Goal: Task Accomplishment & Management: Manage account settings

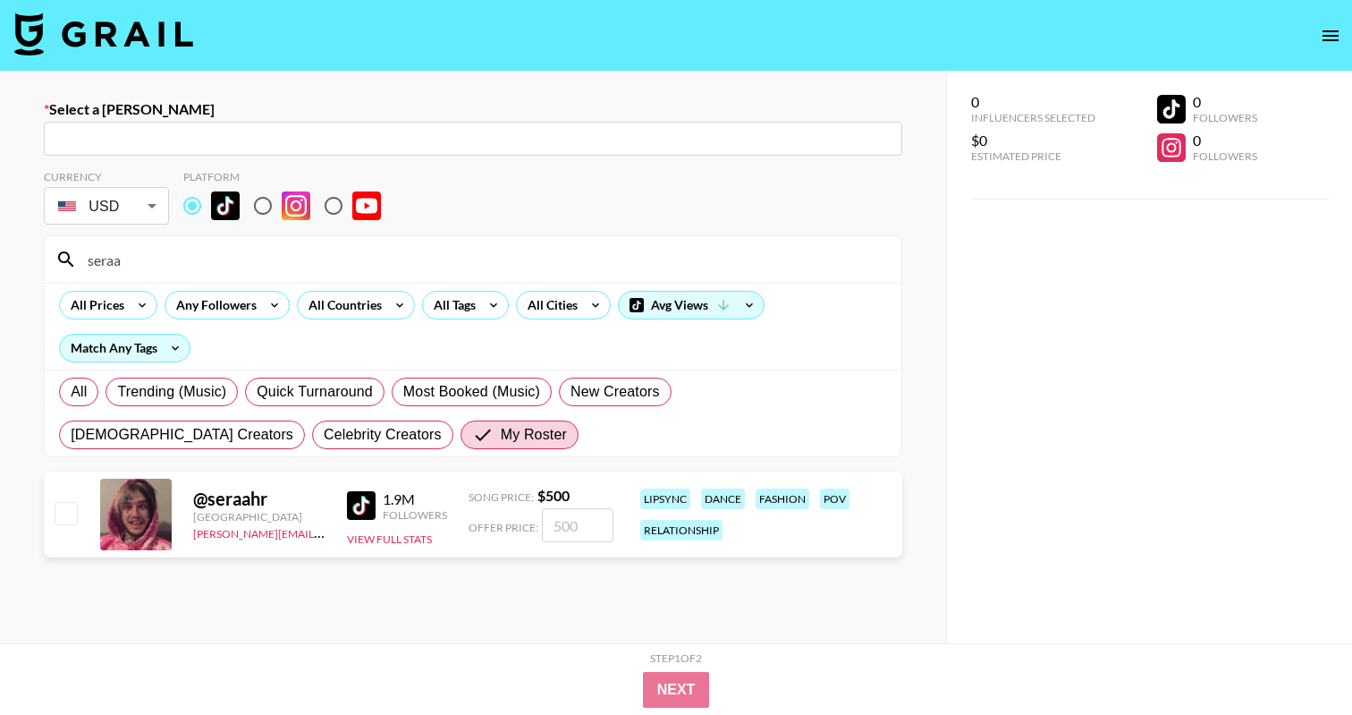
click at [50, 38] on img at bounding box center [103, 34] width 179 height 43
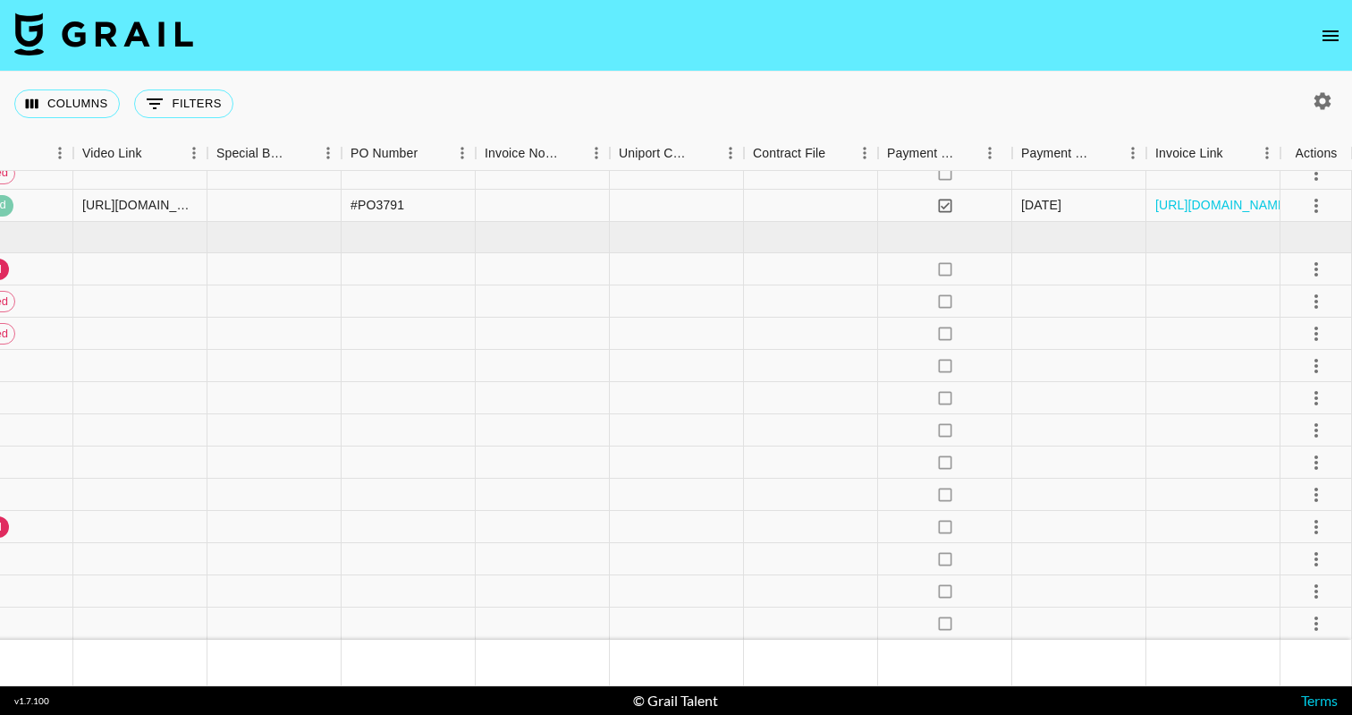
scroll to position [4166, 2086]
click at [1317, 588] on icon "select merge strategy" at bounding box center [1316, 590] width 21 height 21
click at [1311, 460] on li "Decline" at bounding box center [1294, 456] width 116 height 32
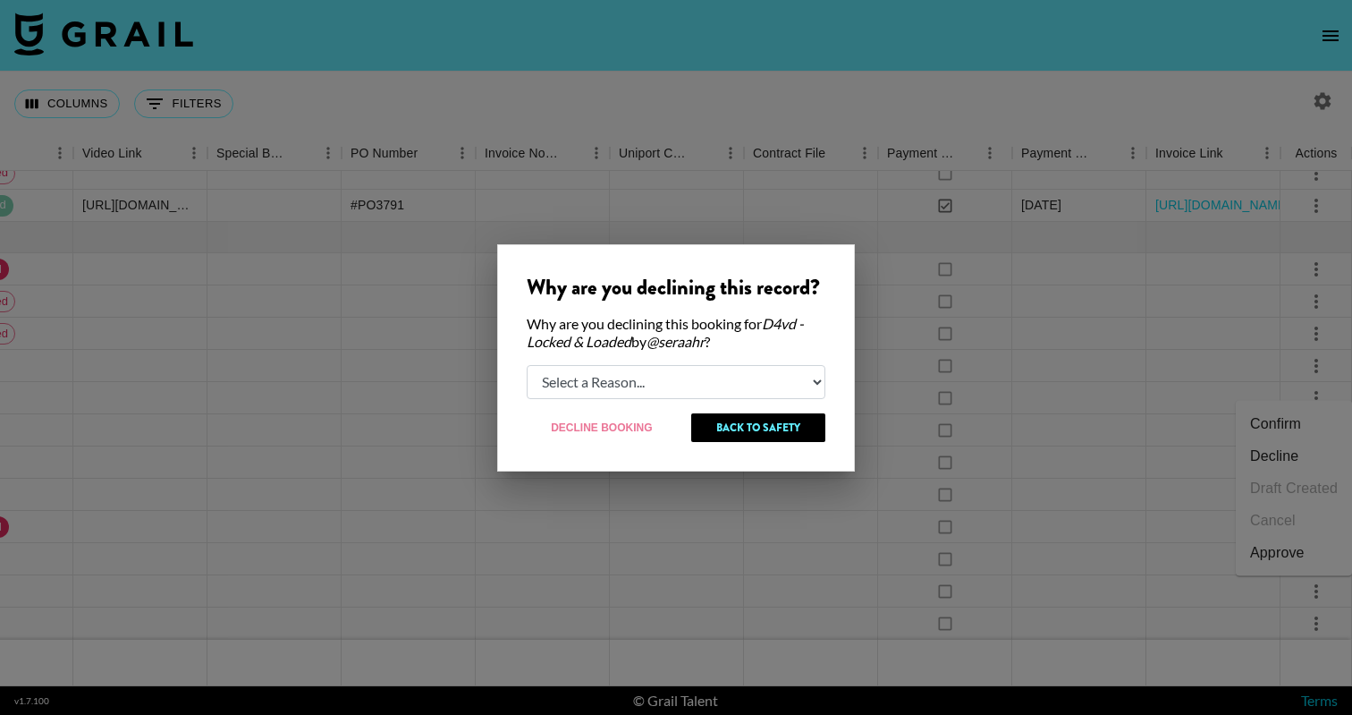
select select "creator_decline"
click at [628, 425] on button "Decline Booking" at bounding box center [602, 427] width 151 height 29
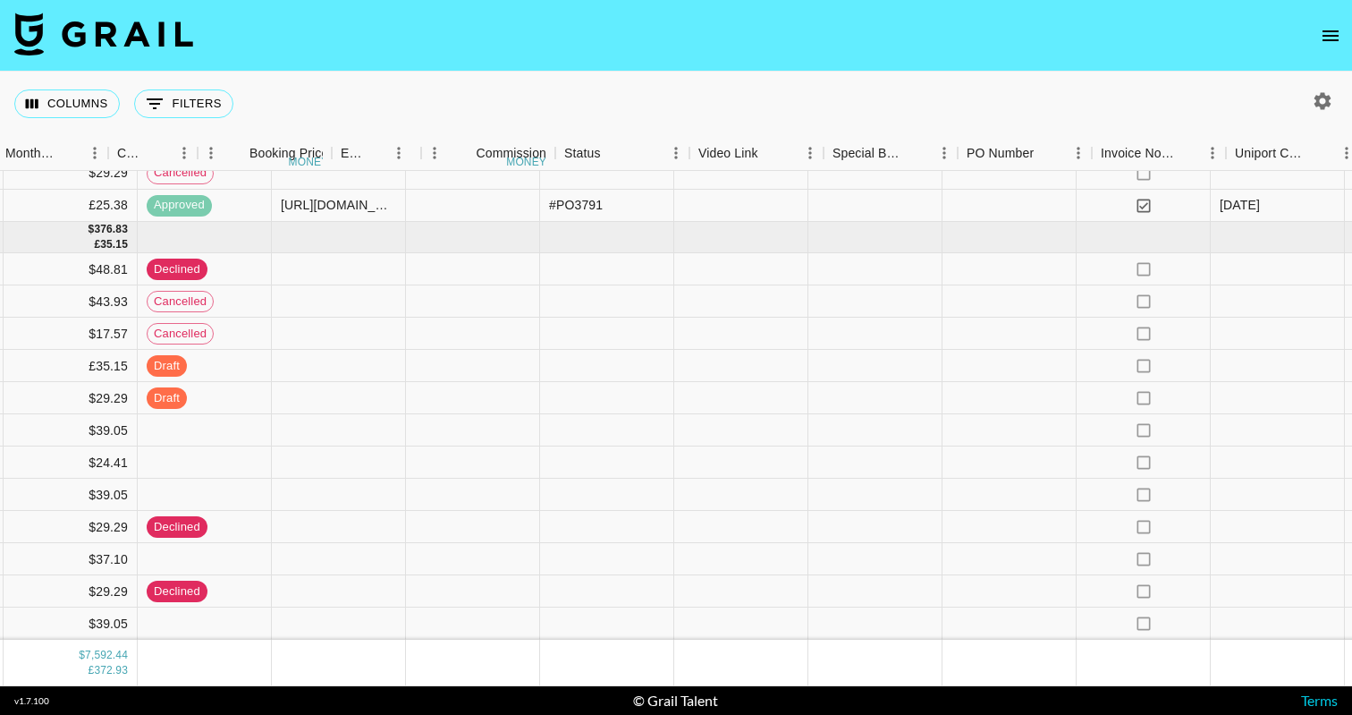
scroll to position [4166, 2070]
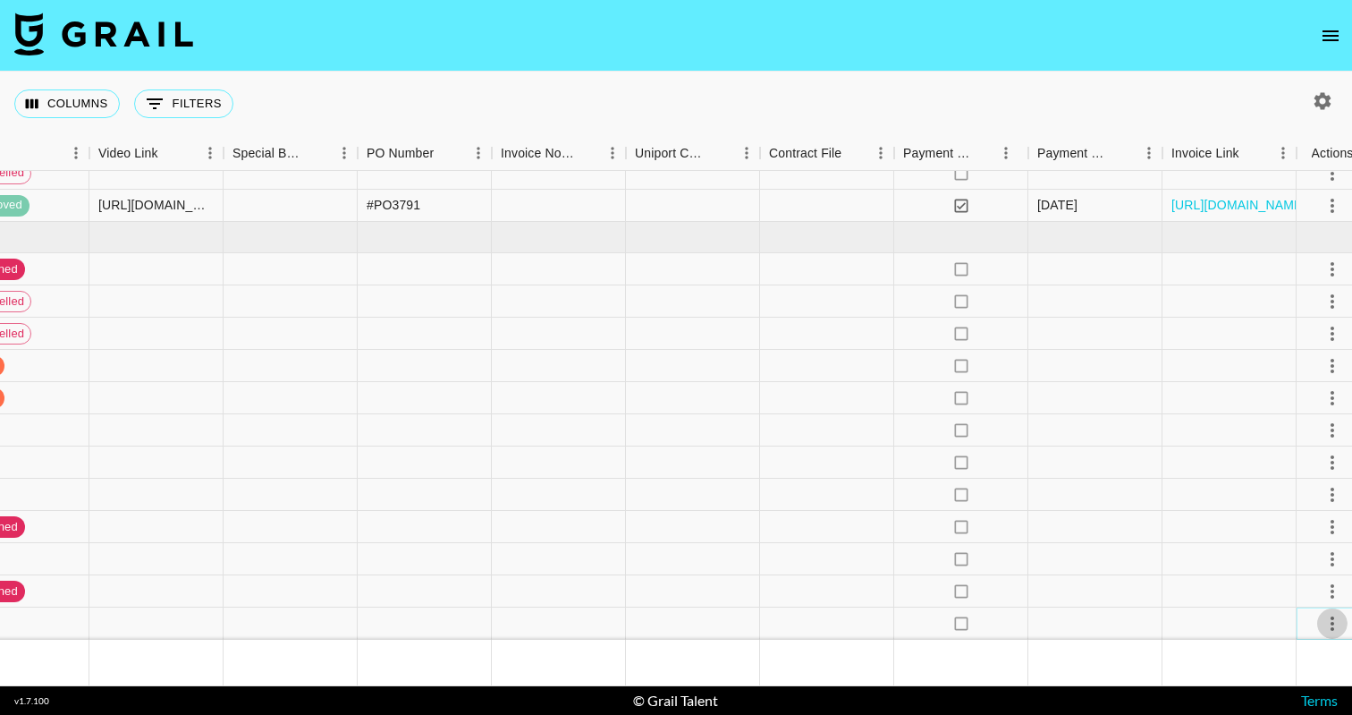
click at [1336, 623] on icon "select merge strategy" at bounding box center [1332, 623] width 21 height 21
click at [1303, 478] on li "Decline" at bounding box center [1294, 488] width 116 height 32
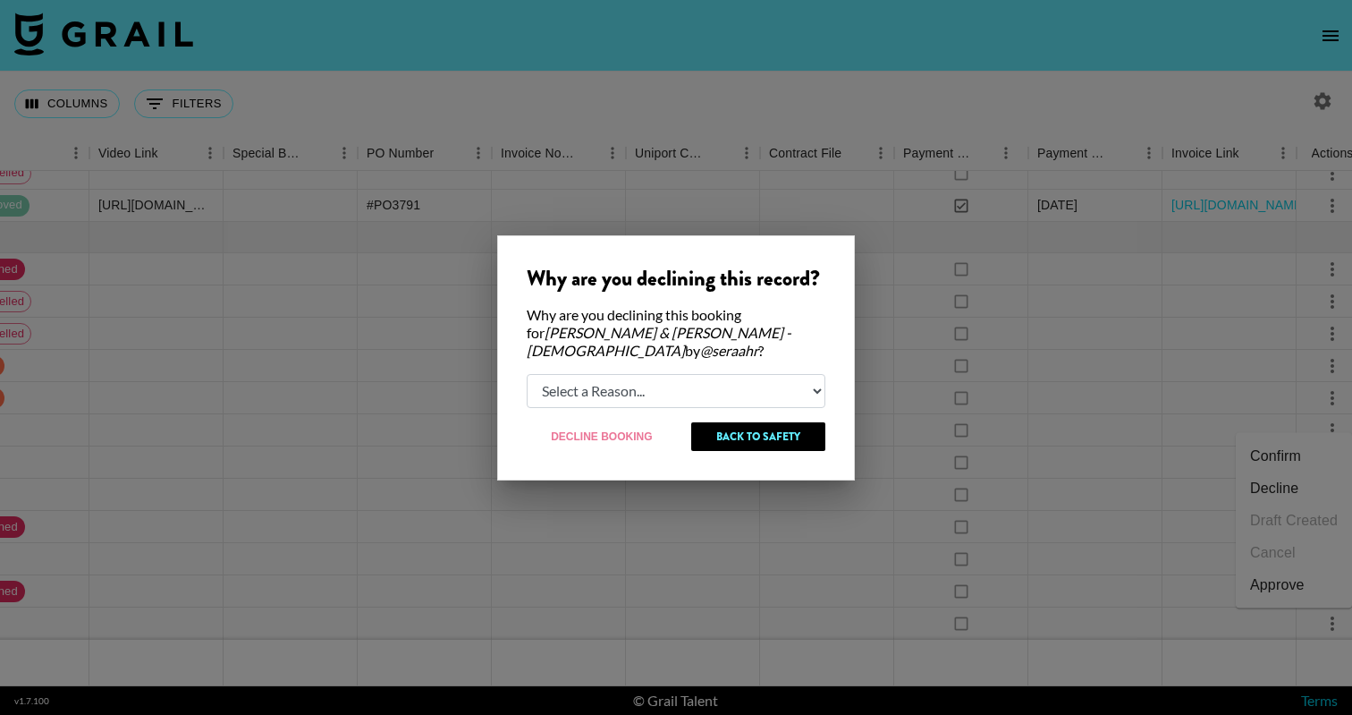
select select "creator_decline"
click at [596, 436] on button "Decline Booking" at bounding box center [602, 436] width 151 height 29
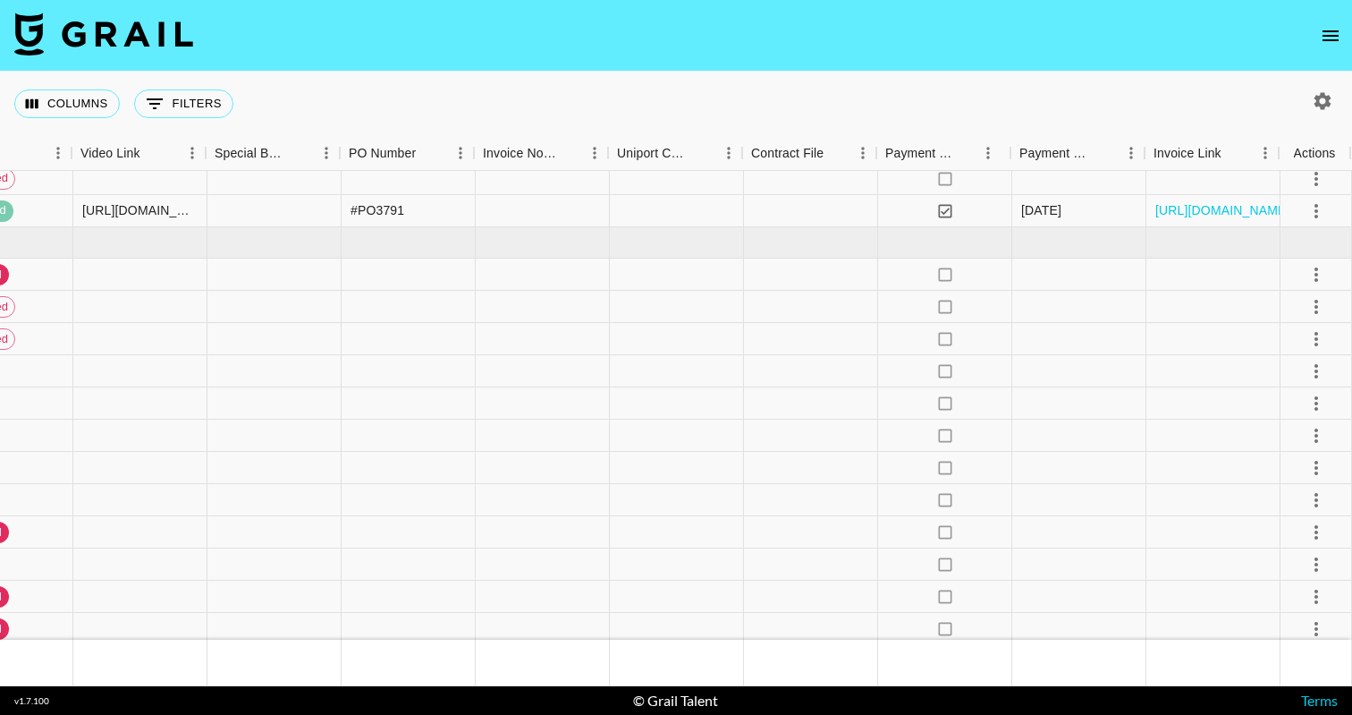
scroll to position [4160, 2086]
click at [1320, 559] on icon "select merge strategy" at bounding box center [1316, 564] width 21 height 21
click at [1311, 419] on li "Decline" at bounding box center [1294, 429] width 116 height 32
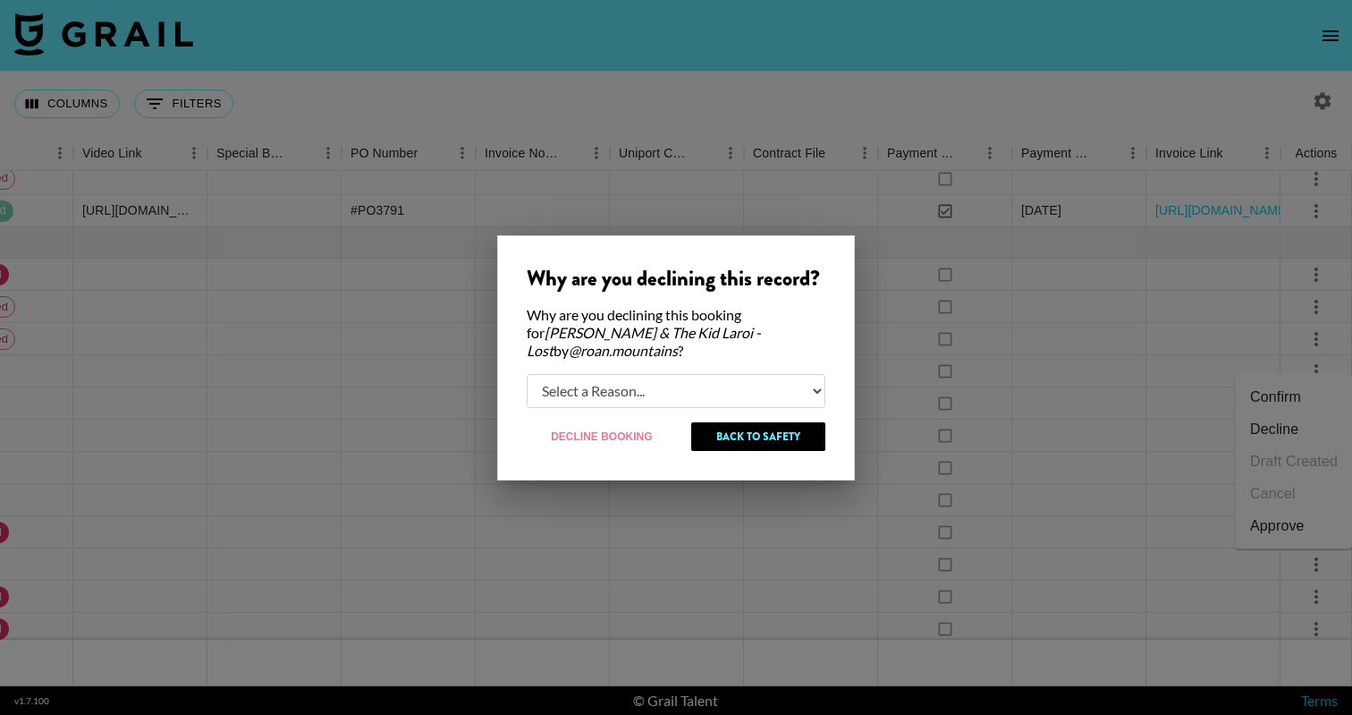
select select "booker_cancel"
click at [601, 437] on button "Decline Booking" at bounding box center [602, 436] width 151 height 29
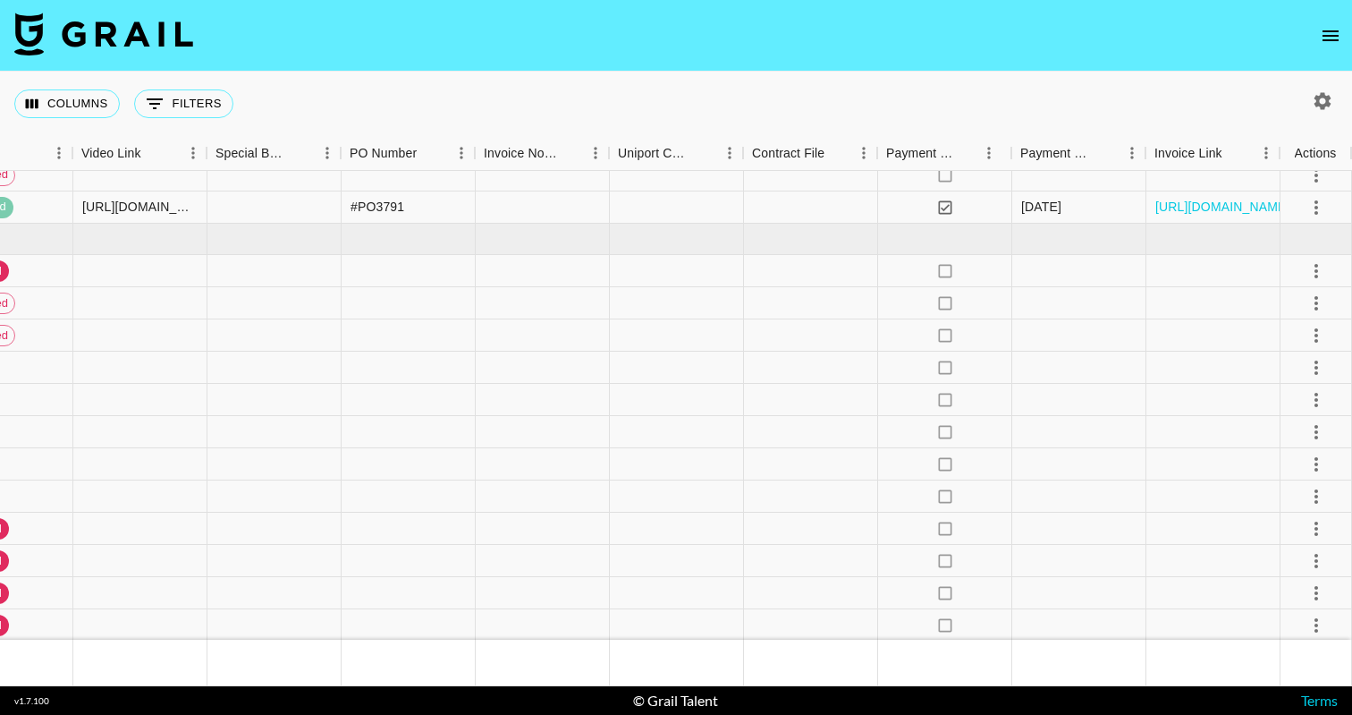
scroll to position [4164, 2086]
click at [1320, 461] on icon "select merge strategy" at bounding box center [1316, 463] width 21 height 21
click at [1306, 504] on li "Confirm" at bounding box center [1294, 503] width 116 height 32
click at [1311, 458] on icon "select merge strategy" at bounding box center [1316, 463] width 21 height 21
click at [1318, 464] on icon "select merge strategy" at bounding box center [1316, 463] width 21 height 21
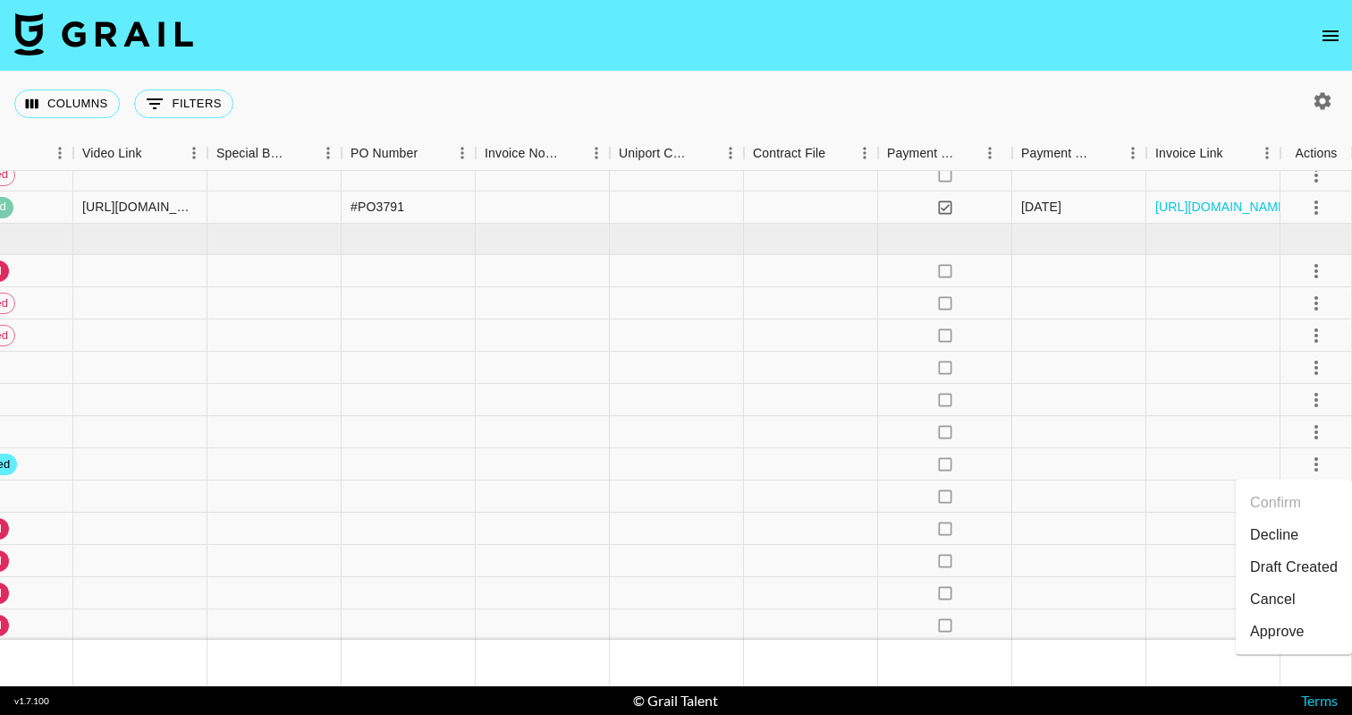
click at [1301, 538] on li "Decline" at bounding box center [1294, 535] width 116 height 32
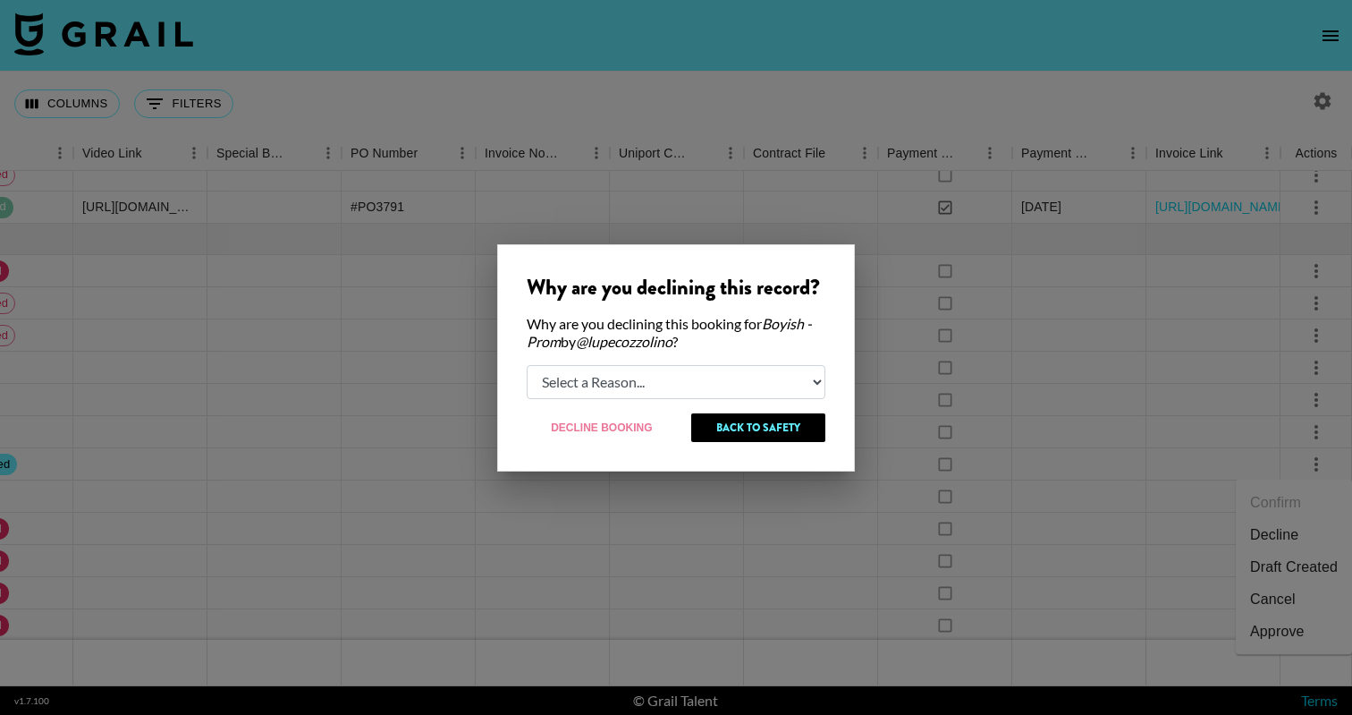
select select "creator_decline"
click at [603, 426] on button "Decline Booking" at bounding box center [602, 427] width 151 height 29
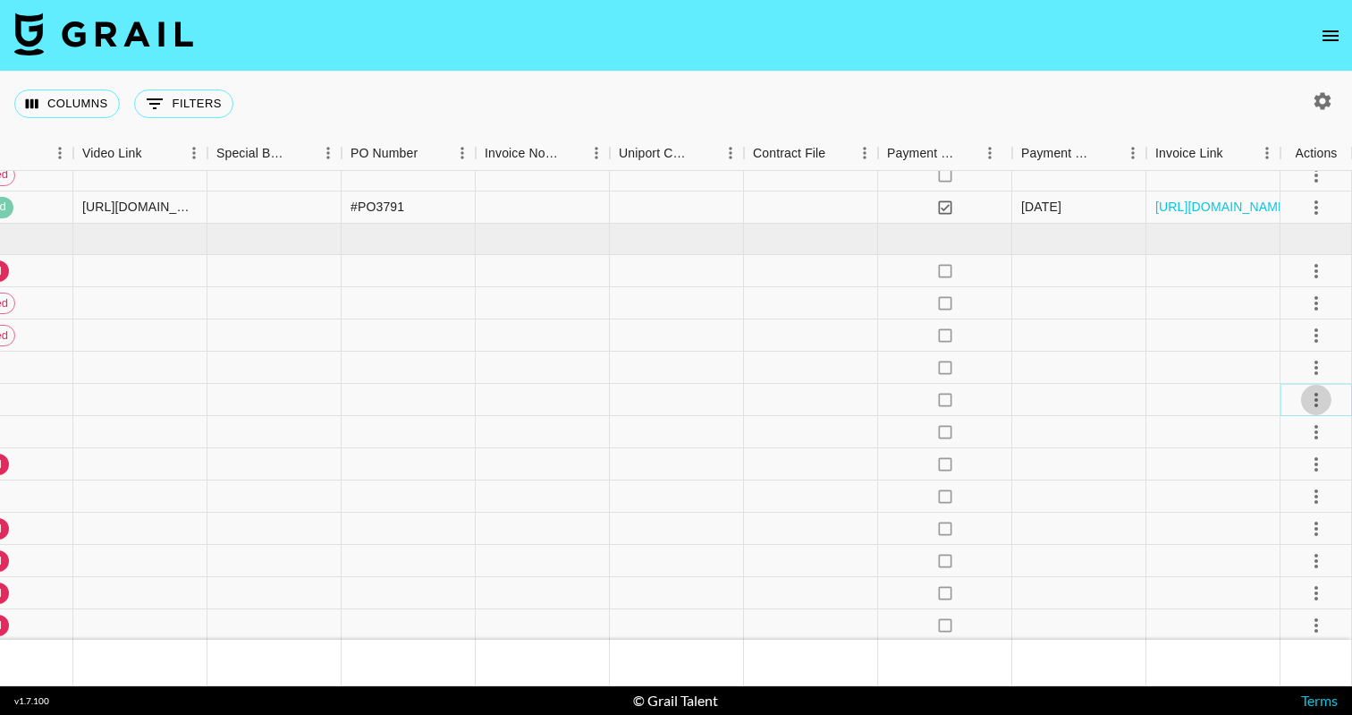
click at [1313, 402] on icon "select merge strategy" at bounding box center [1316, 399] width 21 height 21
click at [1310, 402] on icon "select merge strategy" at bounding box center [1316, 399] width 21 height 21
click at [1313, 430] on icon "select merge strategy" at bounding box center [1316, 431] width 21 height 21
click at [1297, 474] on li "Confirm" at bounding box center [1294, 470] width 116 height 32
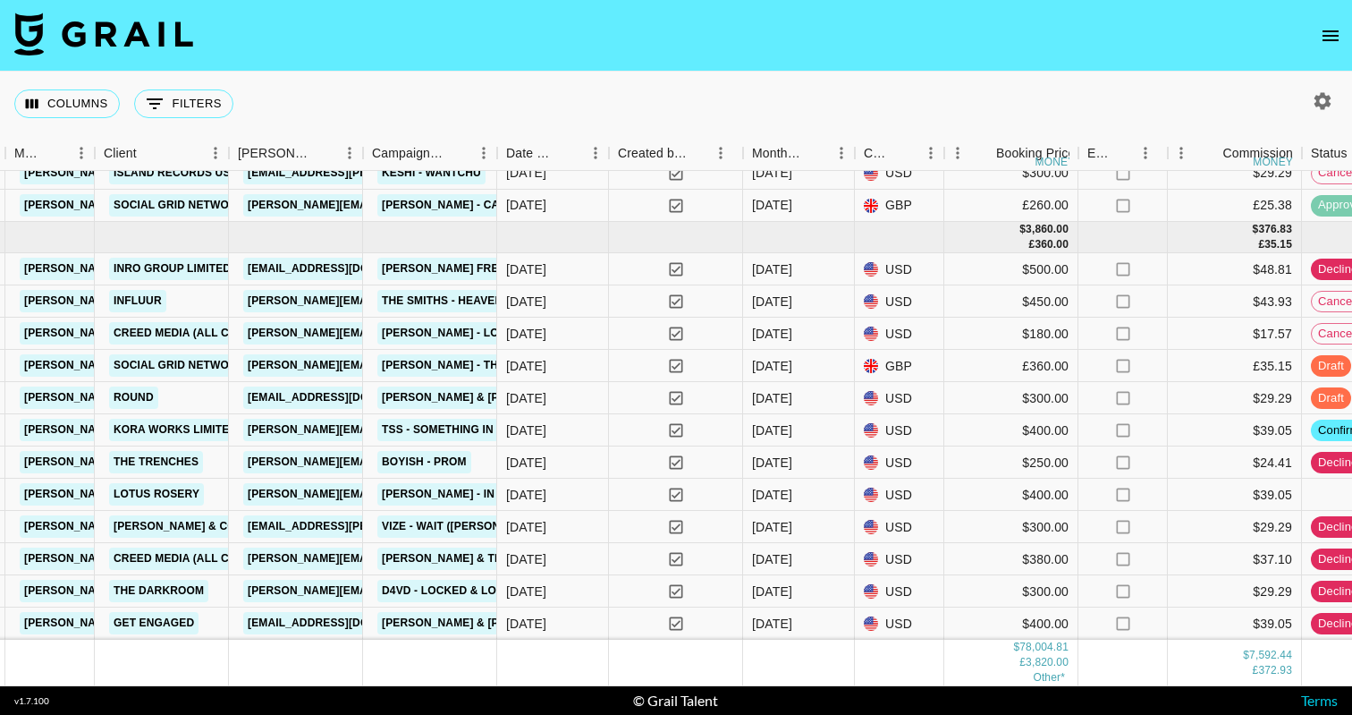
scroll to position [4166, 910]
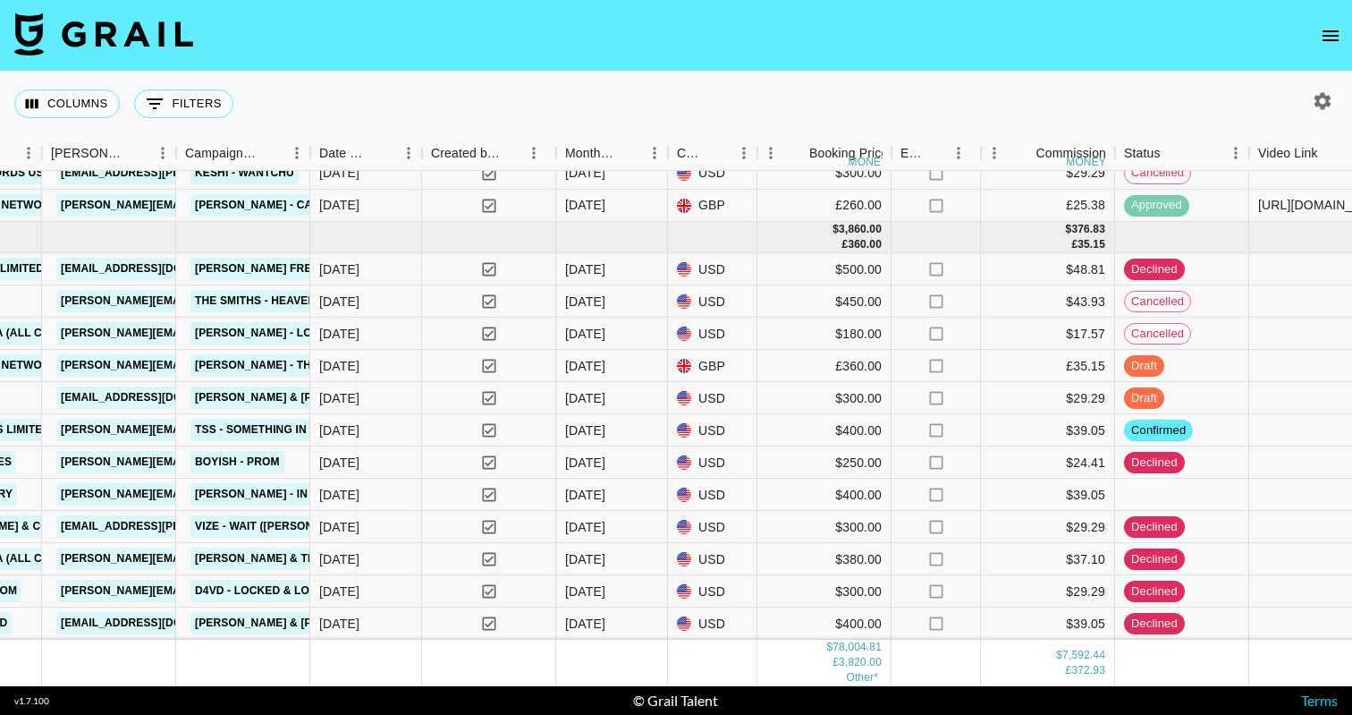
click at [1340, 40] on icon "open drawer" at bounding box center [1330, 35] width 21 height 21
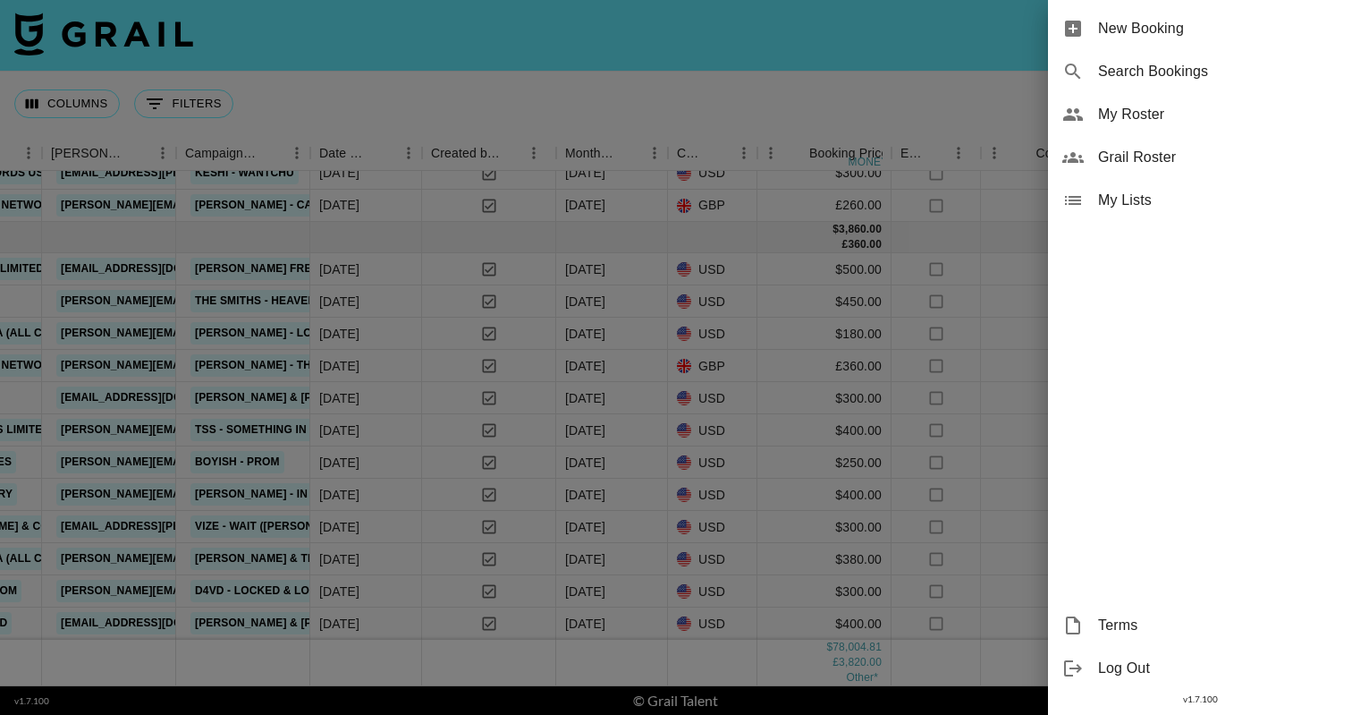
click at [1119, 108] on span "My Roster" at bounding box center [1218, 114] width 240 height 21
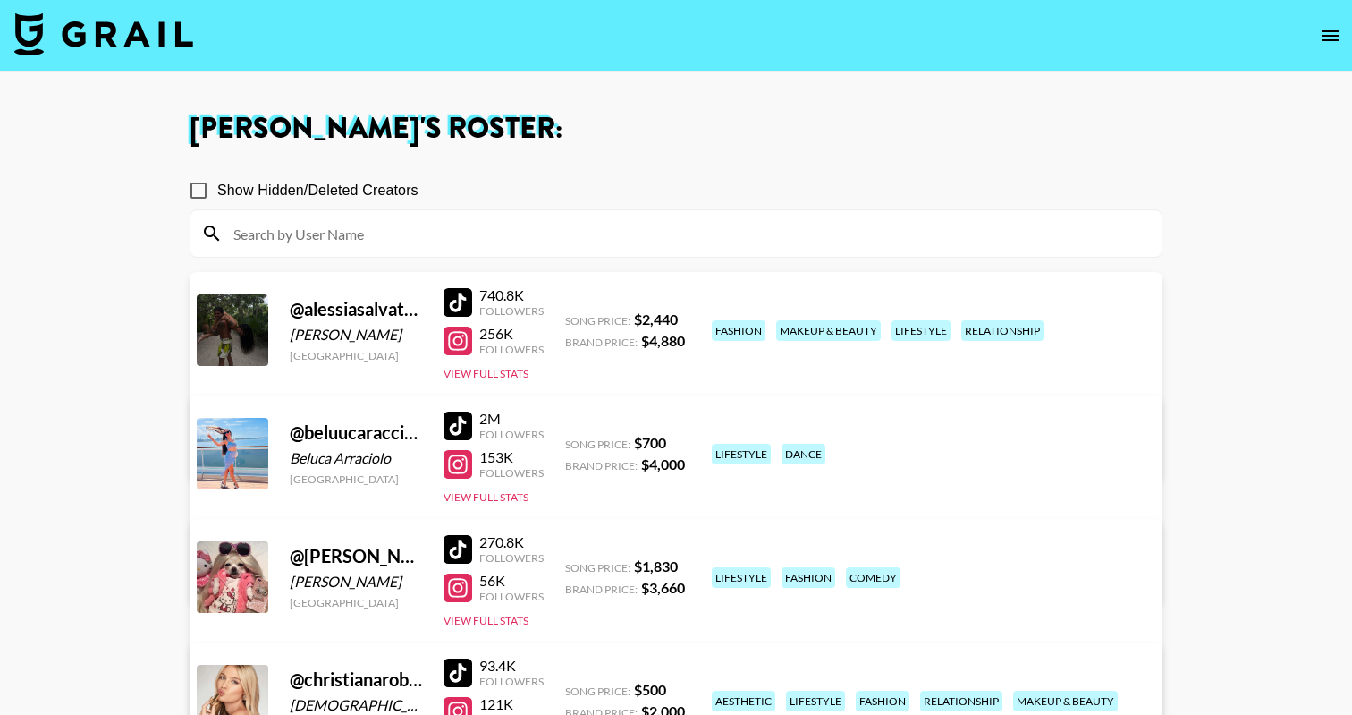
click at [1331, 45] on icon "open drawer" at bounding box center [1330, 35] width 21 height 21
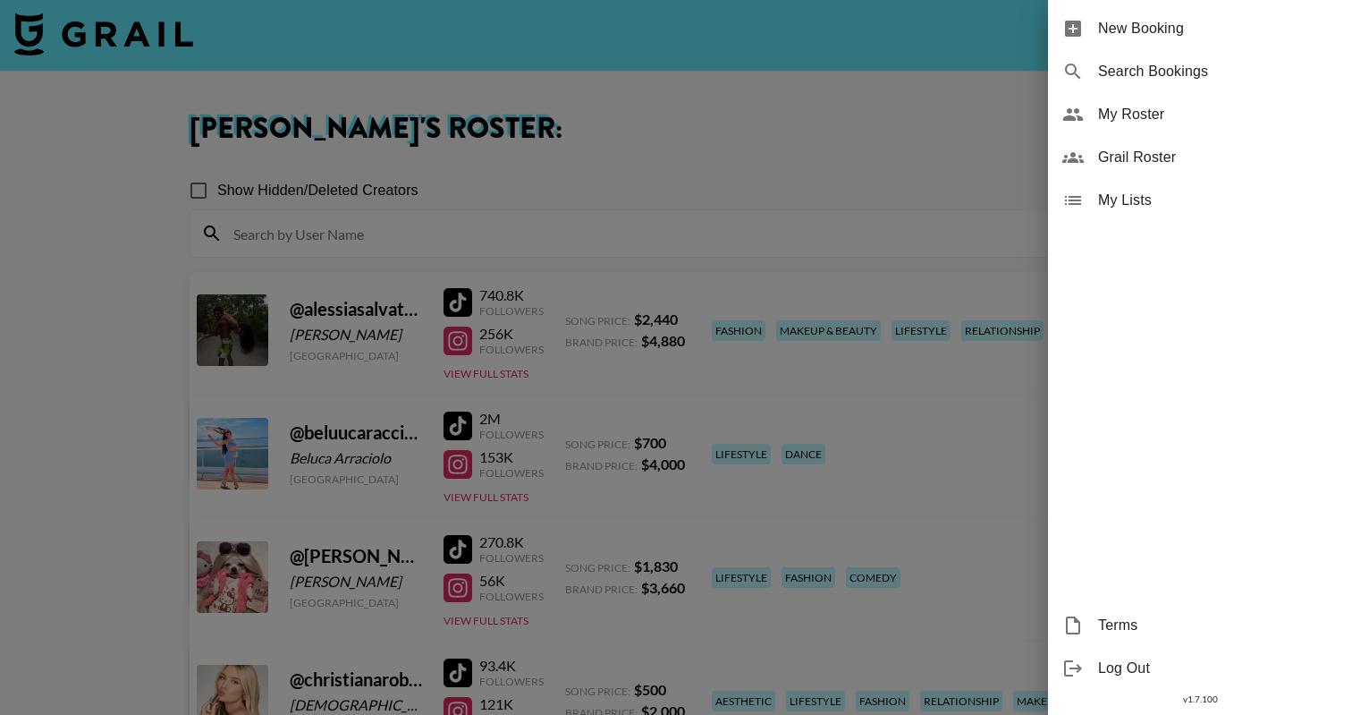
click at [1149, 156] on span "Grail Roster" at bounding box center [1218, 157] width 240 height 21
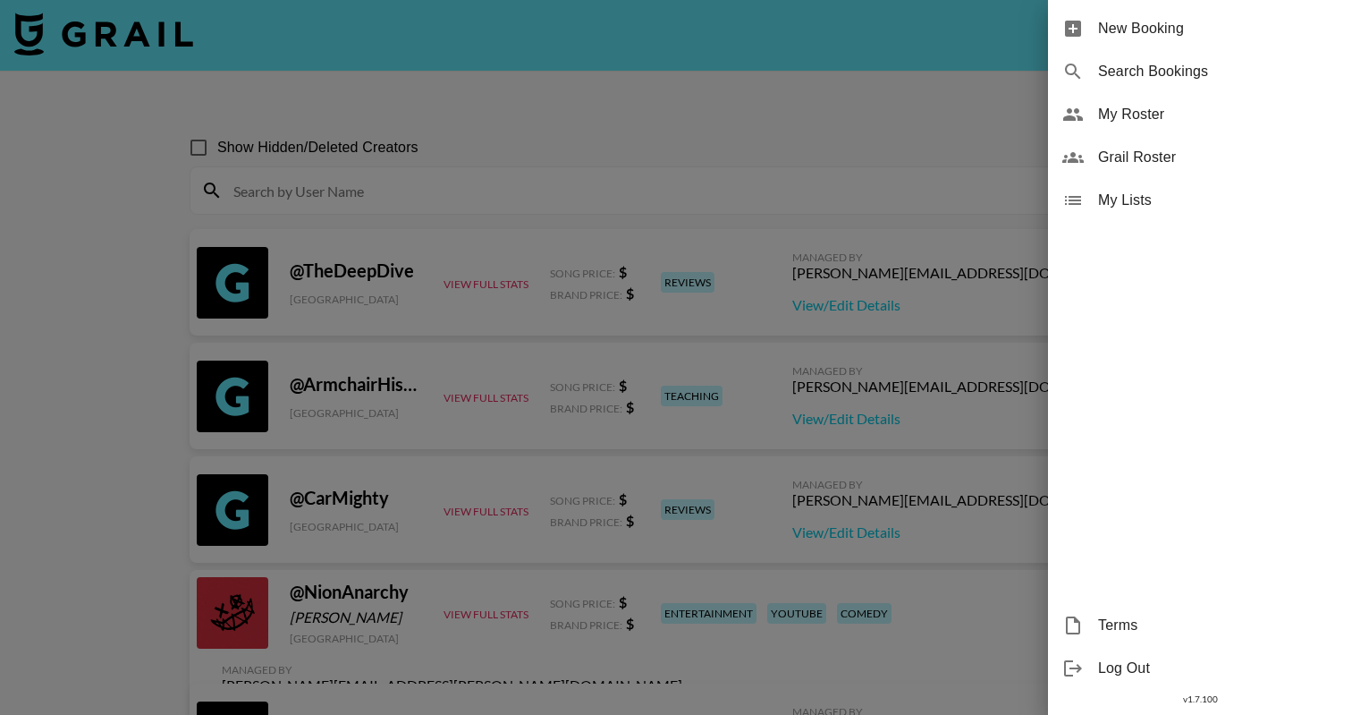
click at [458, 205] on div at bounding box center [676, 357] width 1352 height 715
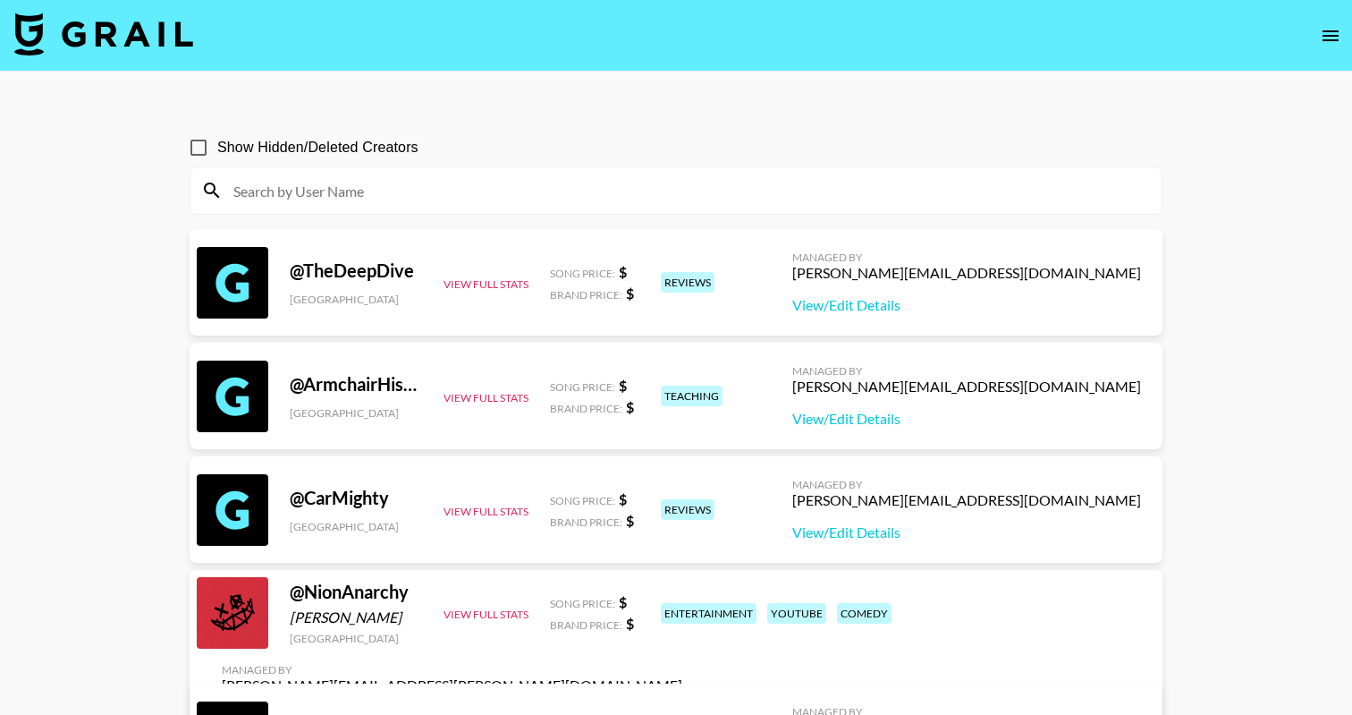
click at [463, 182] on input at bounding box center [687, 190] width 928 height 29
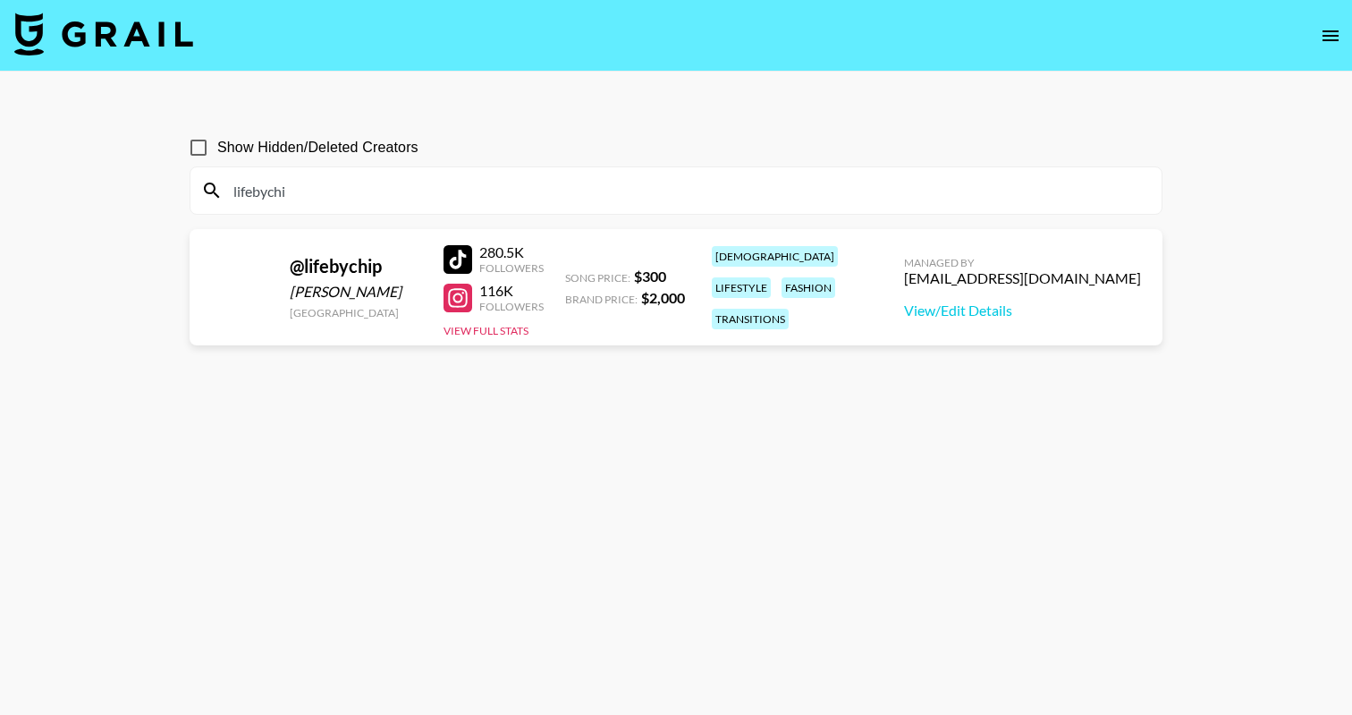
type input "lifebychip"
click at [241, 194] on input "lifebychip" at bounding box center [687, 190] width 928 height 29
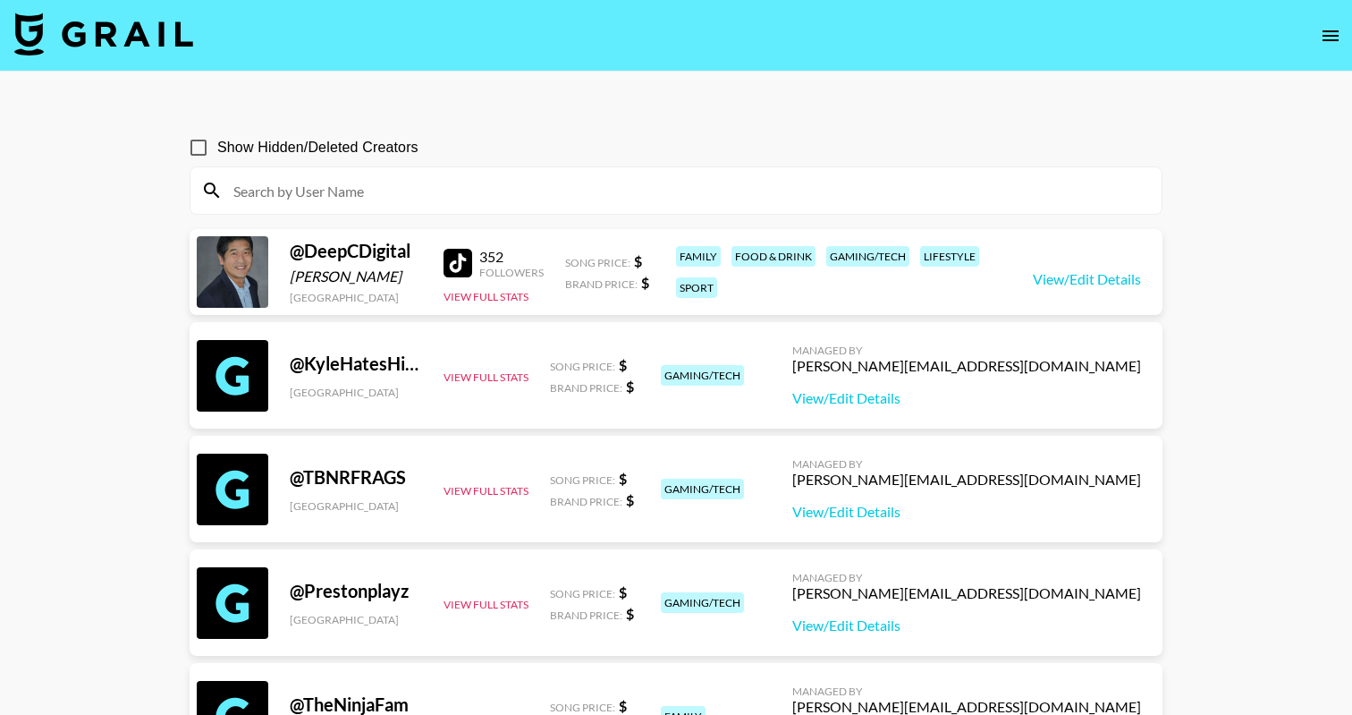
click at [1331, 30] on icon "open drawer" at bounding box center [1331, 35] width 16 height 11
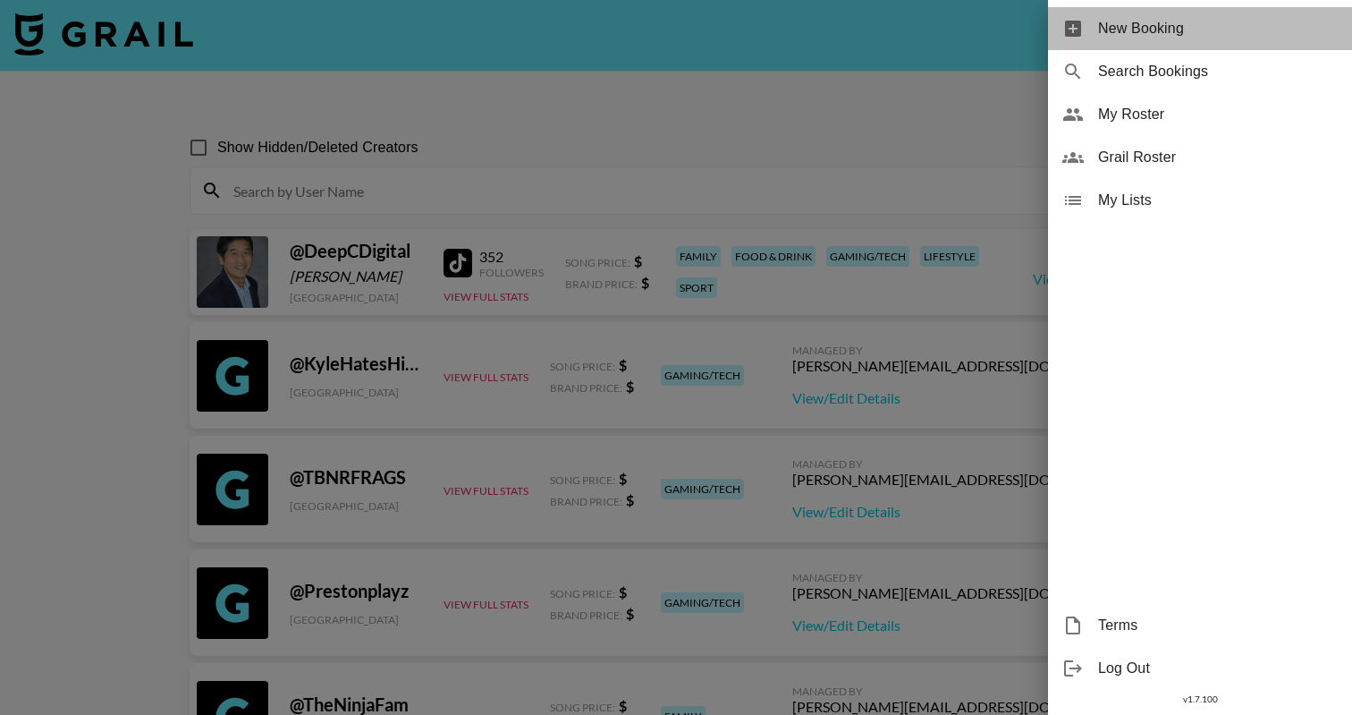
click at [1183, 21] on span "New Booking" at bounding box center [1218, 28] width 240 height 21
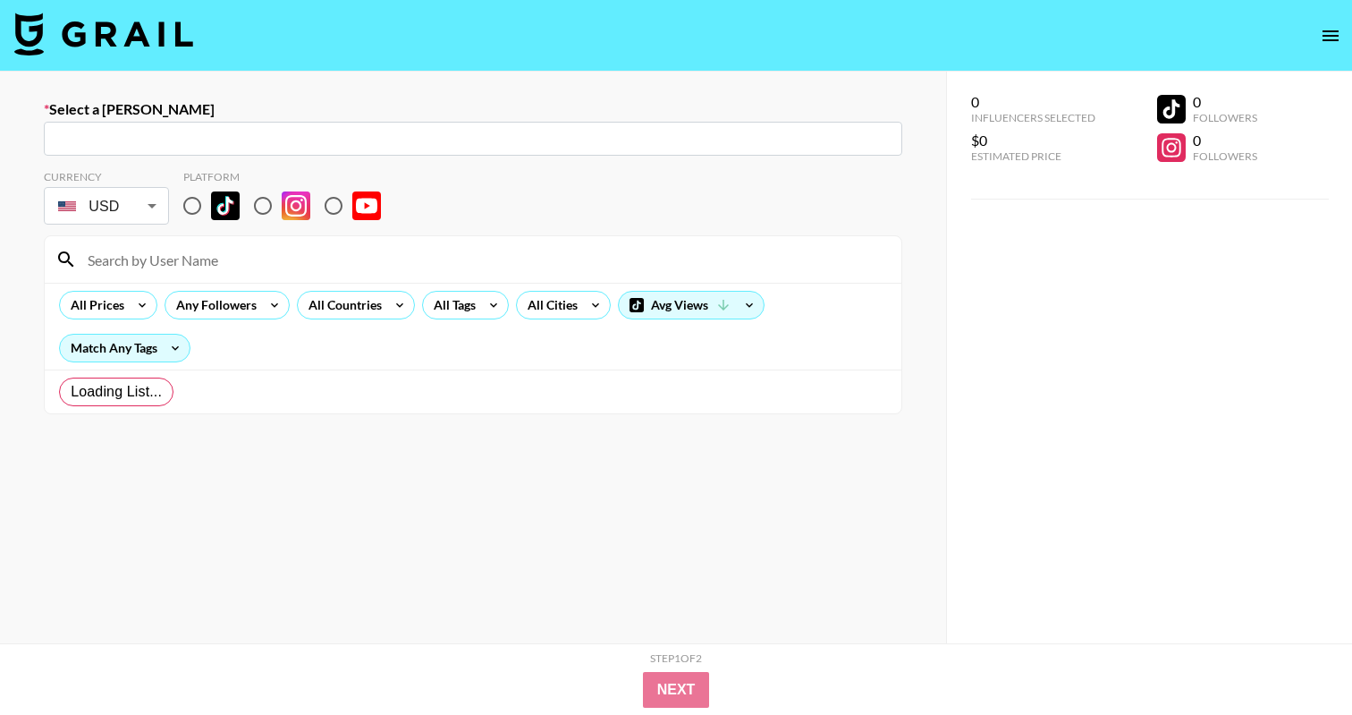
click at [1181, 123] on div at bounding box center [1171, 109] width 29 height 29
click at [1130, 114] on div "0 Influencers Selected $0 Estimated Price 0 Followers 0 Followers" at bounding box center [1114, 128] width 286 height 84
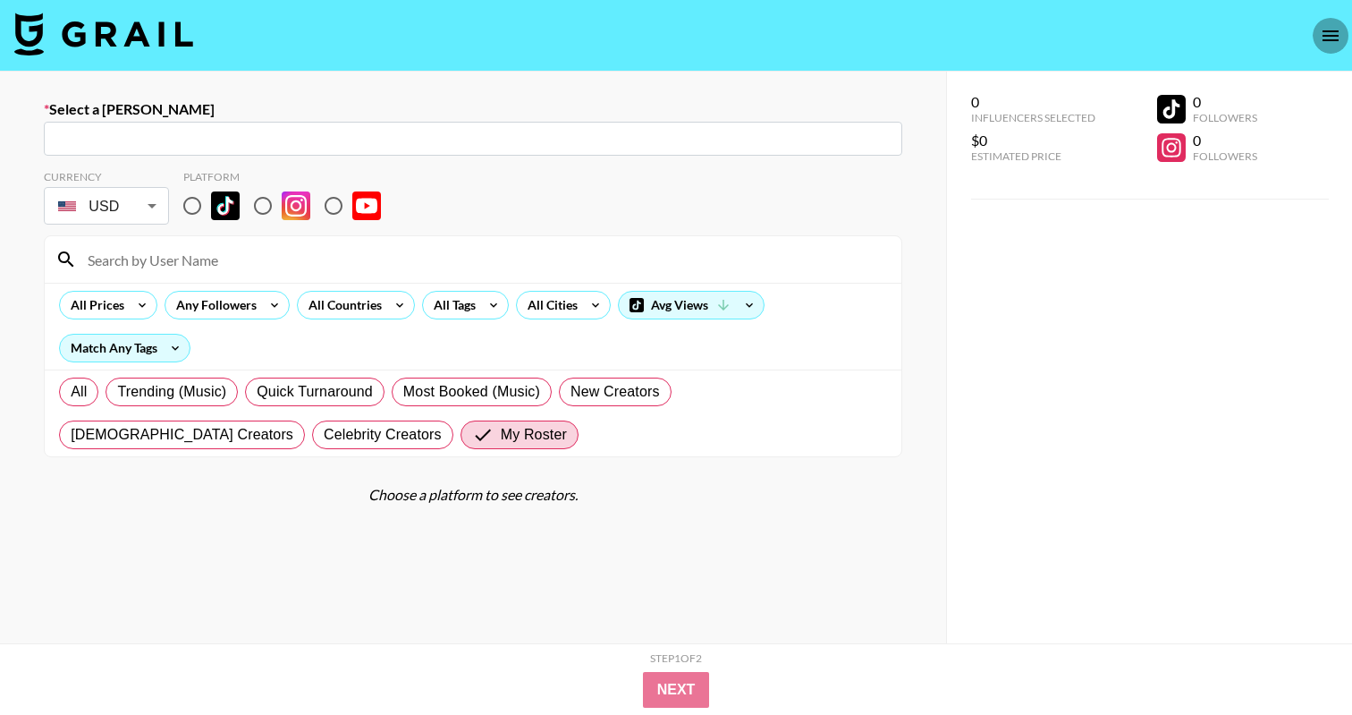
click at [1330, 21] on button "open drawer" at bounding box center [1331, 36] width 36 height 36
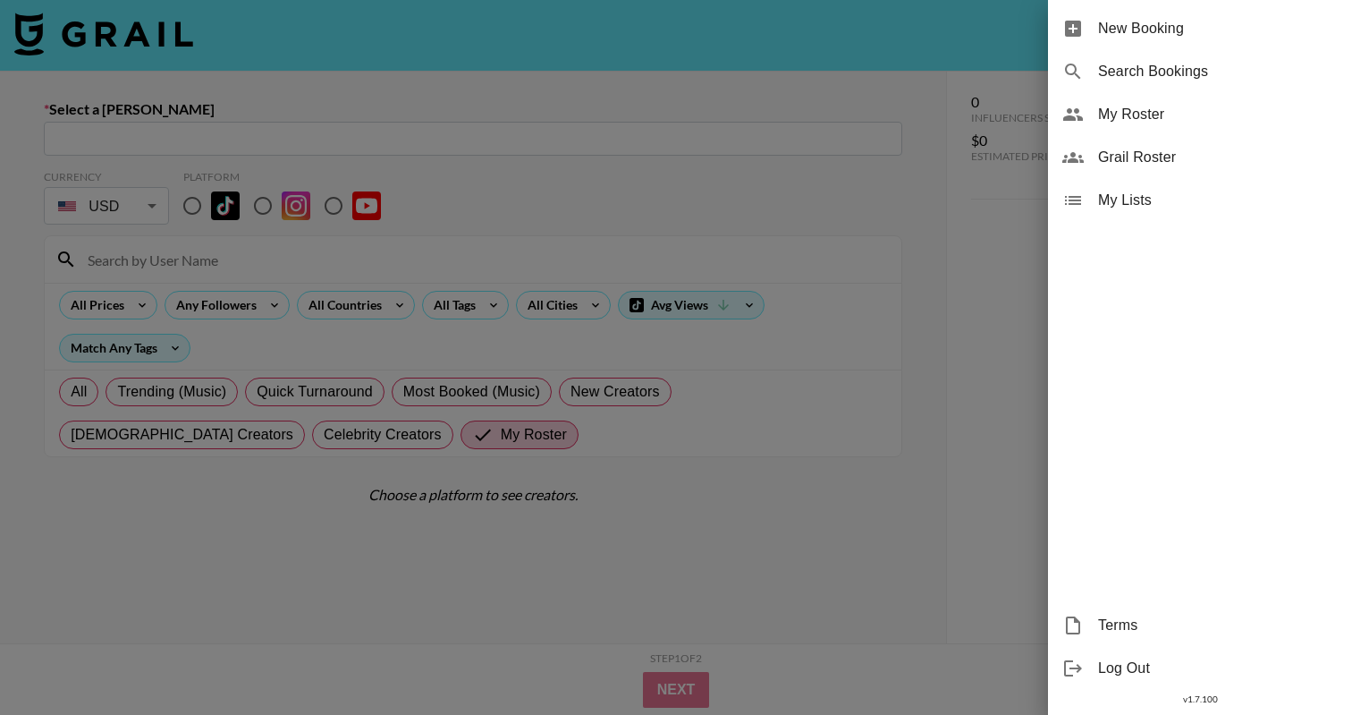
click at [1331, 36] on span "New Booking" at bounding box center [1218, 28] width 240 height 21
click at [1146, 115] on span "My Roster" at bounding box center [1218, 114] width 240 height 21
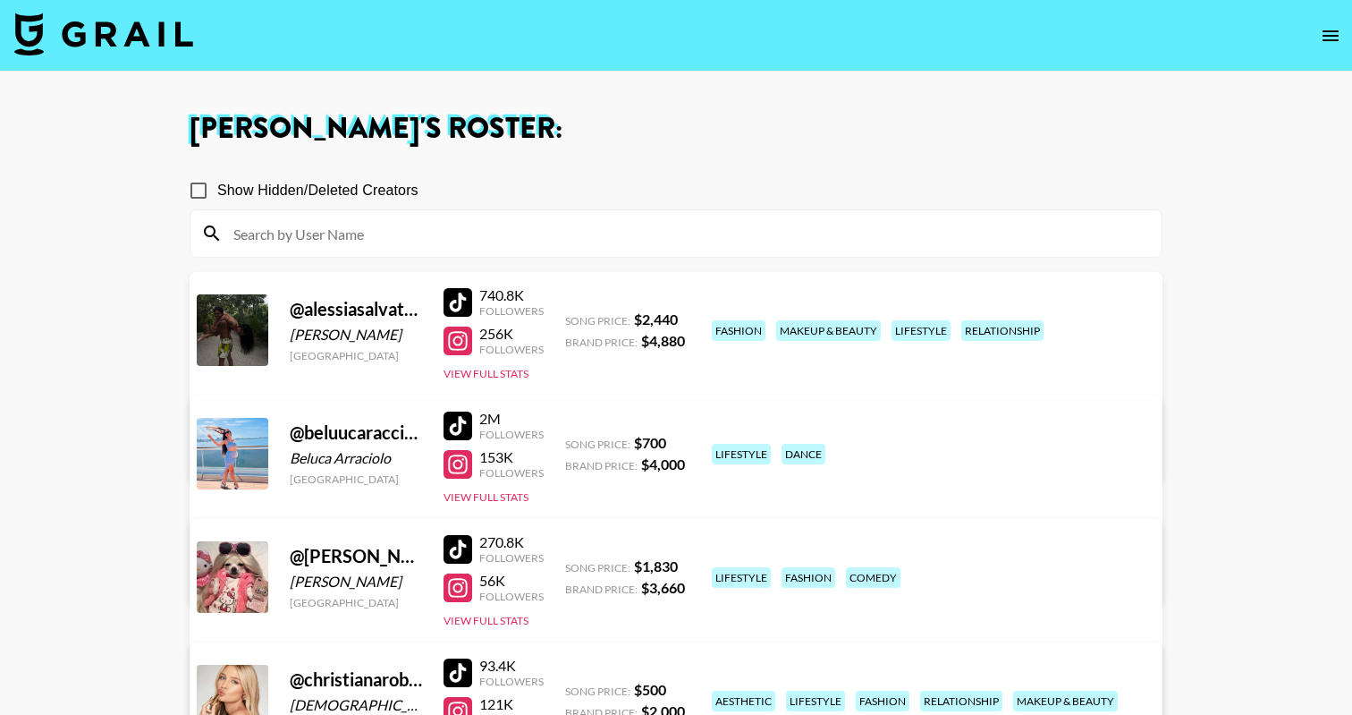
click at [1334, 32] on icon "open drawer" at bounding box center [1330, 35] width 21 height 21
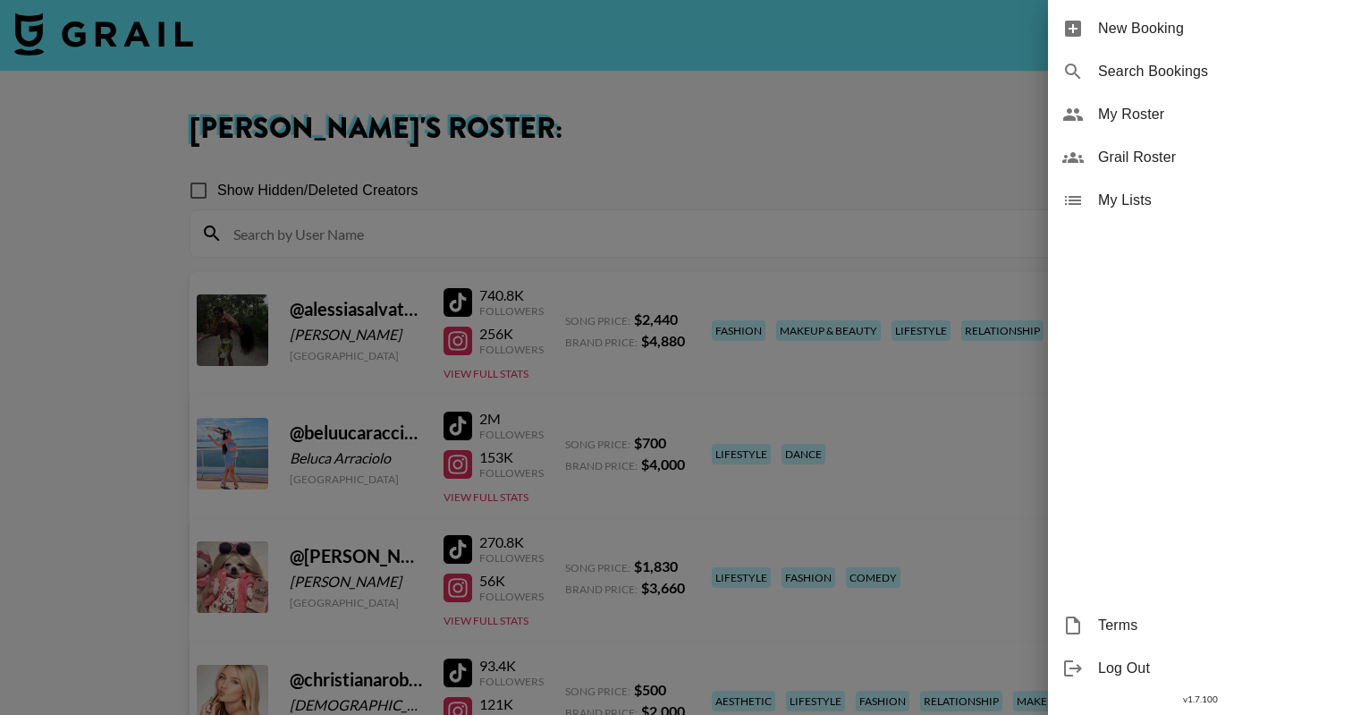
click at [839, 77] on div at bounding box center [676, 357] width 1352 height 715
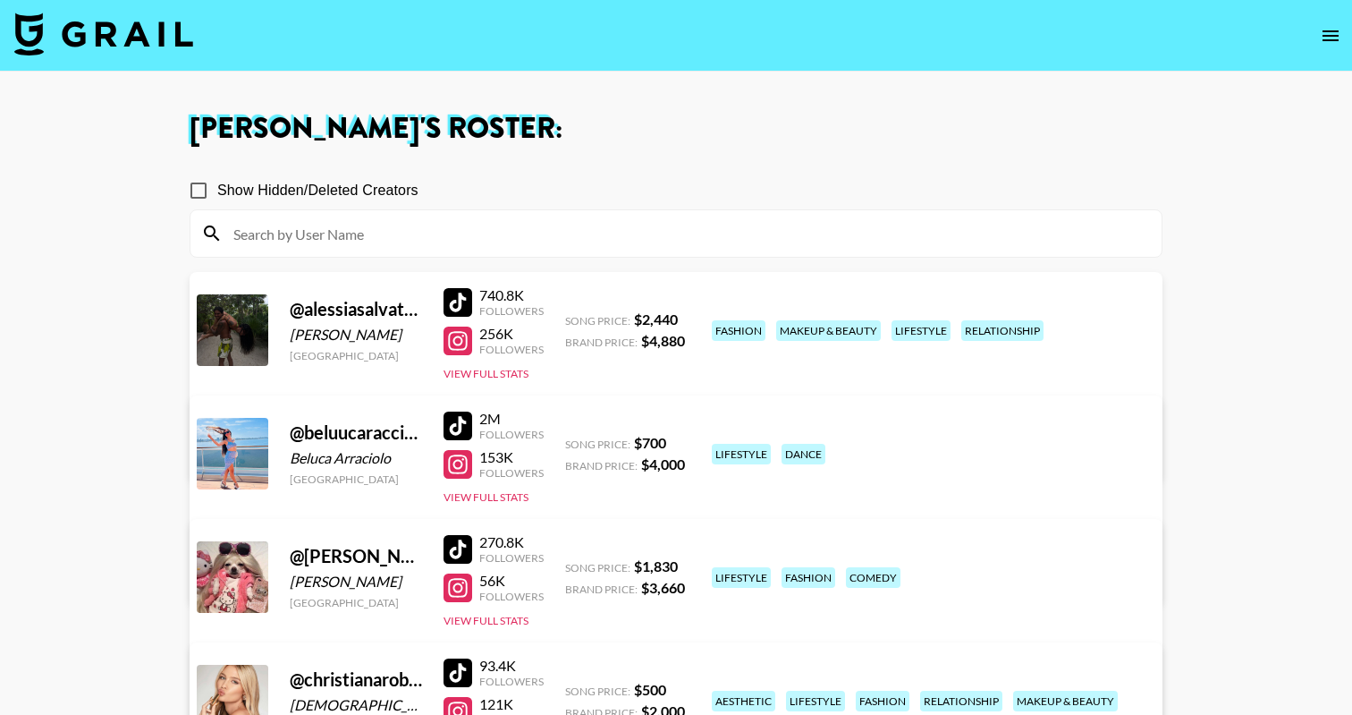
click at [1332, 32] on icon "open drawer" at bounding box center [1330, 35] width 21 height 21
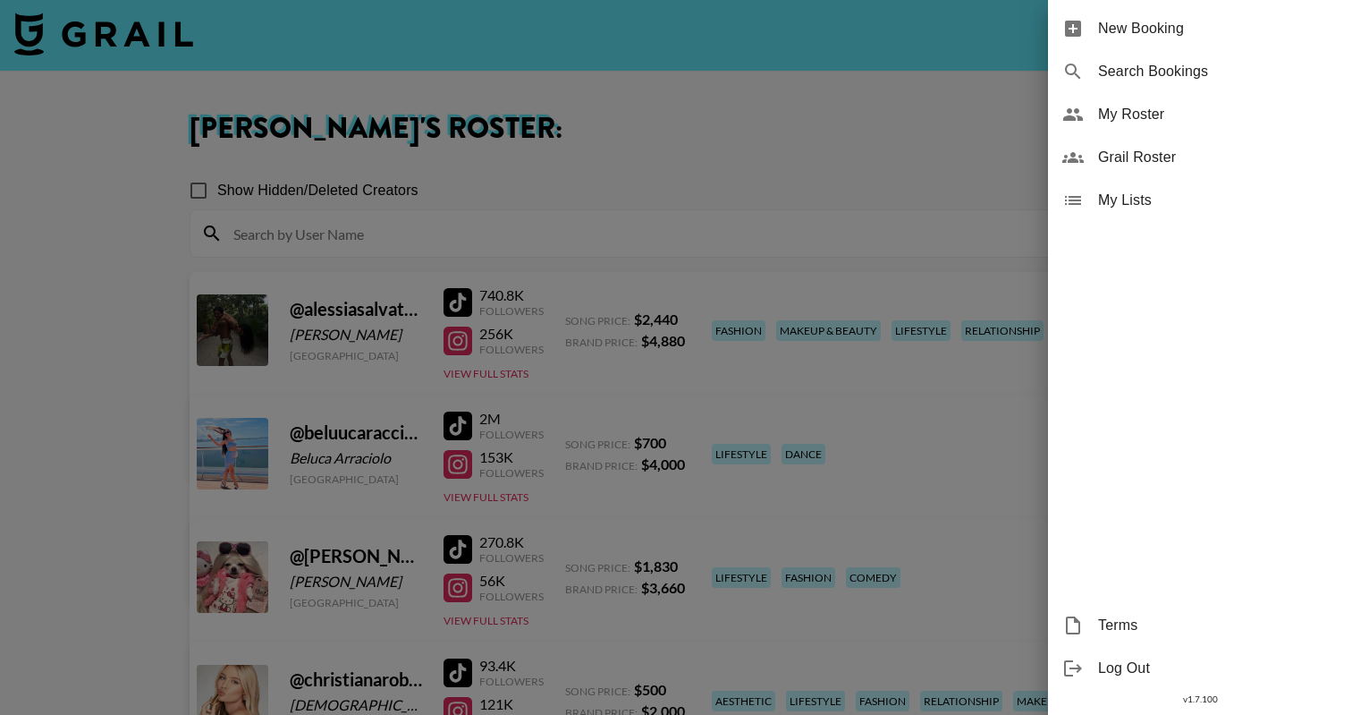
click at [1162, 144] on div "Grail Roster" at bounding box center [1200, 157] width 304 height 43
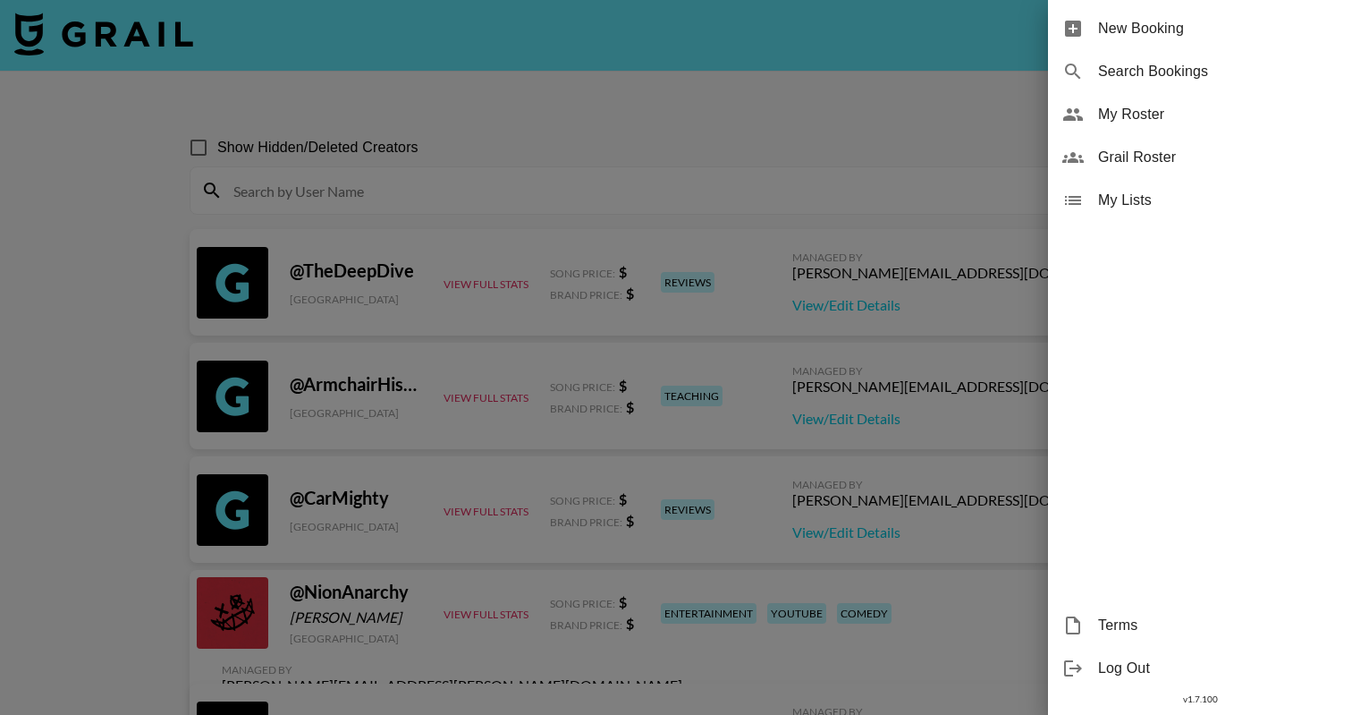
click at [570, 203] on div at bounding box center [676, 357] width 1352 height 715
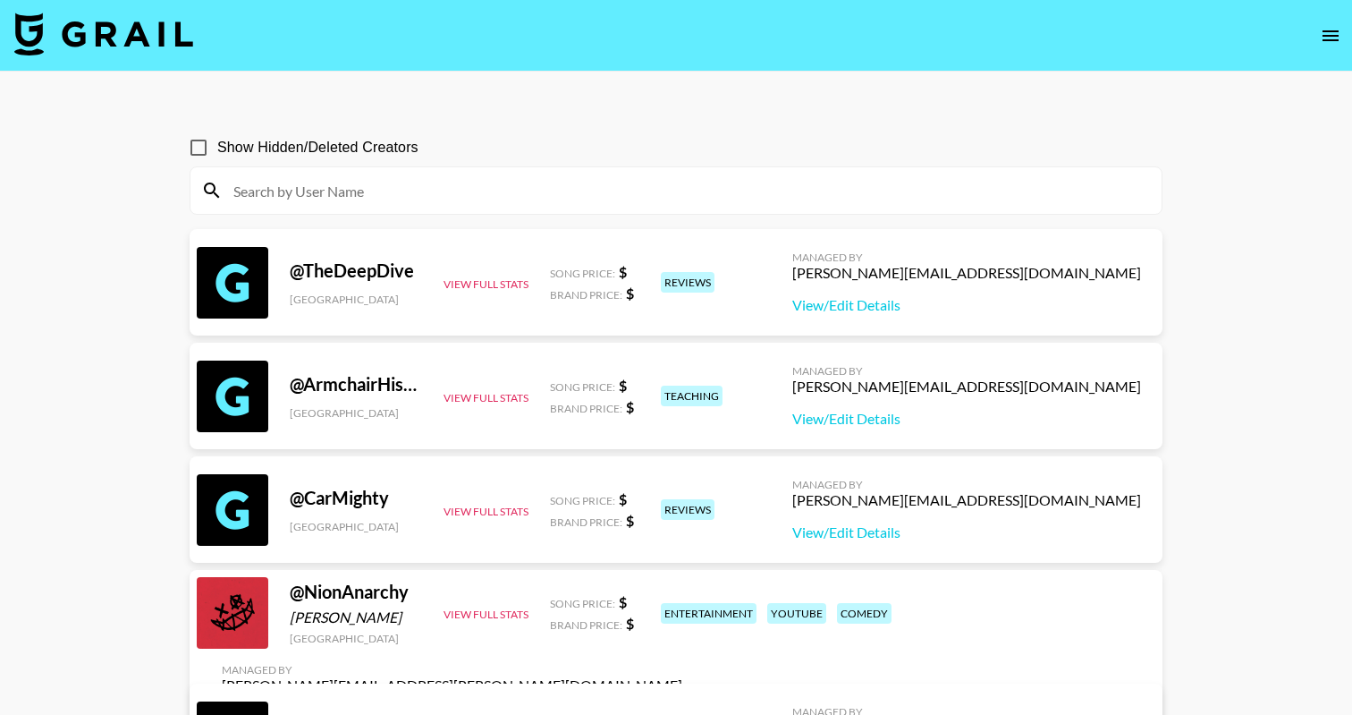
click at [554, 191] on input at bounding box center [687, 190] width 928 height 29
paste input "[DEMOGRAPHIC_DATA]"
type input "[DEMOGRAPHIC_DATA]"
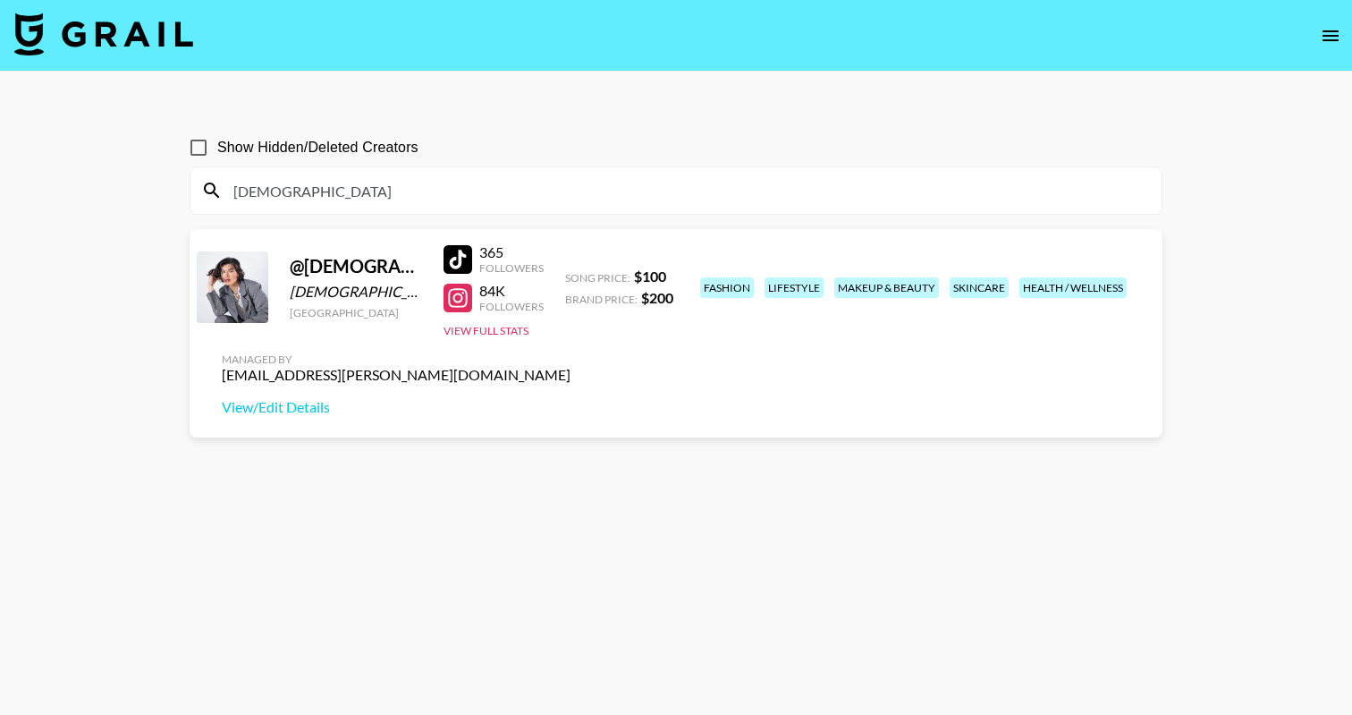
click at [258, 190] on input "[DEMOGRAPHIC_DATA]" at bounding box center [687, 190] width 928 height 29
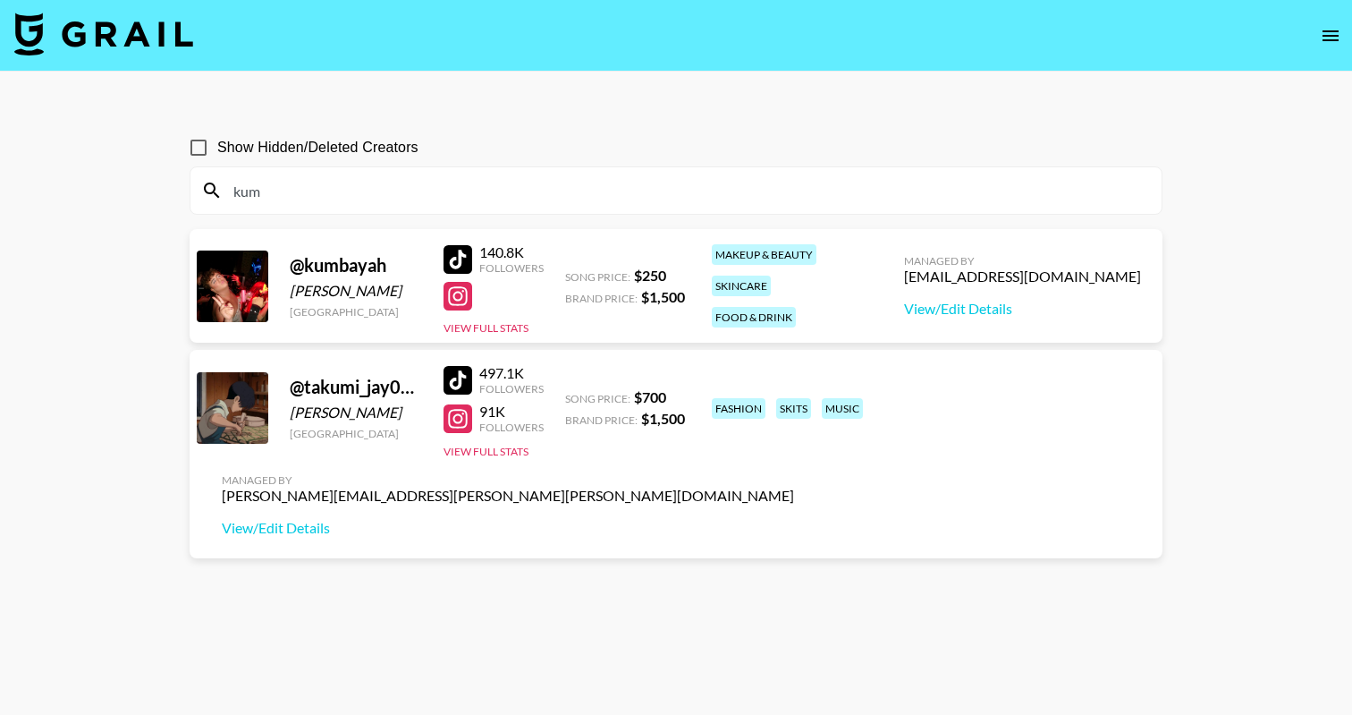
click at [393, 187] on input "kum" at bounding box center [687, 190] width 928 height 29
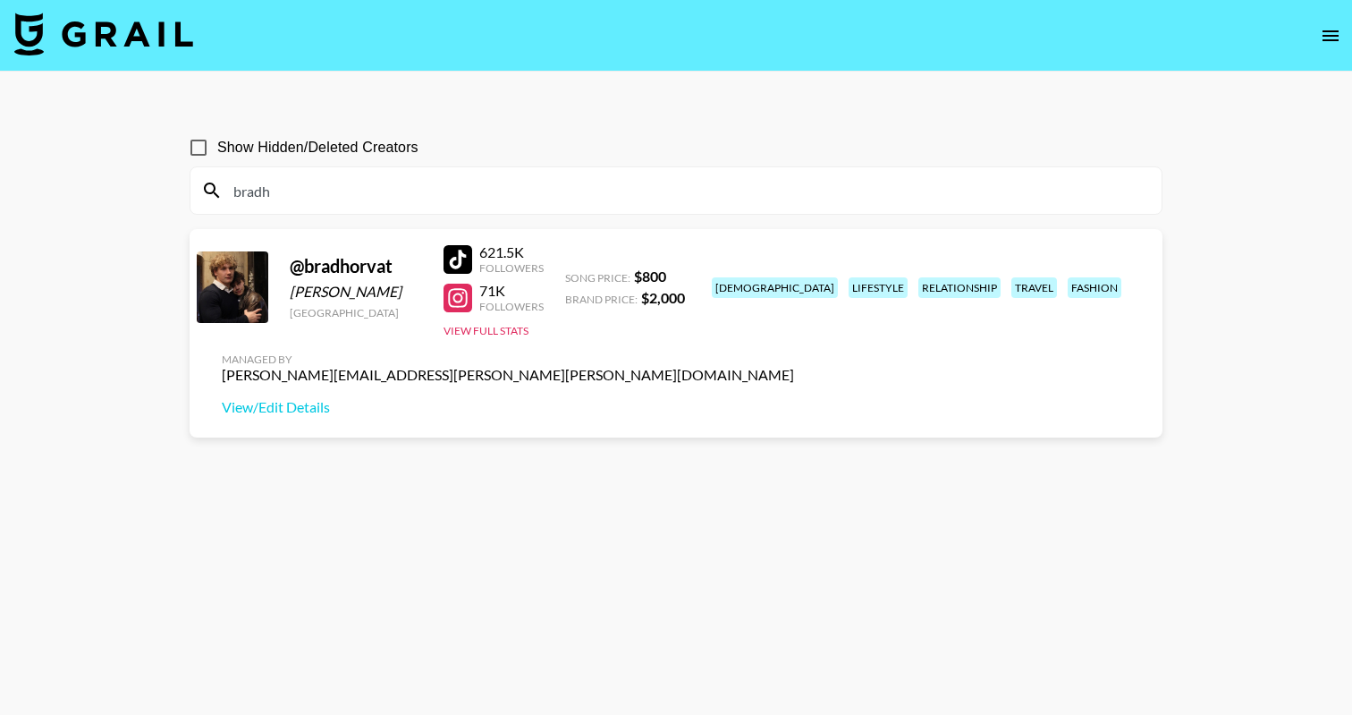
click at [316, 185] on input "bradh" at bounding box center [687, 190] width 928 height 29
paste input "tristipoopoo"
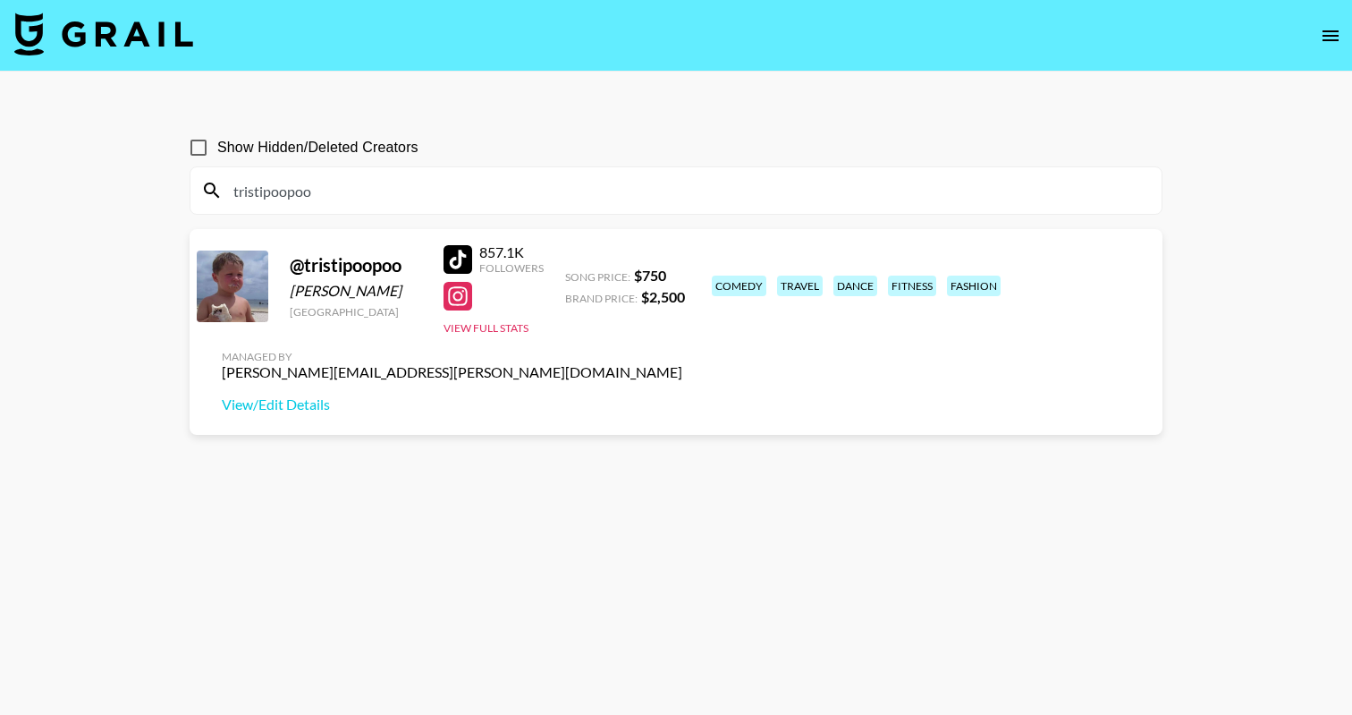
click at [354, 196] on input "tristipoopoo" at bounding box center [687, 190] width 928 height 29
paste input "courtney33nelson"
type input "courtney33nelson"
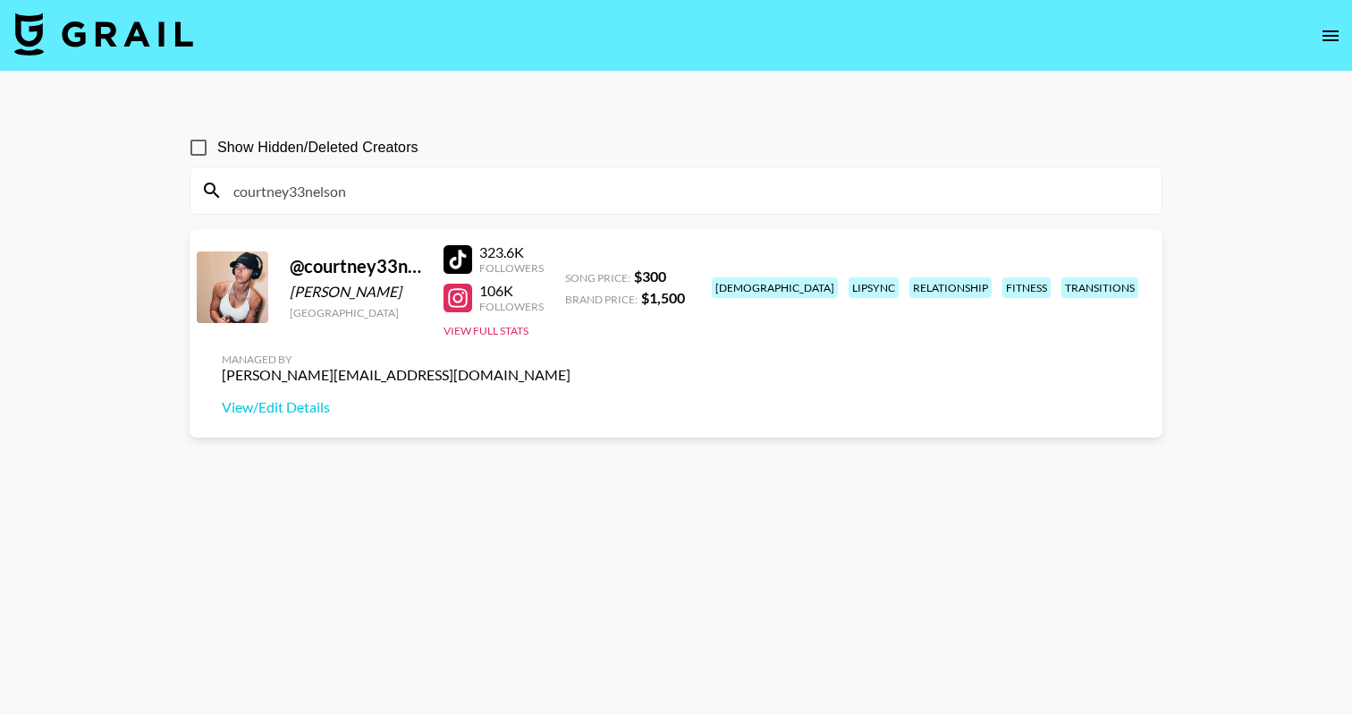
click at [332, 183] on input "courtney33nelson" at bounding box center [687, 190] width 928 height 29
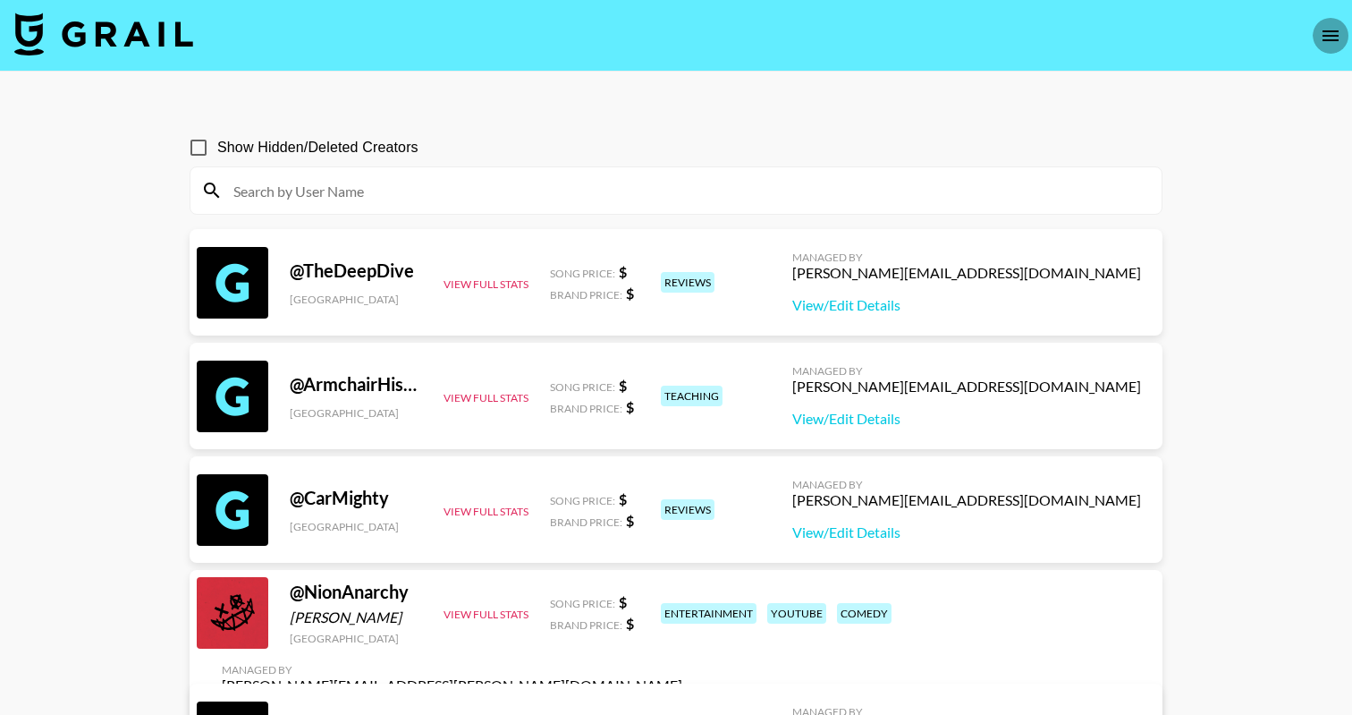
click at [1347, 33] on button "open drawer" at bounding box center [1331, 36] width 36 height 36
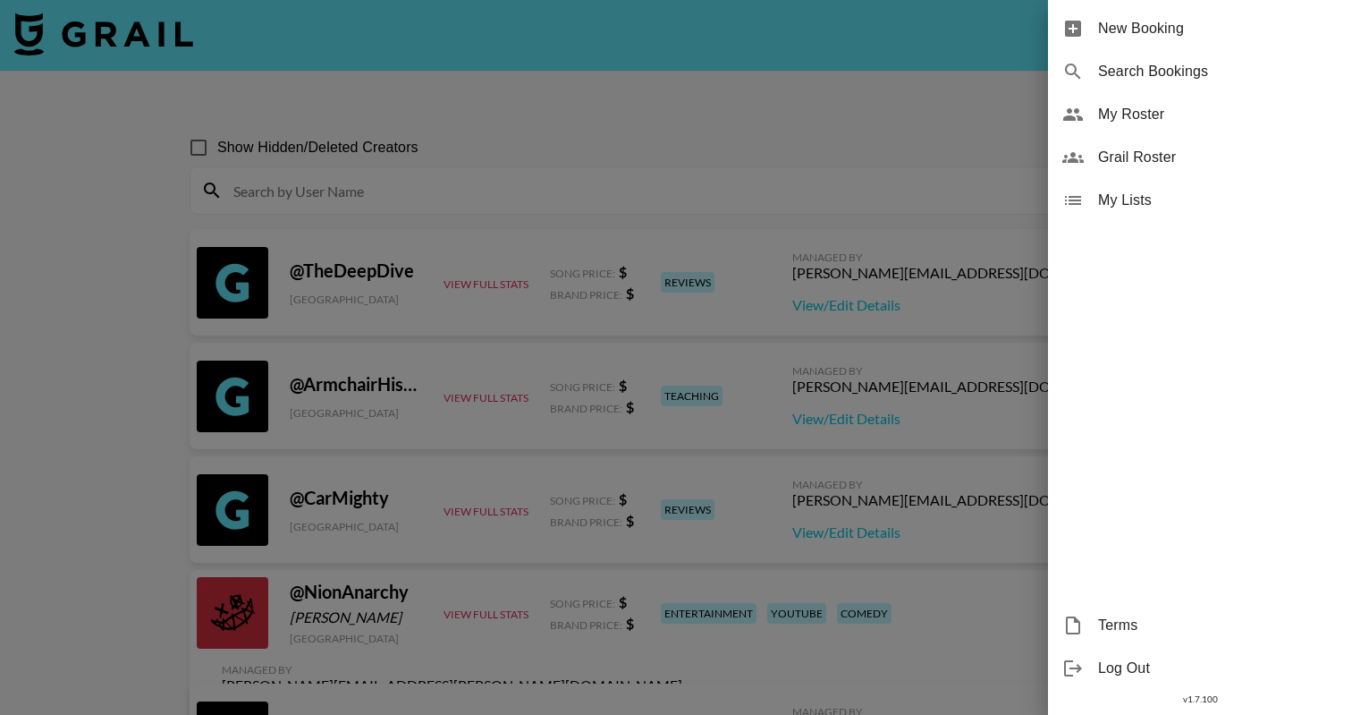
click at [1098, 99] on div "My Roster" at bounding box center [1200, 114] width 304 height 43
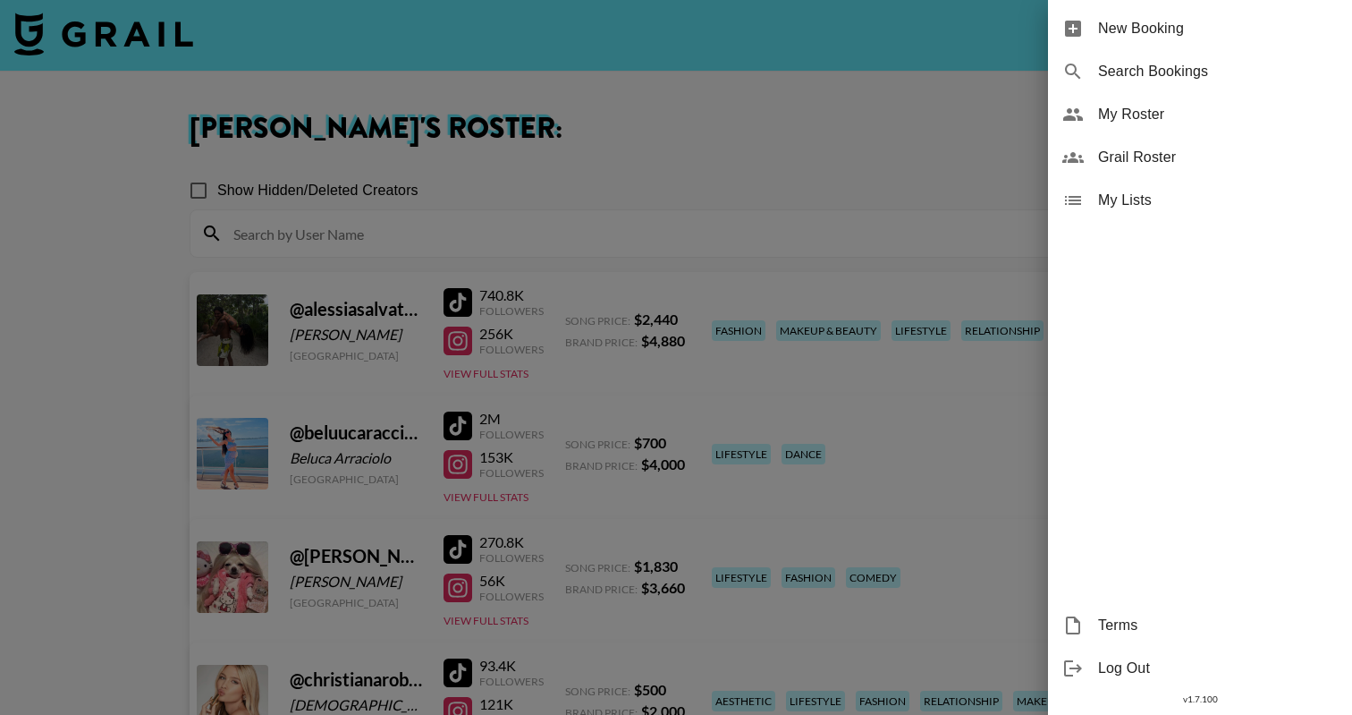
click at [351, 55] on div at bounding box center [676, 357] width 1352 height 715
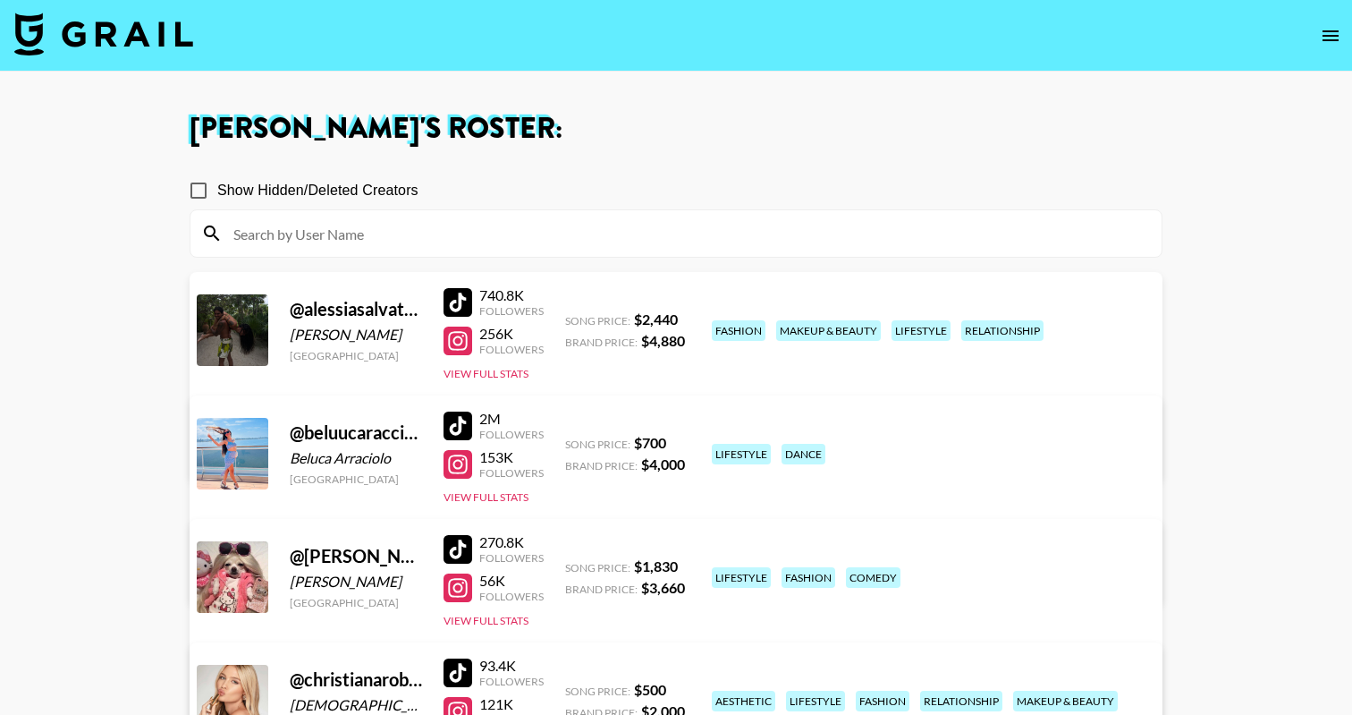
click at [114, 44] on img at bounding box center [103, 34] width 179 height 43
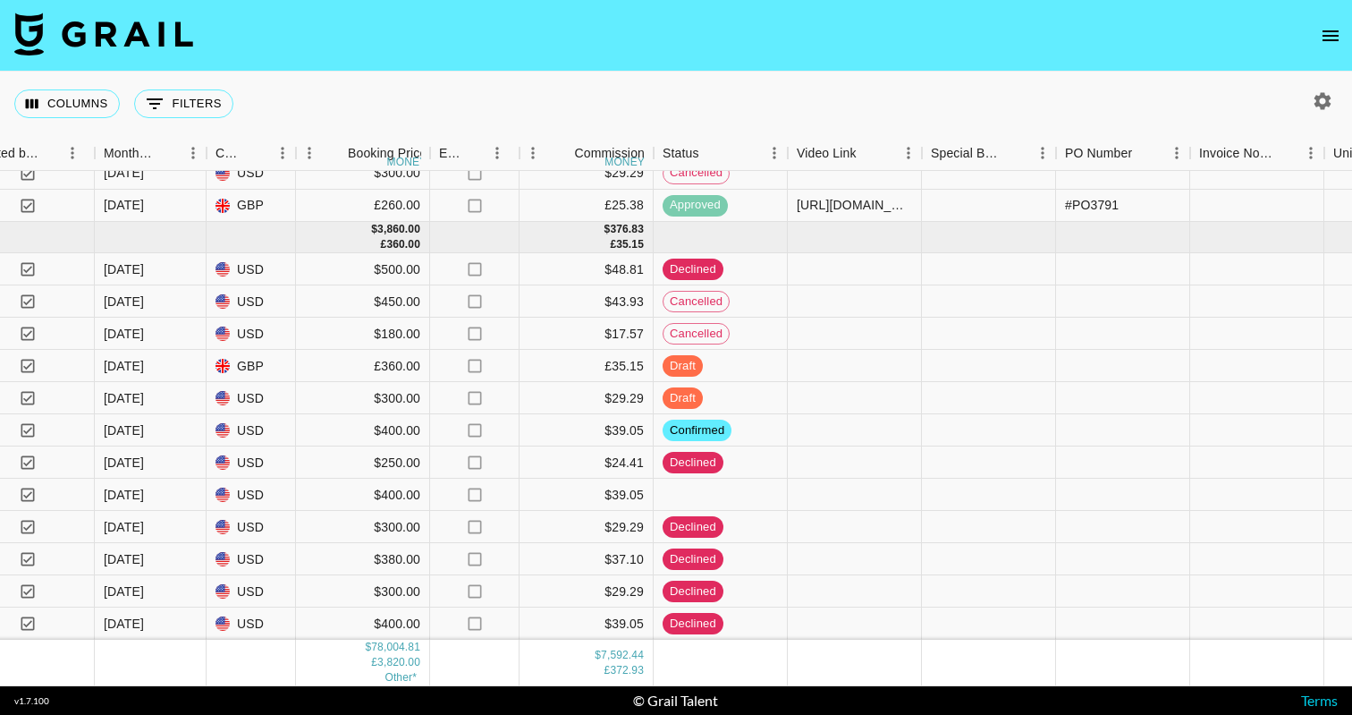
scroll to position [4179, 1372]
click at [1344, 35] on button "open drawer" at bounding box center [1331, 36] width 36 height 36
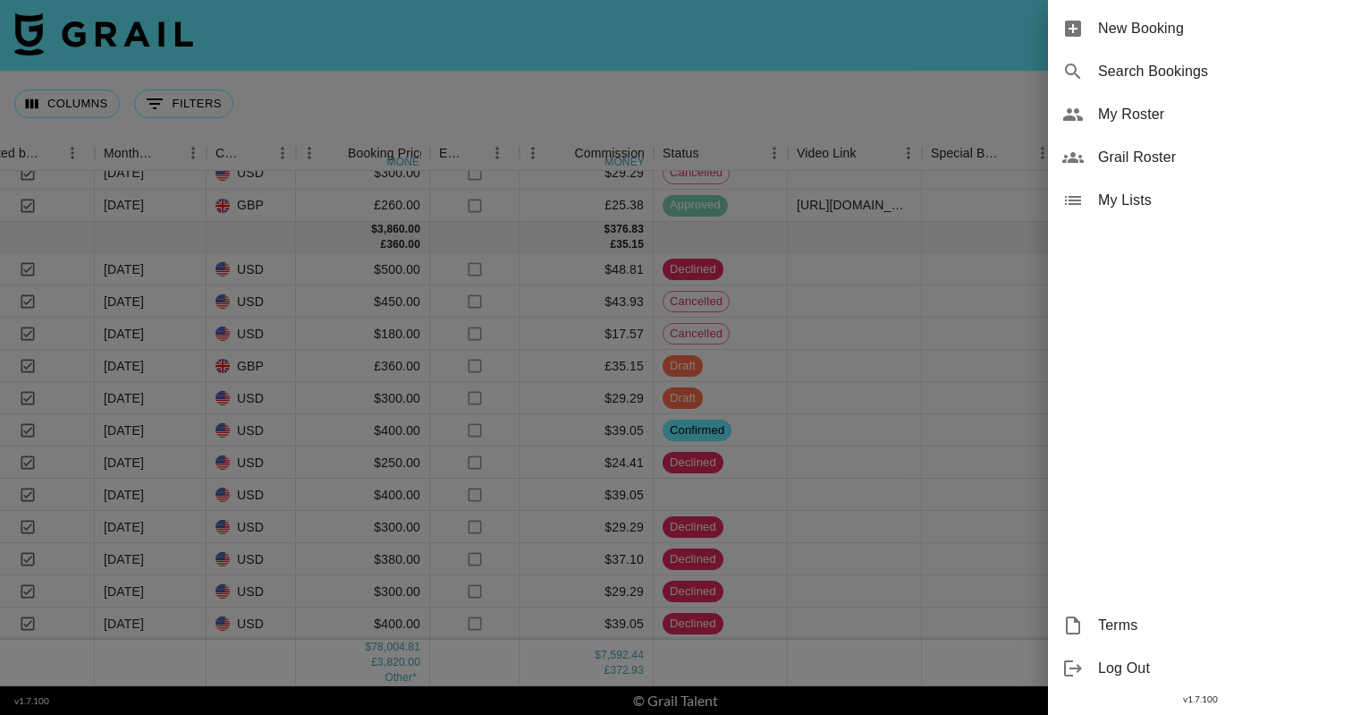
click at [1189, 156] on span "Grail Roster" at bounding box center [1218, 157] width 240 height 21
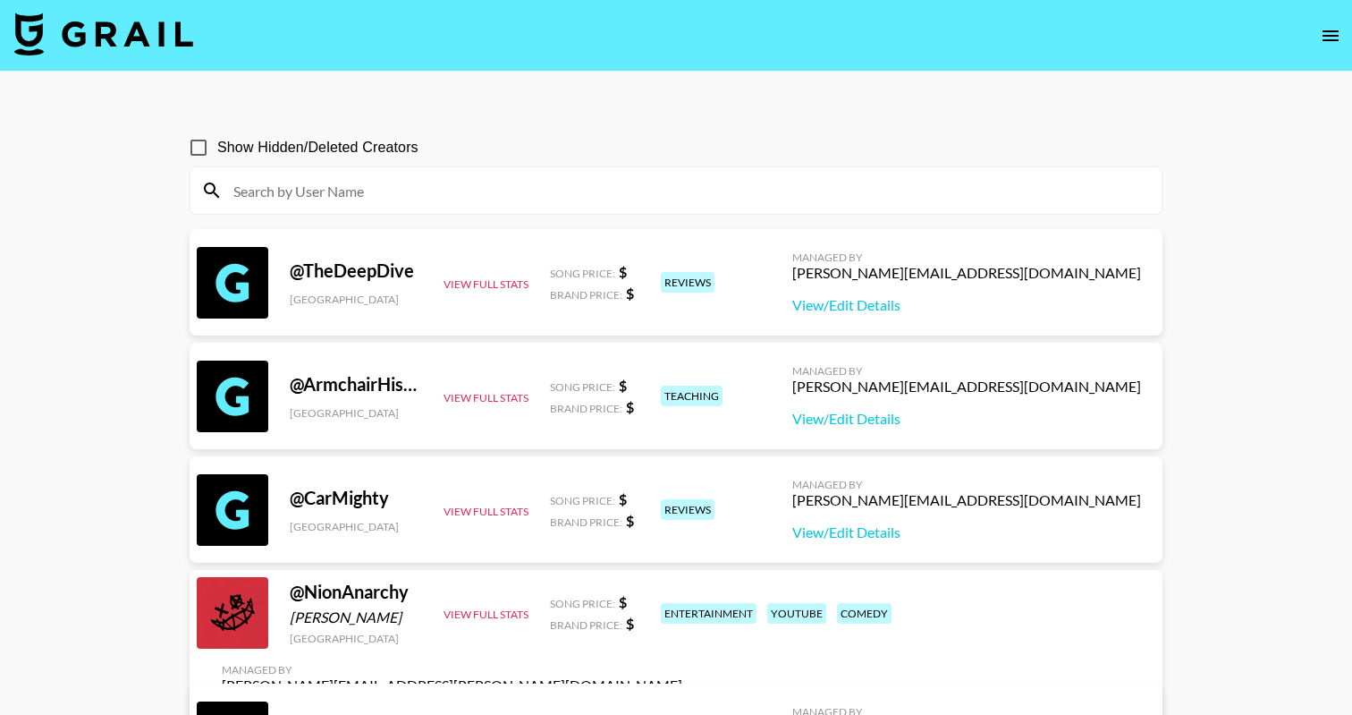
click at [369, 196] on input at bounding box center [687, 190] width 928 height 29
paste input "kayangeli"
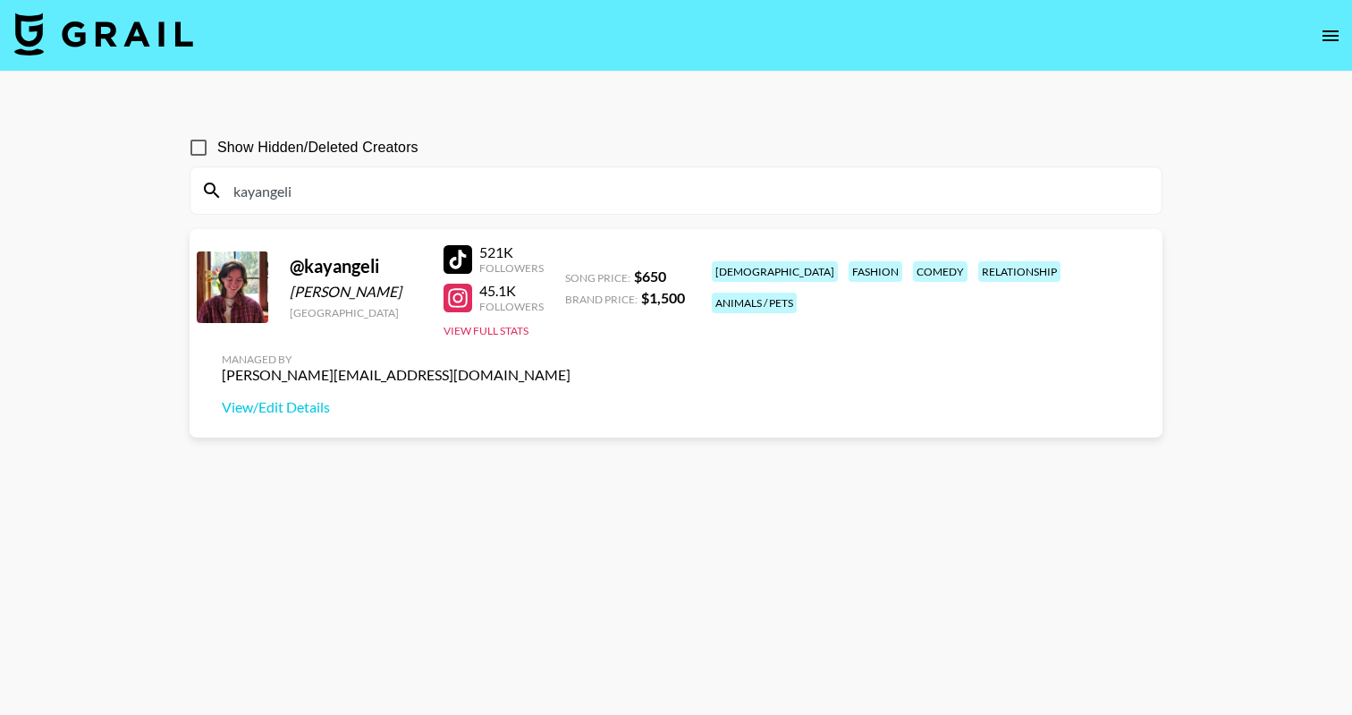
click at [427, 195] on input "kayangeli" at bounding box center [687, 190] width 928 height 29
paste input "thepalcave"
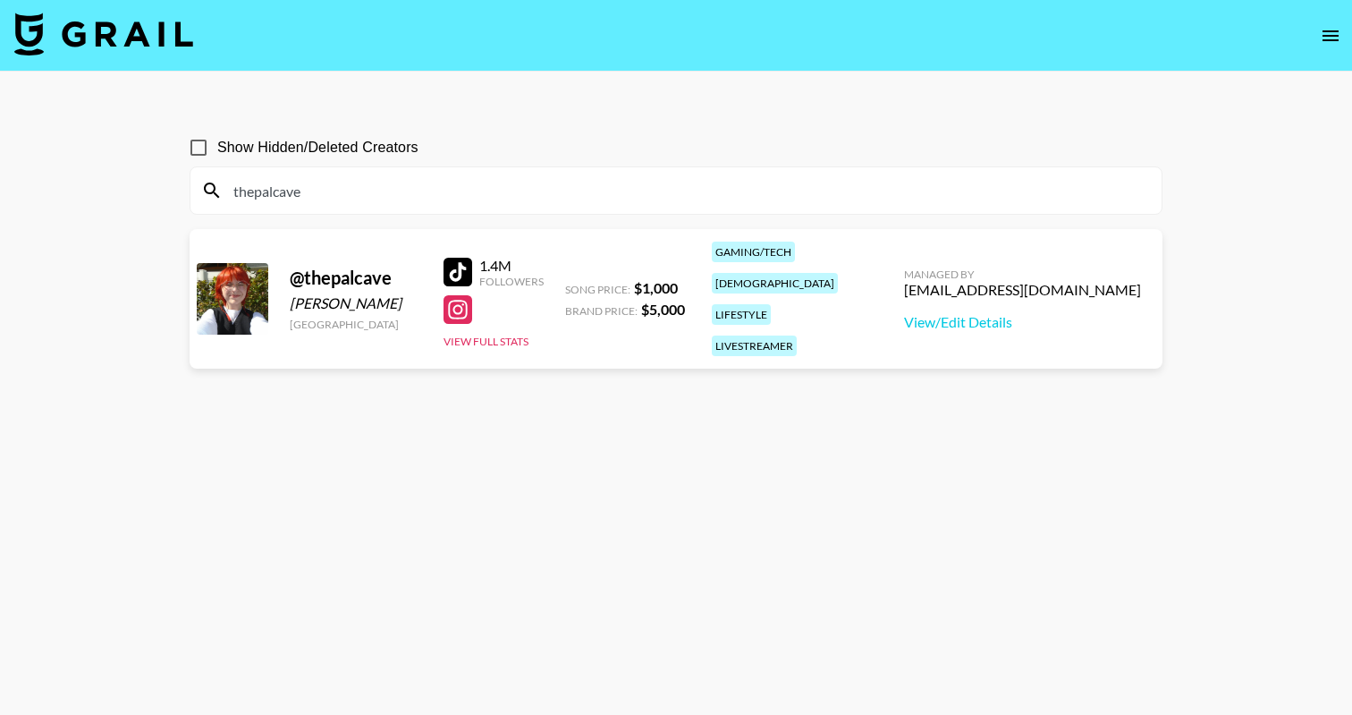
type input "thepalcave"
click at [272, 205] on div "thepalcave" at bounding box center [675, 190] width 971 height 47
click at [272, 187] on input "thepalcave" at bounding box center [687, 190] width 928 height 29
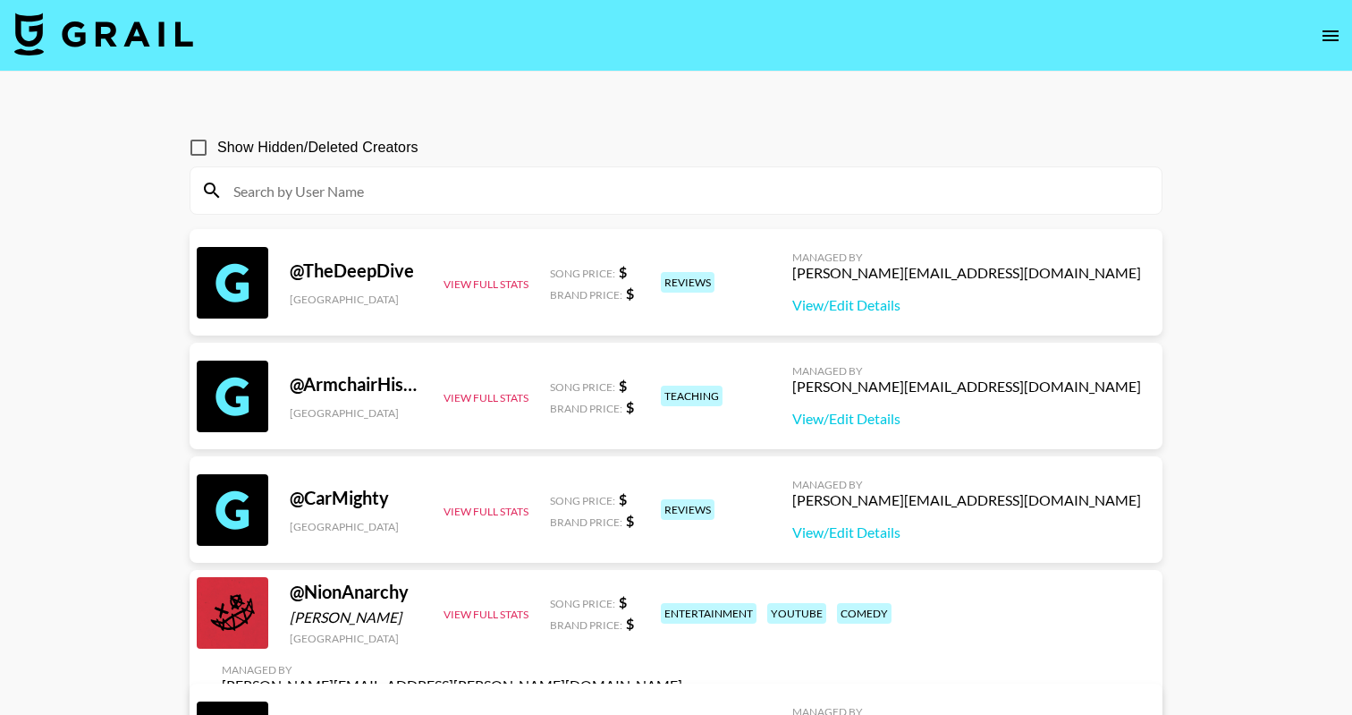
click at [616, 136] on div "Show Hidden/Deleted Creators" at bounding box center [676, 148] width 973 height 38
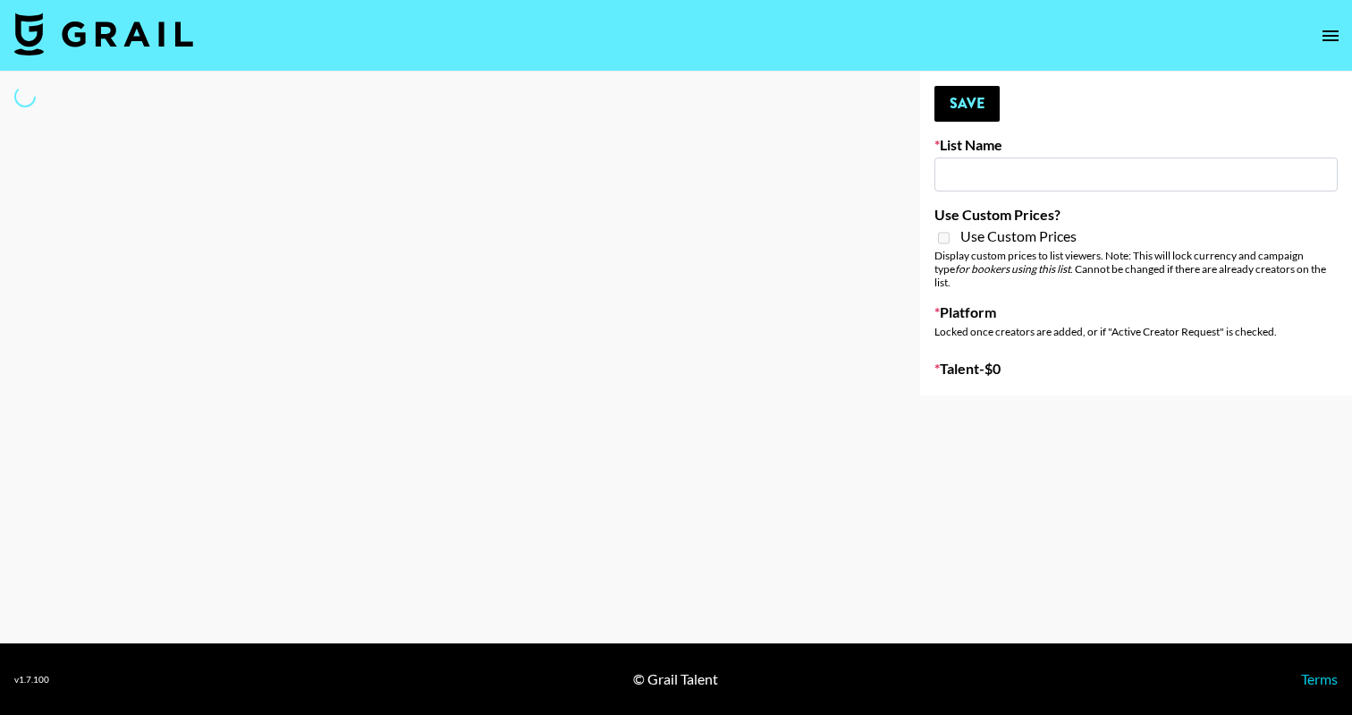
type input "[DEMOGRAPHIC_DATA] Creators List"
select select "Song"
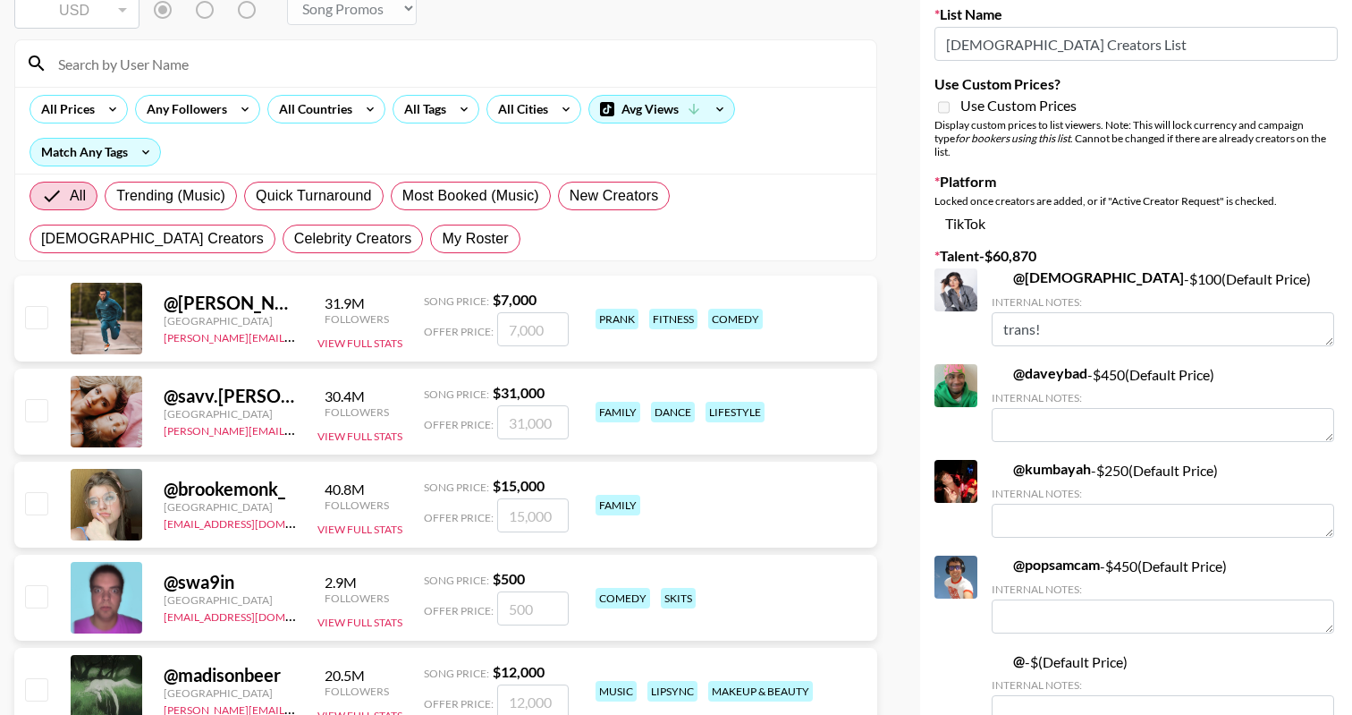
scroll to position [137, 0]
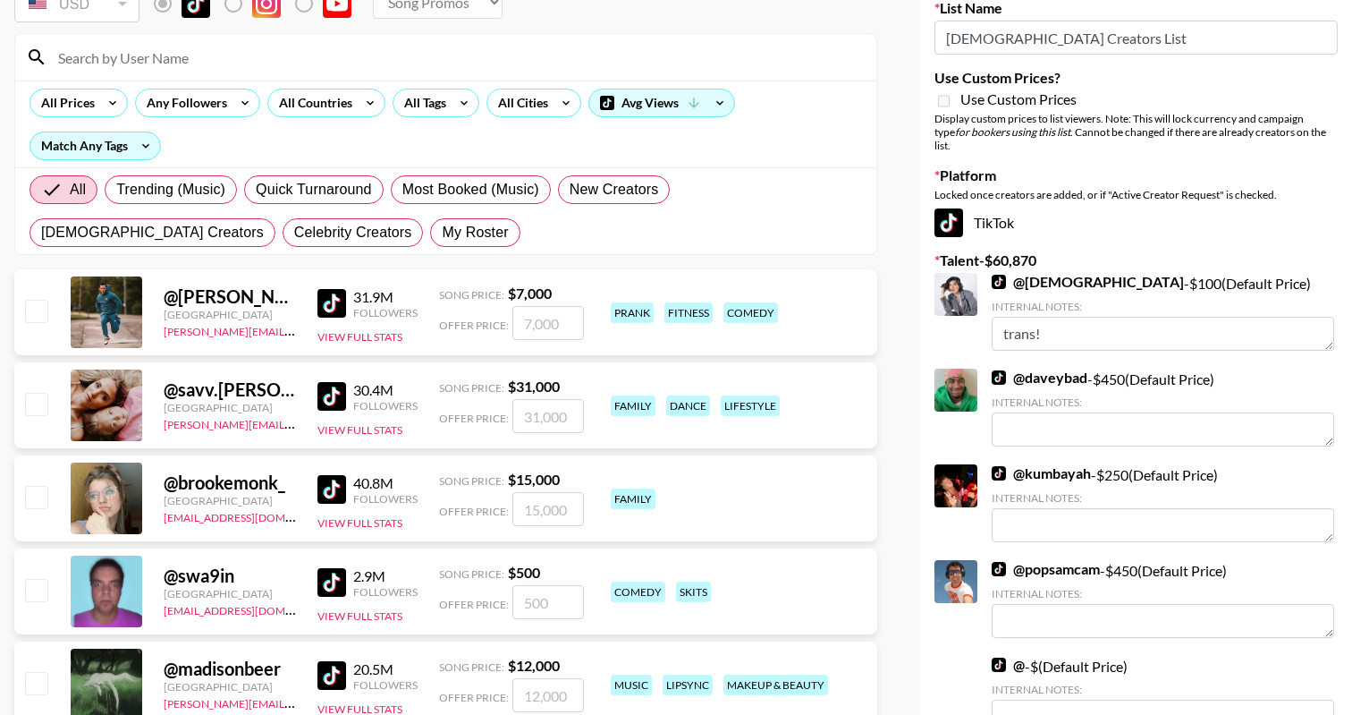
click at [1017, 273] on link "@ chrsfranz" at bounding box center [1088, 282] width 192 height 18
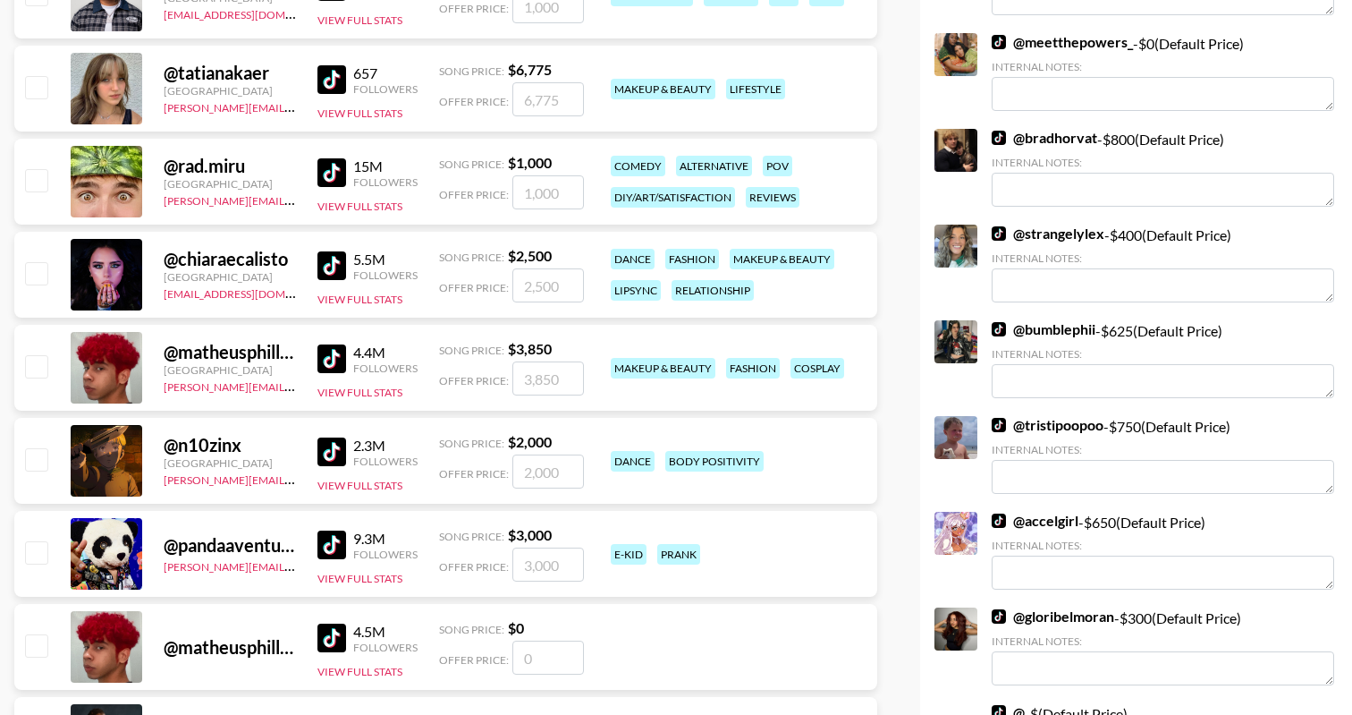
scroll to position [2502, 0]
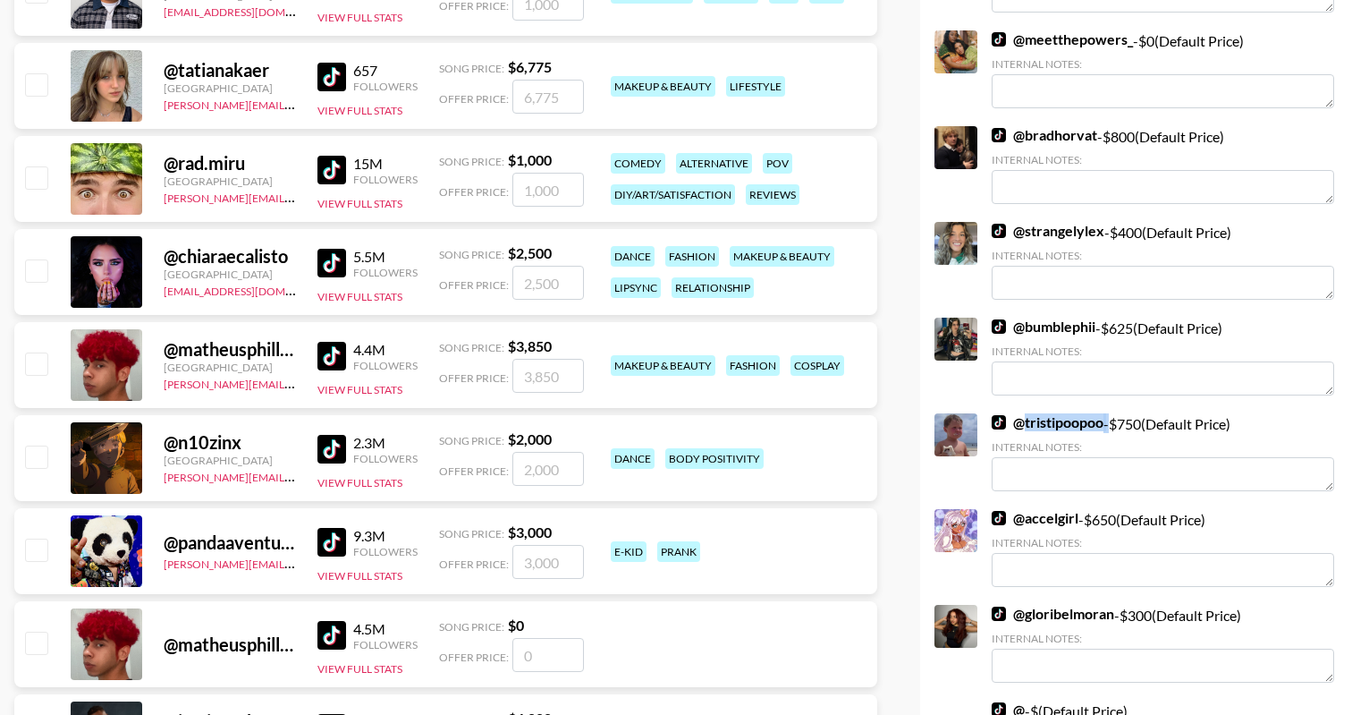
drag, startPoint x: 1107, startPoint y: 393, endPoint x: 1027, endPoint y: 394, distance: 80.5
click at [1027, 413] on div "@ tristipoopoo - $ 750 (Default Price) Internal Notes:" at bounding box center [1163, 452] width 343 height 78
copy div "tristipoopoo"
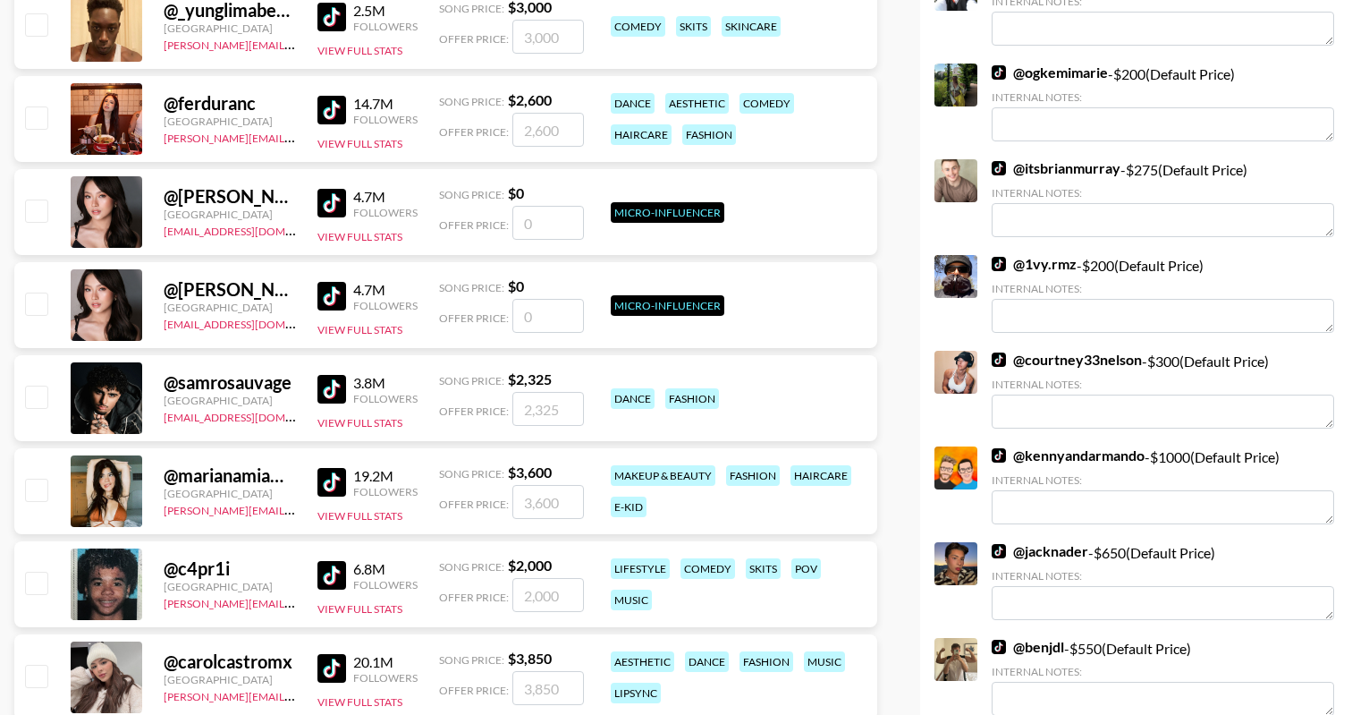
scroll to position [7890, 0]
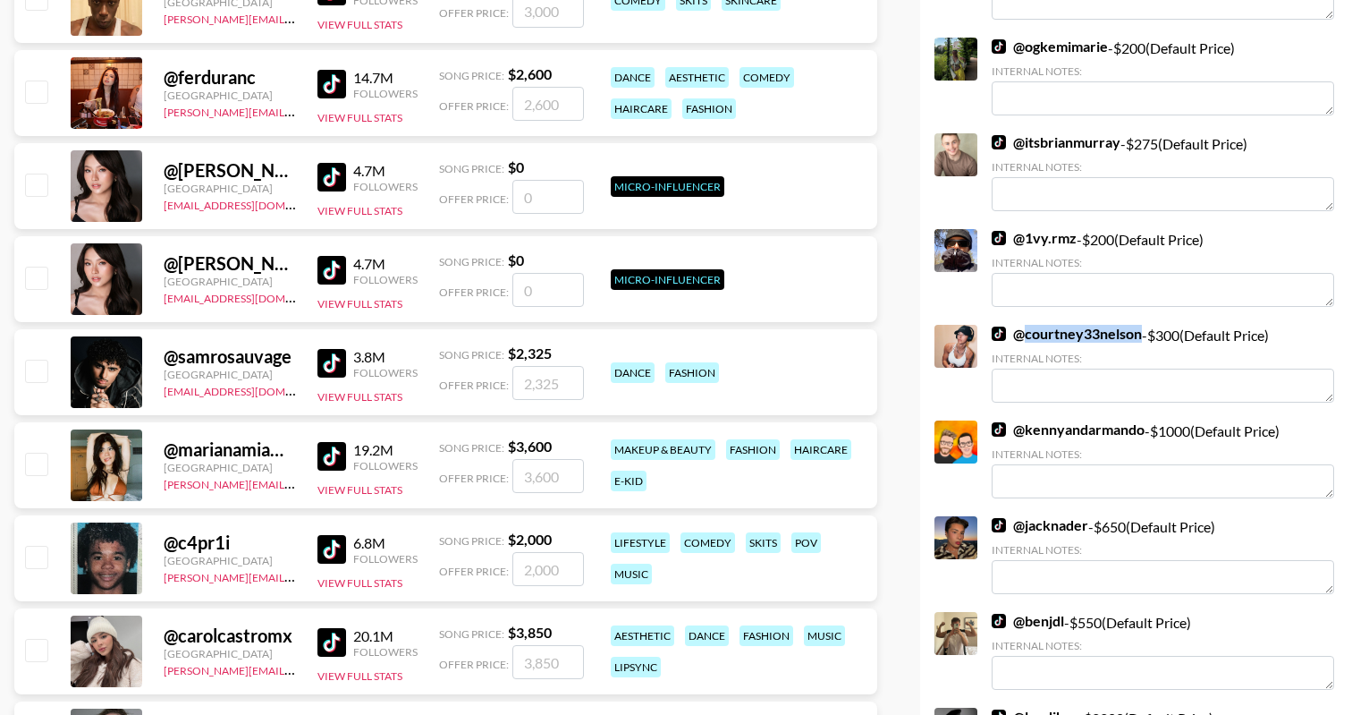
drag, startPoint x: 1142, startPoint y: 266, endPoint x: 1021, endPoint y: 266, distance: 120.7
click at [1021, 325] on div "@ courtney33nelson - $ 300 (Default Price) Internal Notes:" at bounding box center [1163, 364] width 343 height 78
copy link "courtney33nelson"
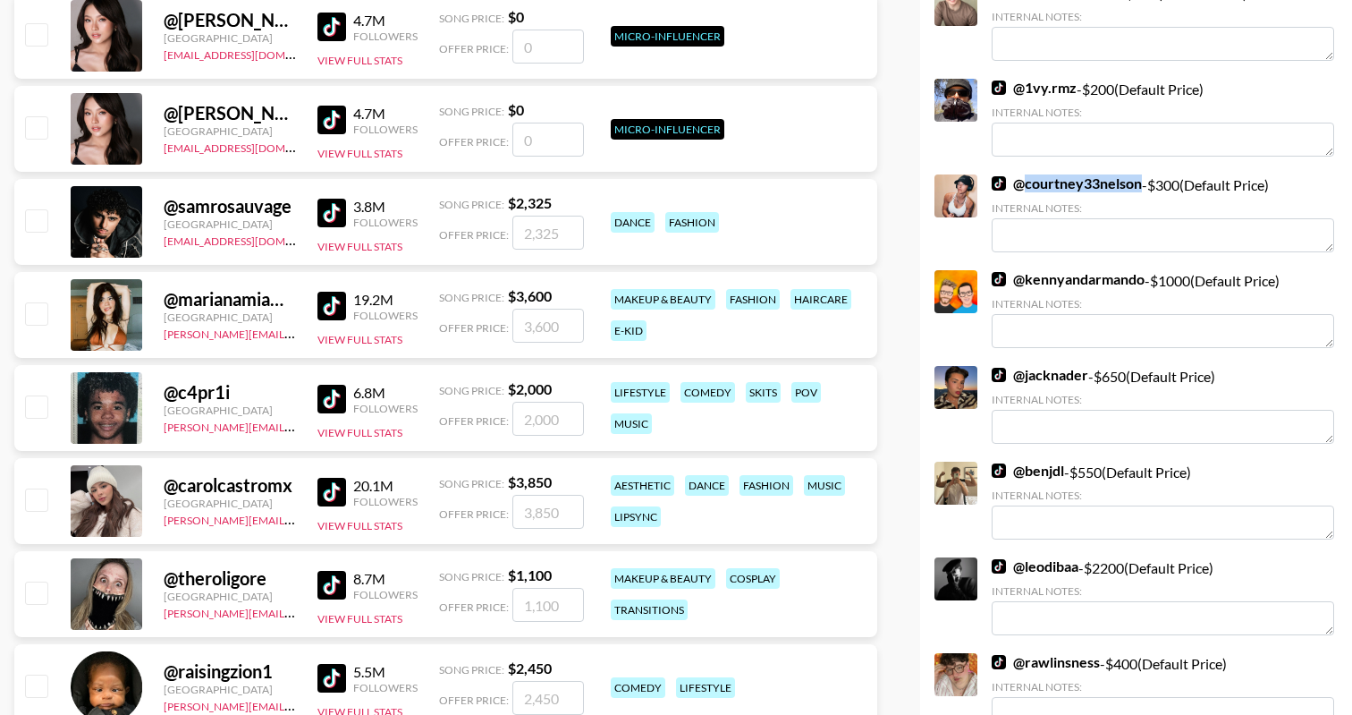
scroll to position [7865, 0]
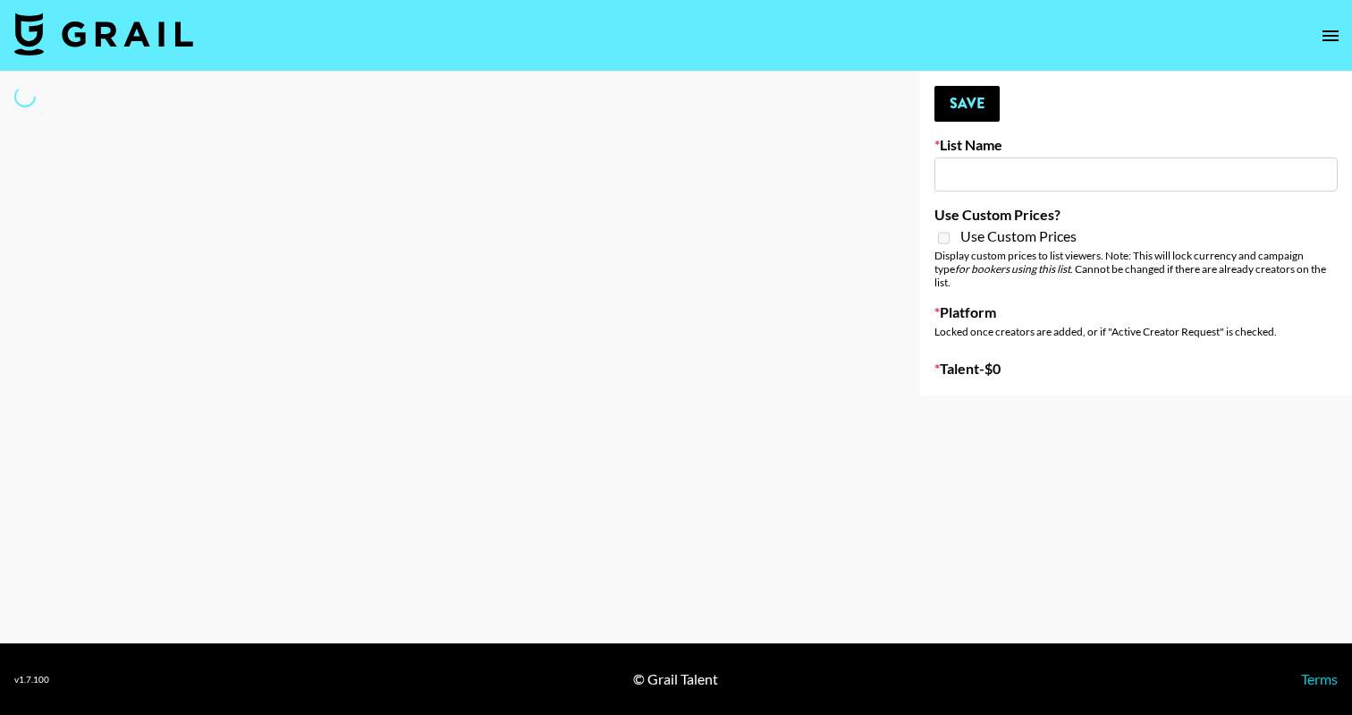
type input "LGBTQIA+ Creators List"
select select "Song"
type input "[PERSON_NAME] Dating App ([DEMOGRAPHIC_DATA])"
checkbox input "true"
select select "Brand"
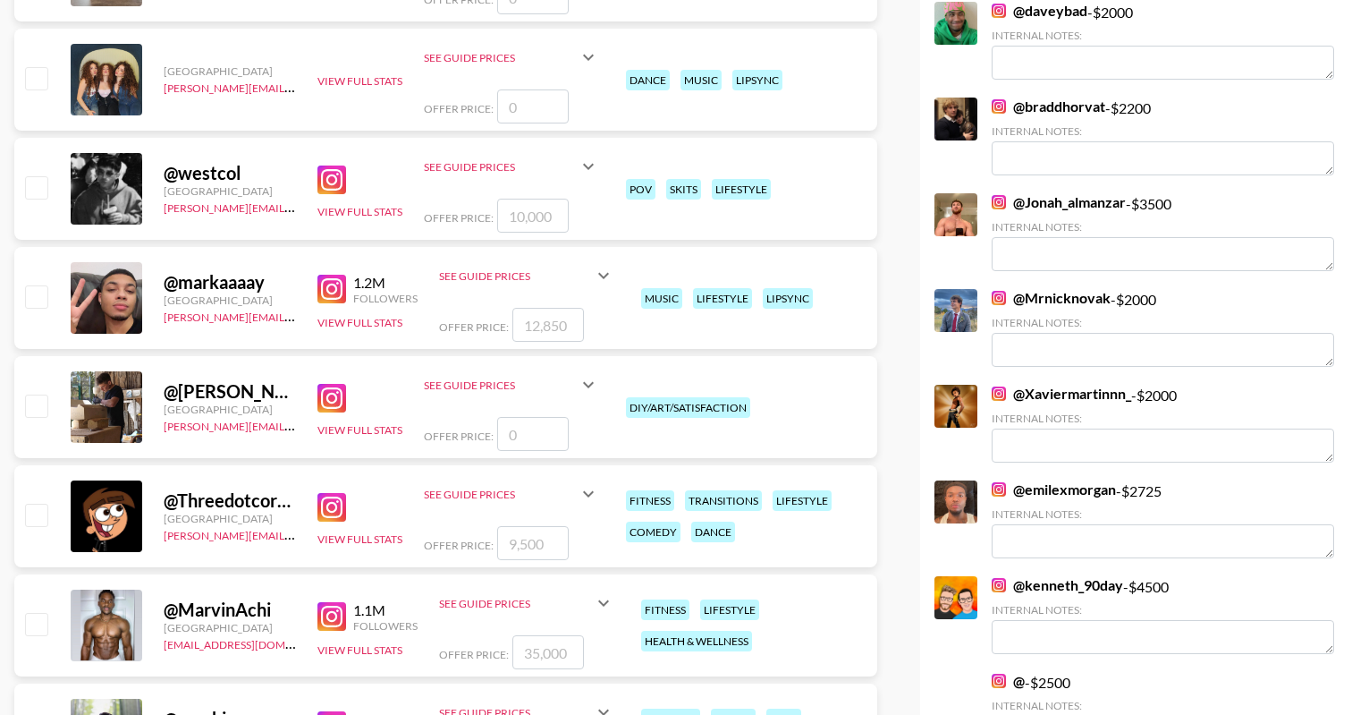
scroll to position [1068, 0]
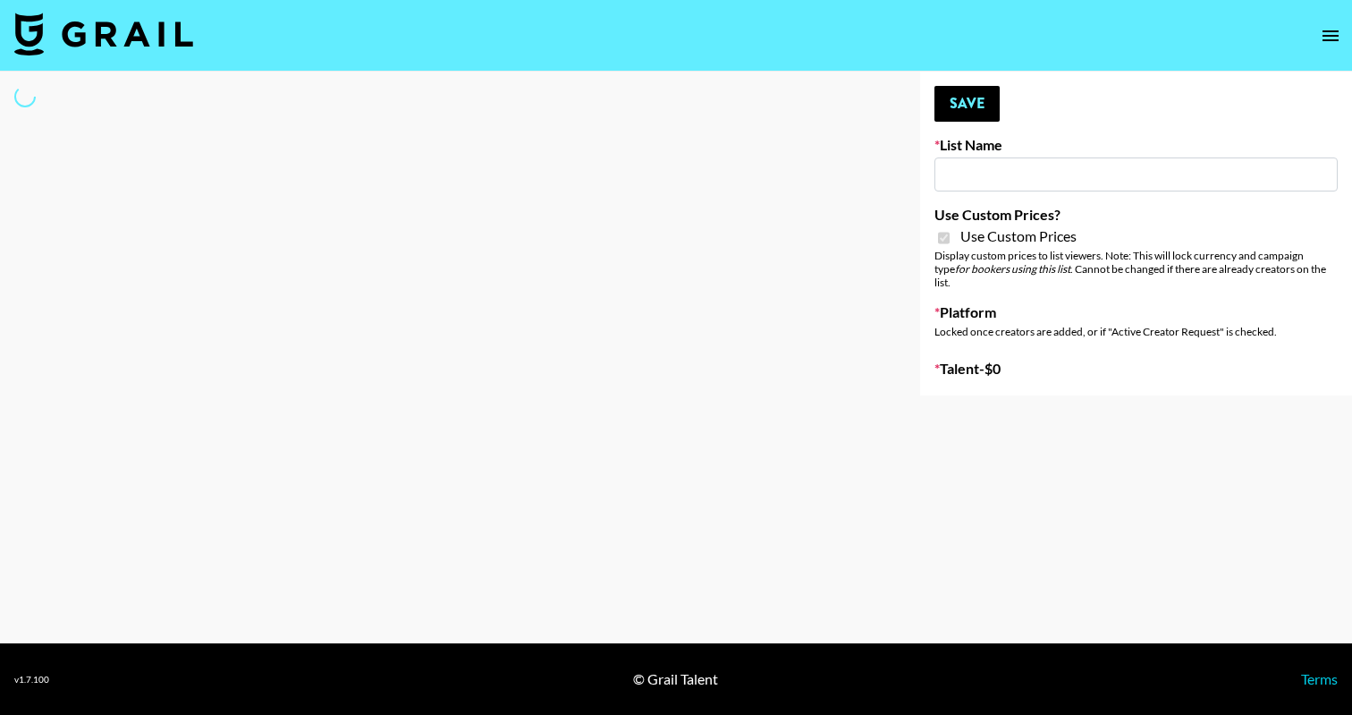
type input "Black Girls Code"
checkbox input "true"
select select "Brand"
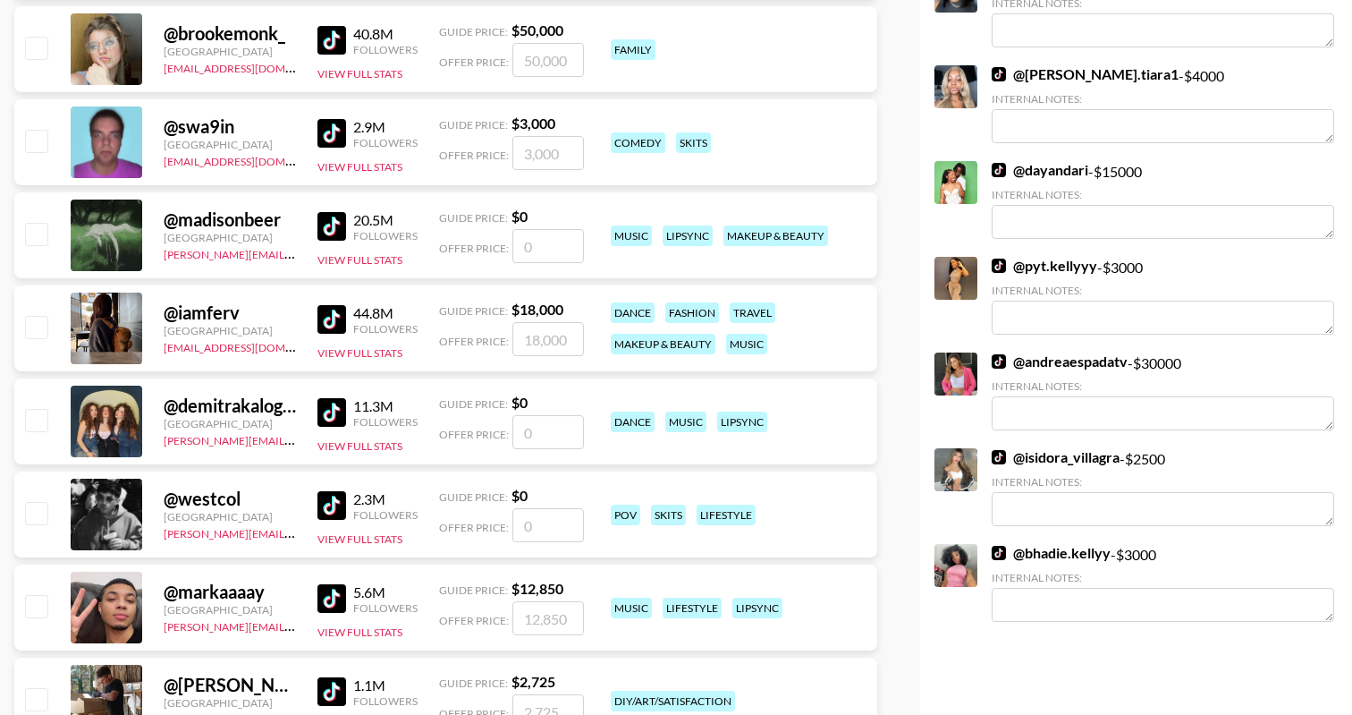
scroll to position [604, 0]
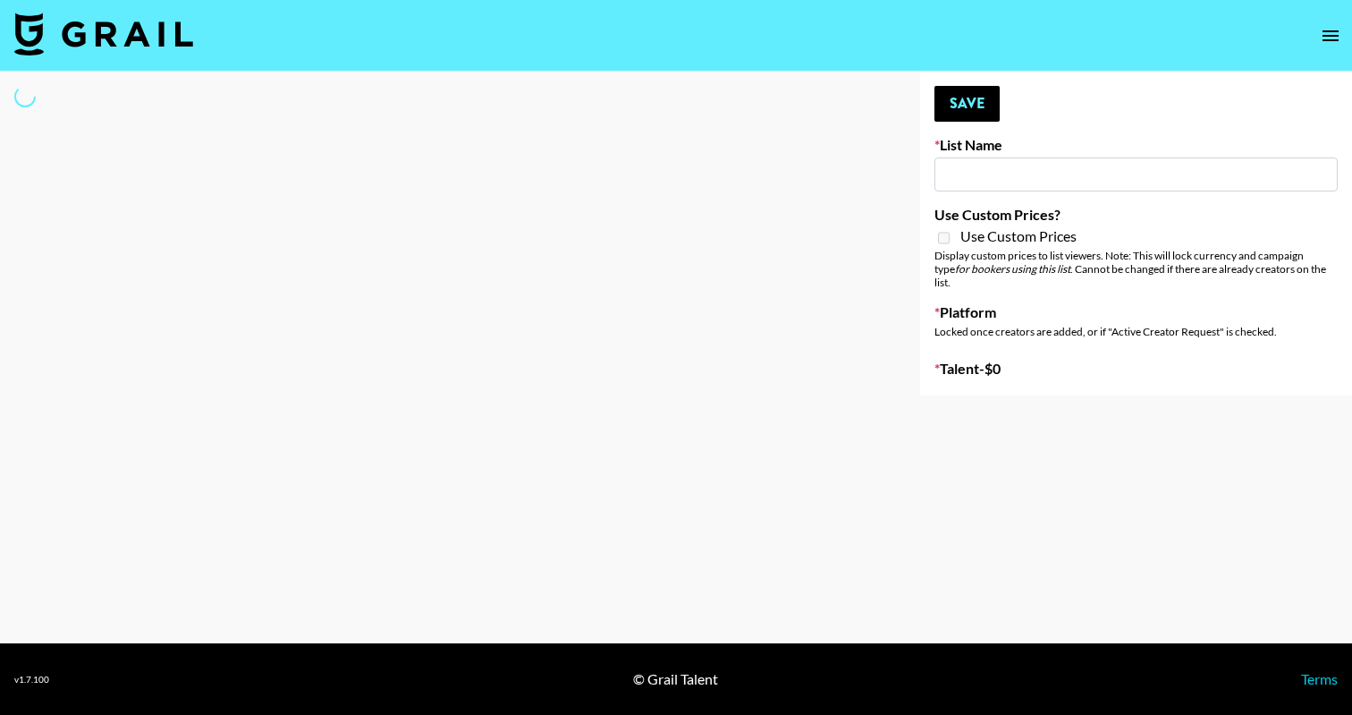
type input "[DEMOGRAPHIC_DATA] Creators List"
select select "Song"
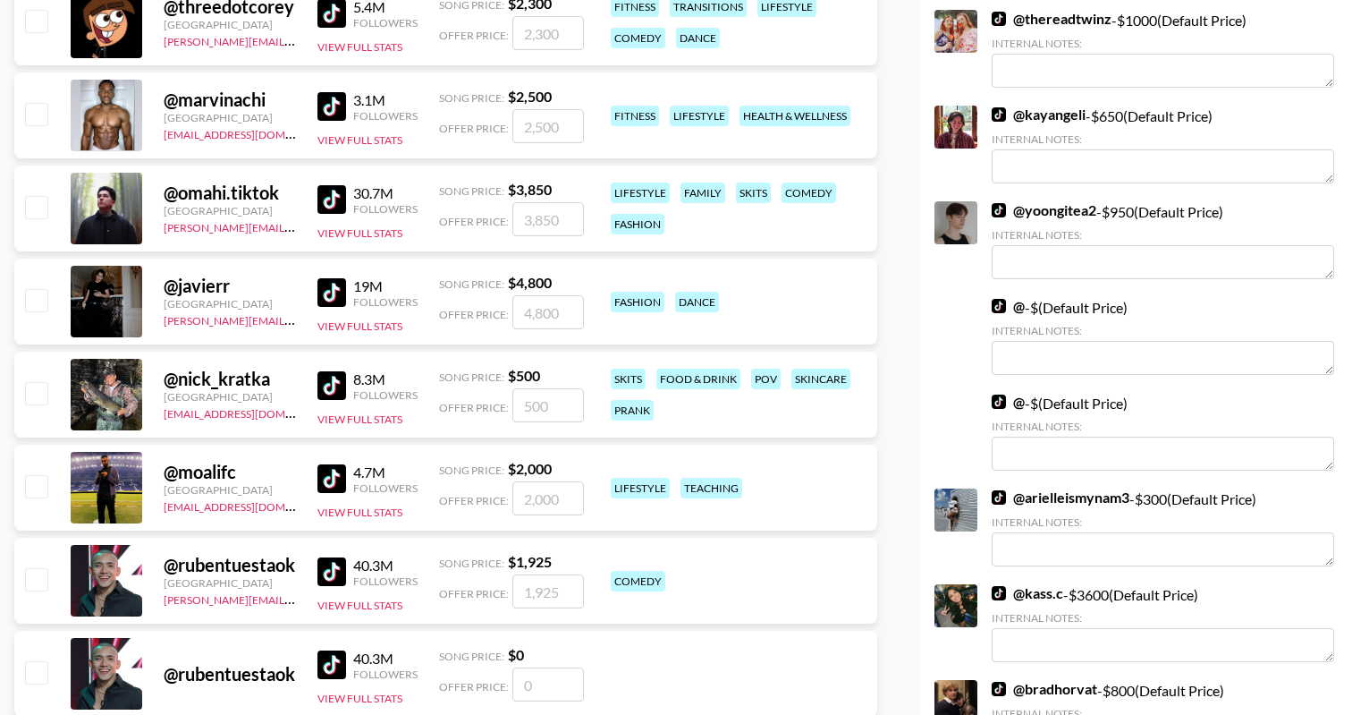
scroll to position [1358, 0]
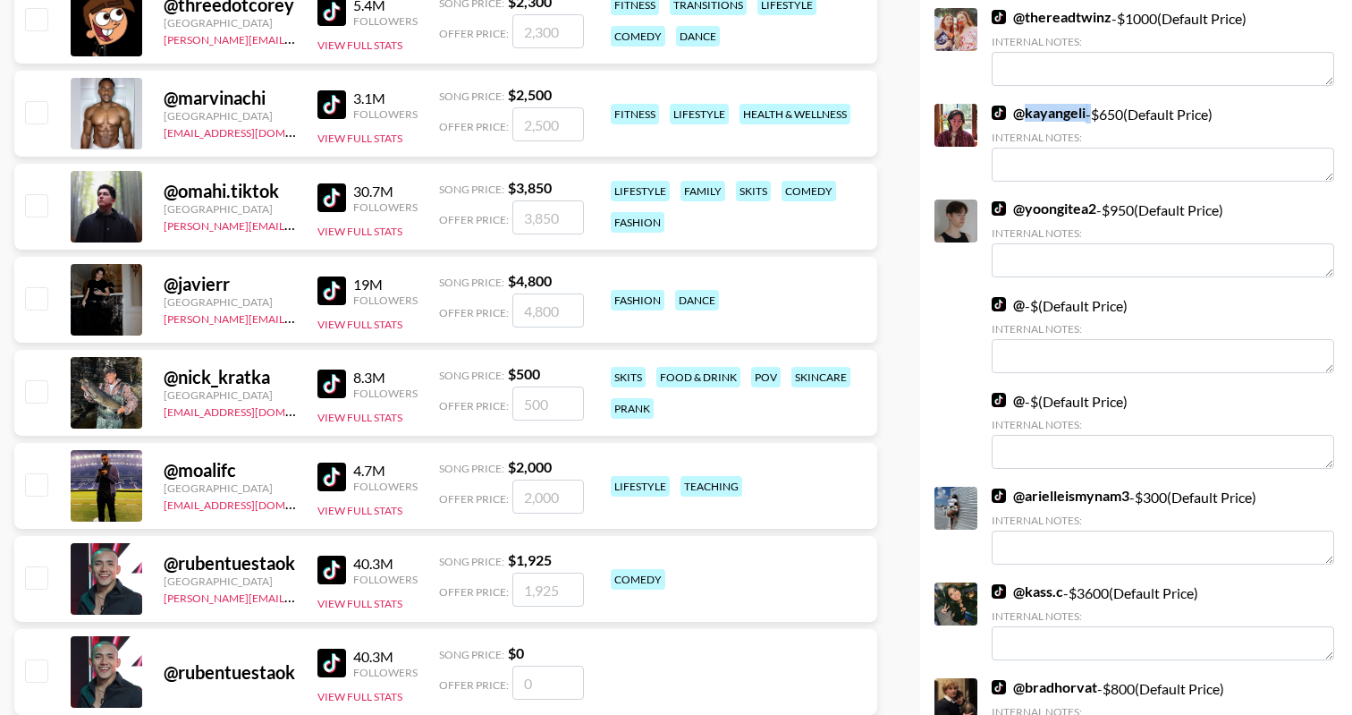
drag, startPoint x: 1088, startPoint y: 98, endPoint x: 1028, endPoint y: 99, distance: 60.8
click at [1028, 104] on div "@ kayangeli - $ 650 (Default Price) Internal Notes:" at bounding box center [1163, 143] width 343 height 78
copy div "kayangeli"
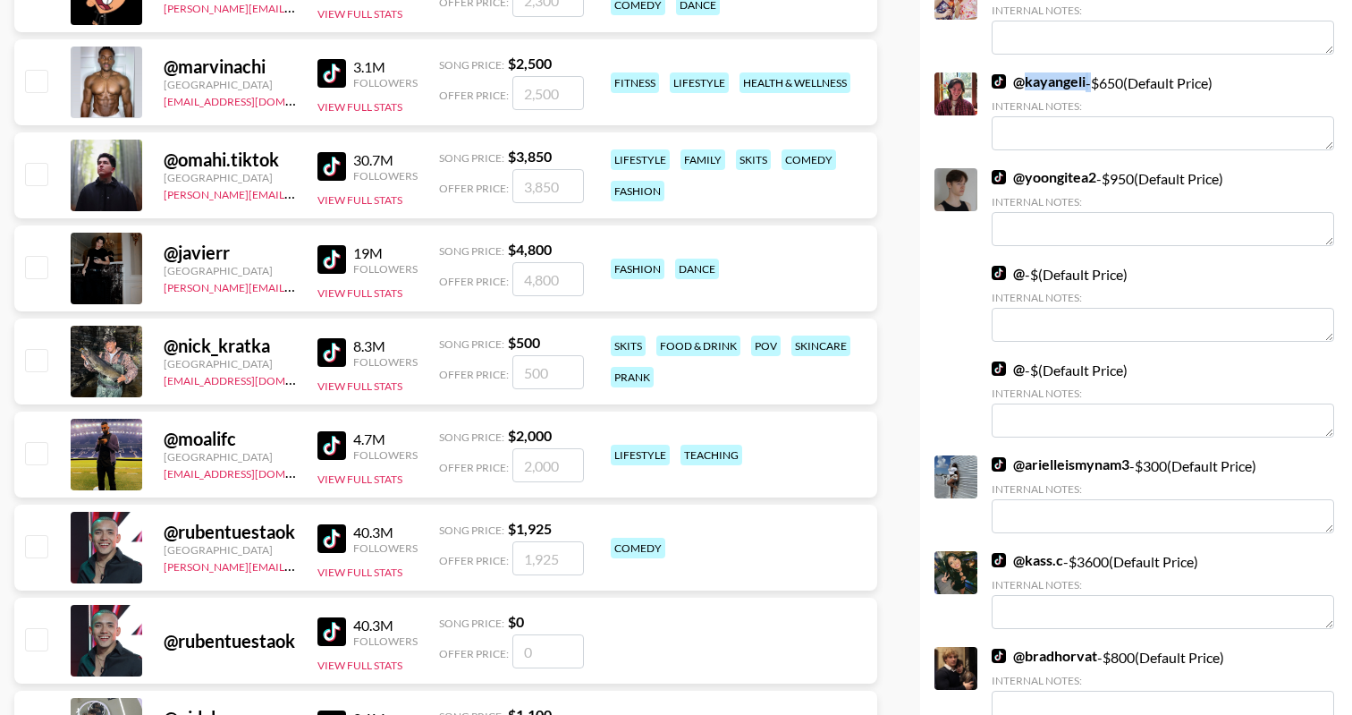
scroll to position [1390, 0]
click at [1049, 168] on link "@ yoongitea2" at bounding box center [1044, 177] width 105 height 18
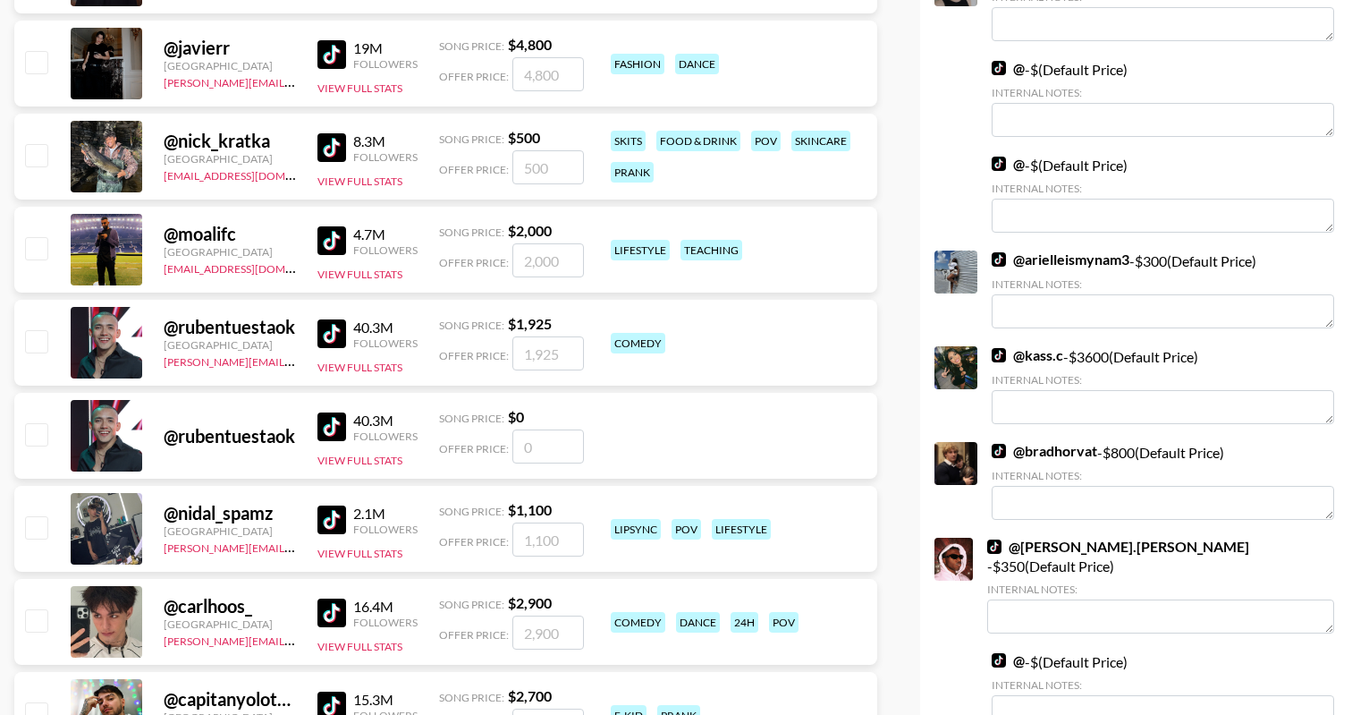
scroll to position [1665, 0]
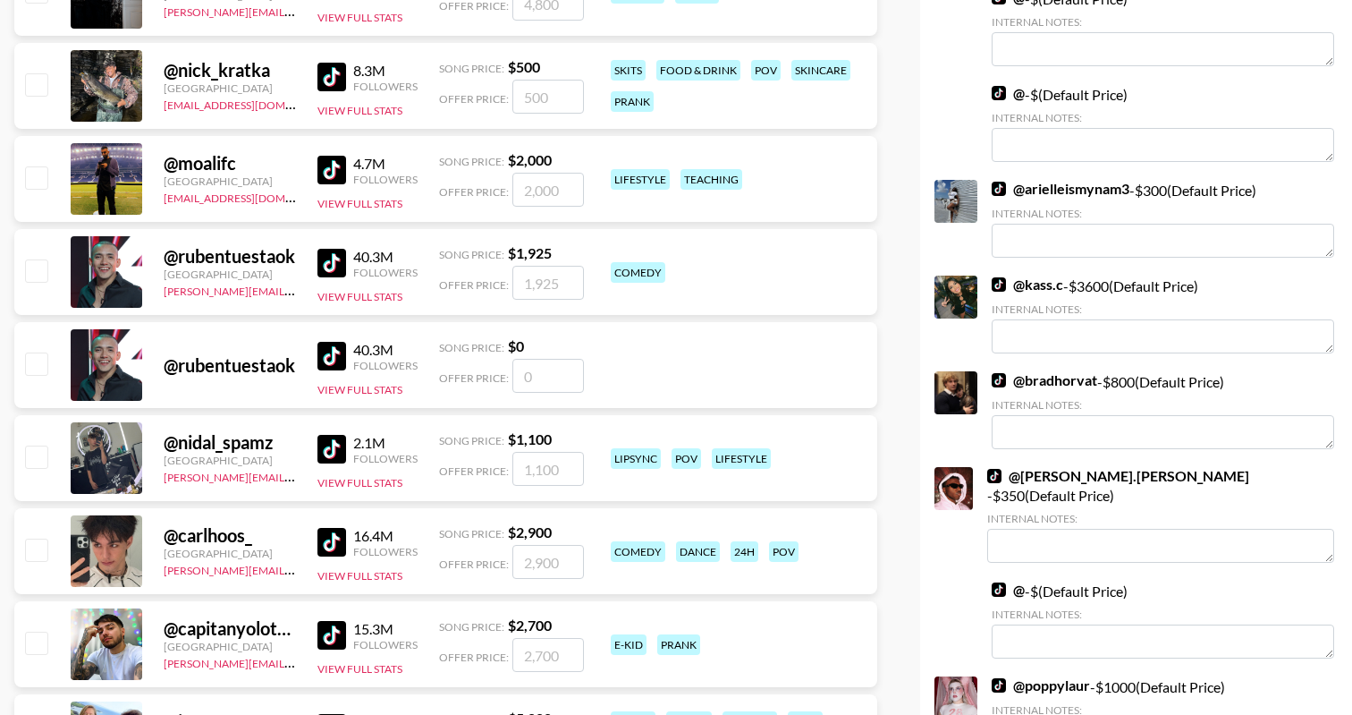
click at [1054, 467] on link "@ [PERSON_NAME].[PERSON_NAME]" at bounding box center [1118, 476] width 262 height 18
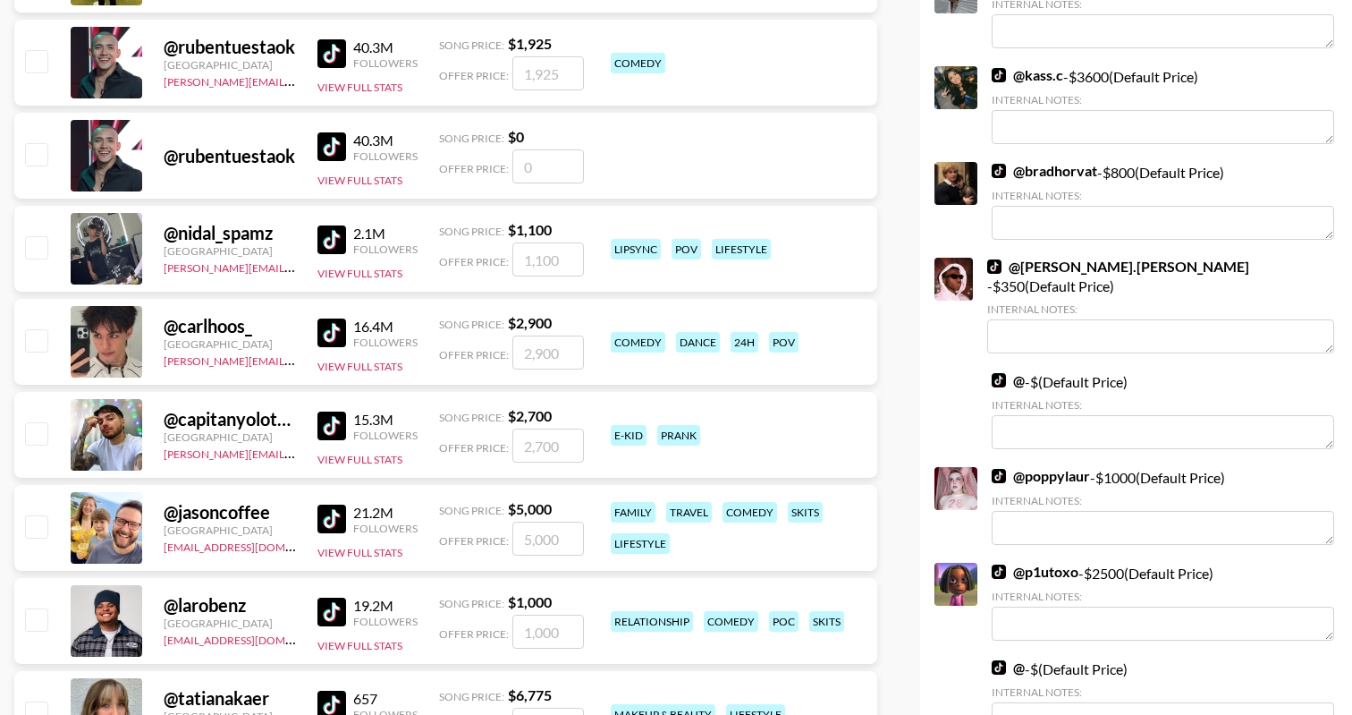
scroll to position [1951, 0]
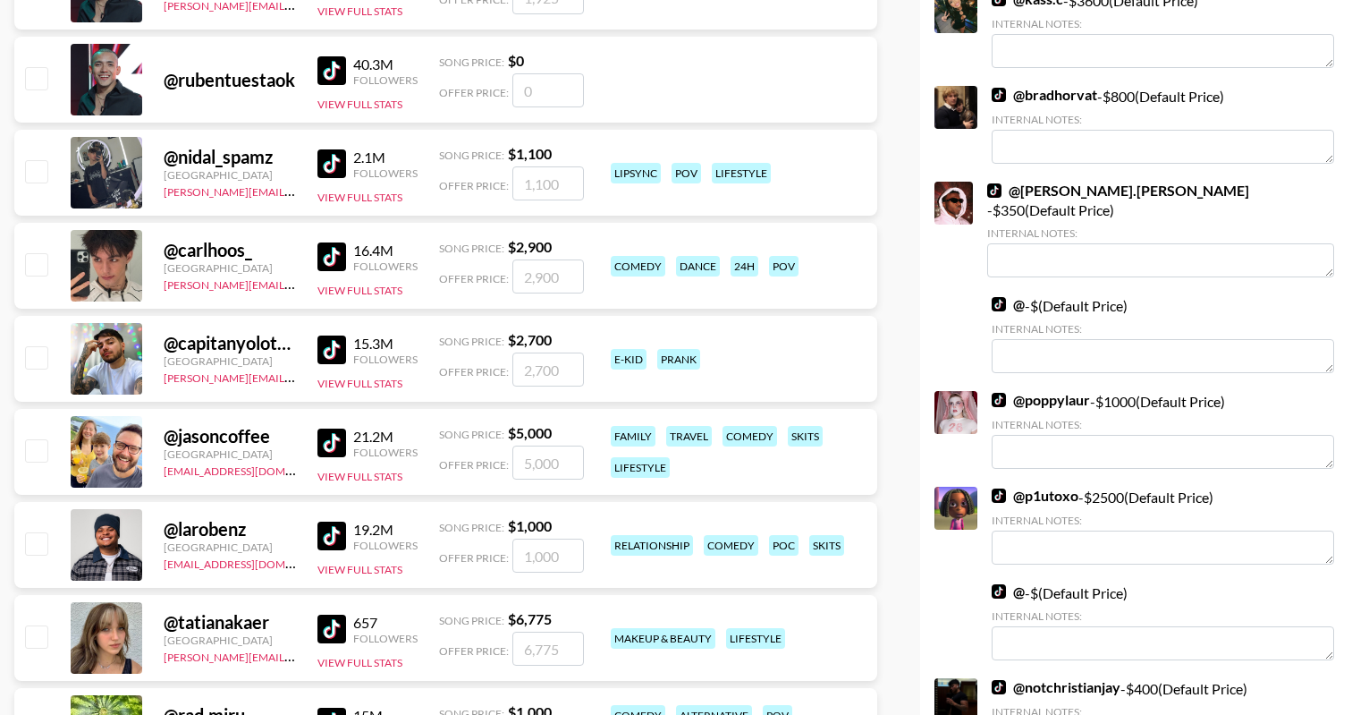
click at [1053, 487] on link "@ p1utoxo" at bounding box center [1035, 496] width 87 height 18
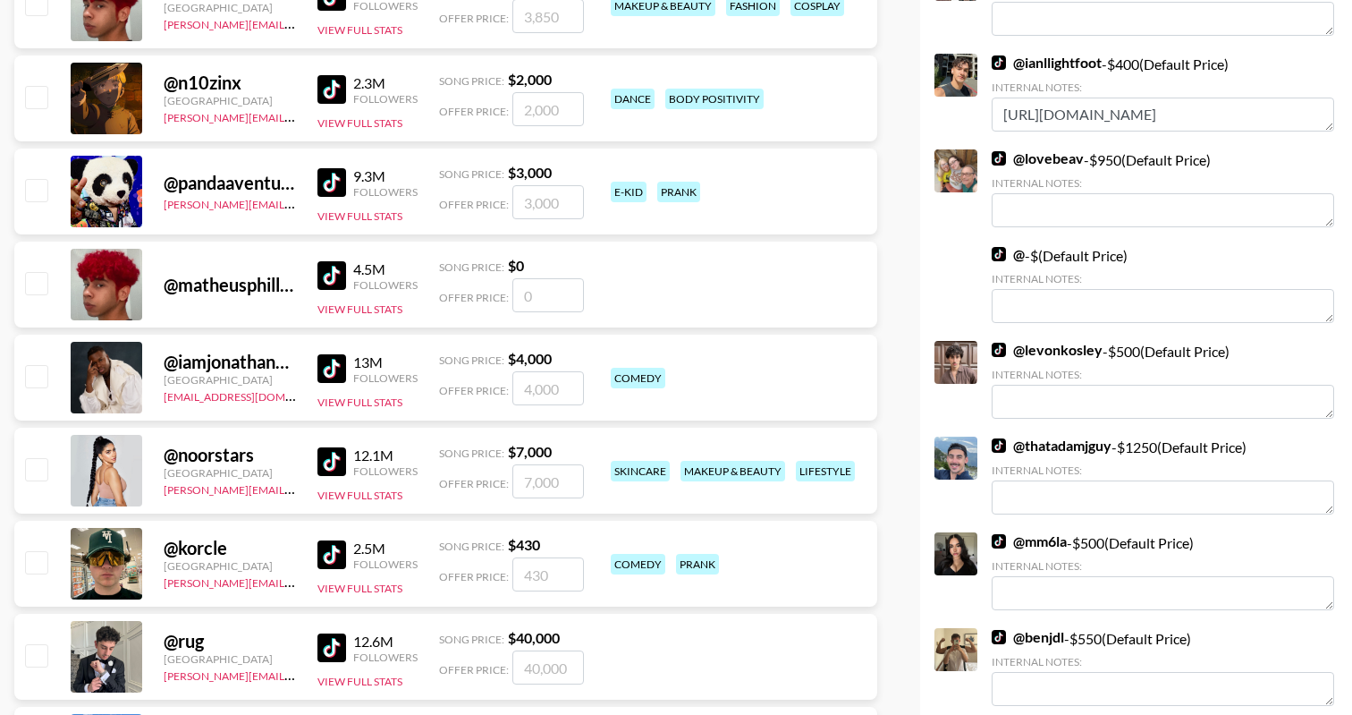
scroll to position [2862, 0]
click at [1059, 149] on link "@ lovebeav" at bounding box center [1038, 158] width 92 height 18
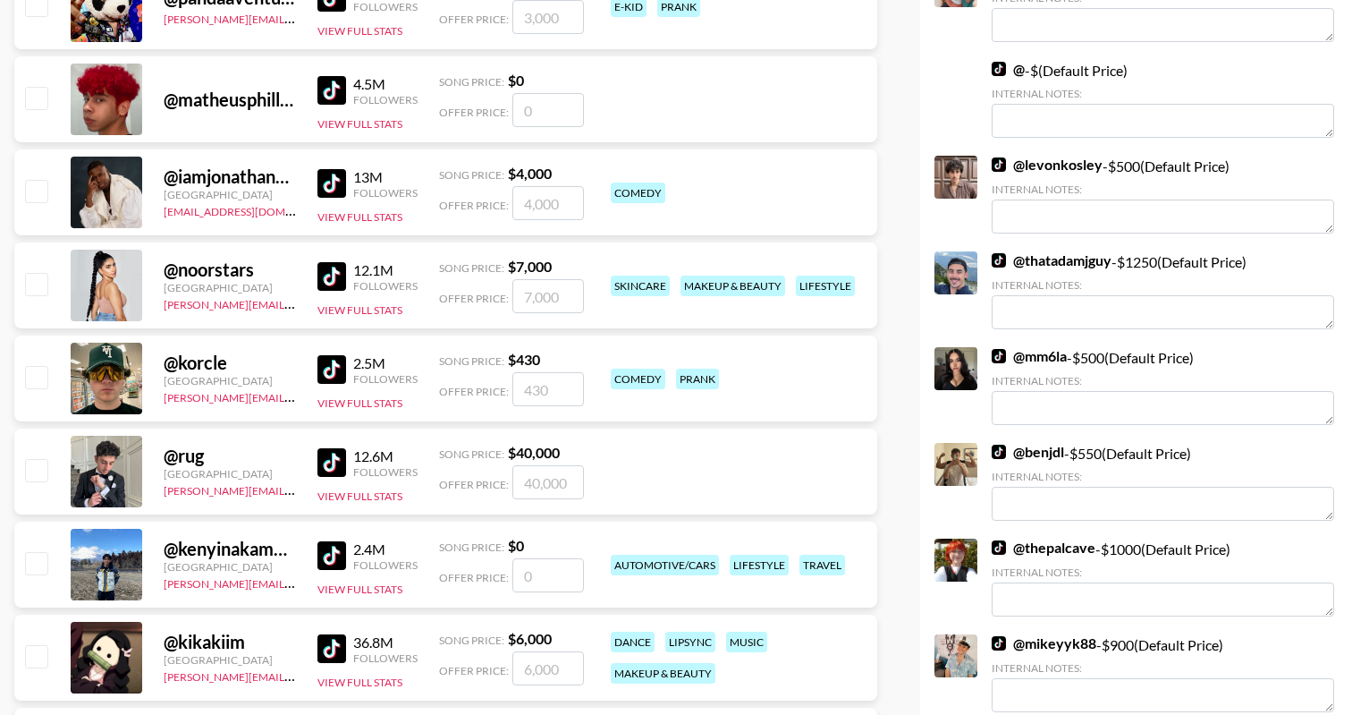
scroll to position [3061, 0]
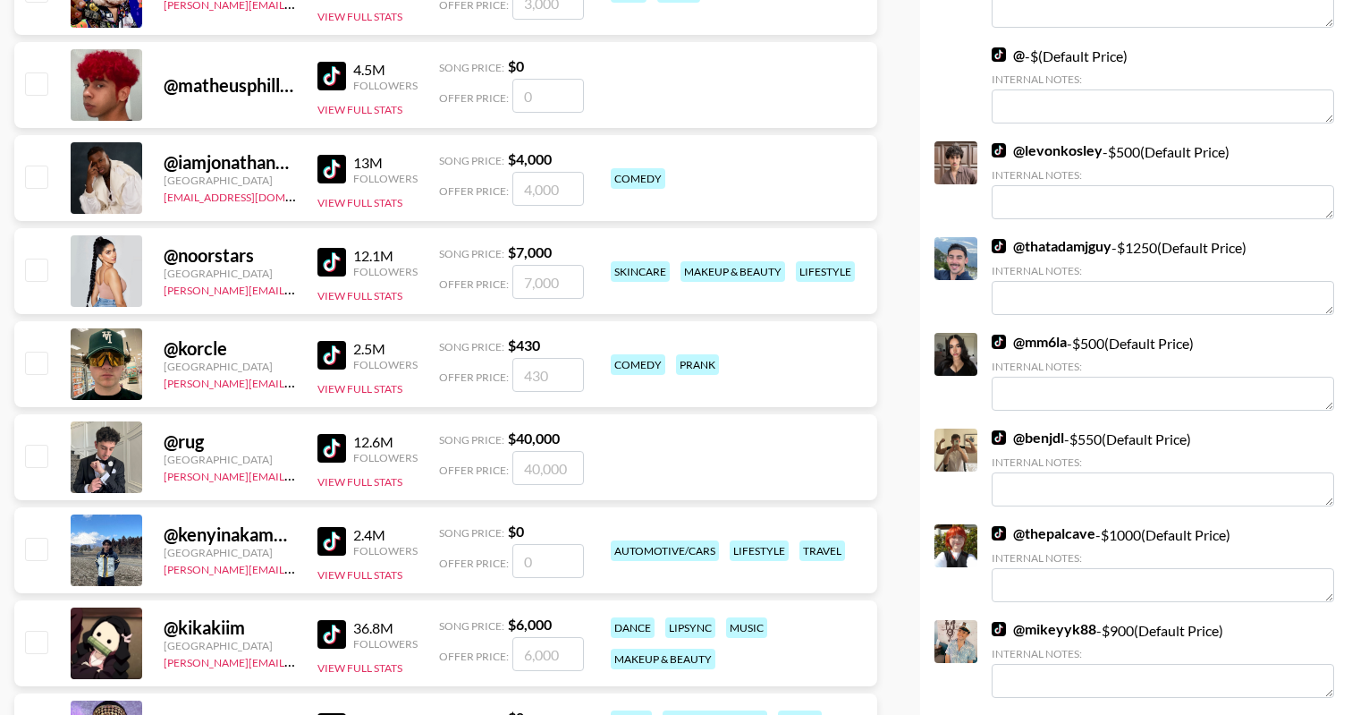
click at [1040, 524] on link "@ thepalcave" at bounding box center [1044, 533] width 104 height 18
drag, startPoint x: 1096, startPoint y: 502, endPoint x: 1023, endPoint y: 502, distance: 73.3
click at [1023, 524] on div "@ thepalcave - $ 1000 (Default Price) Internal Notes:" at bounding box center [1163, 563] width 343 height 78
copy link "thepalcave"
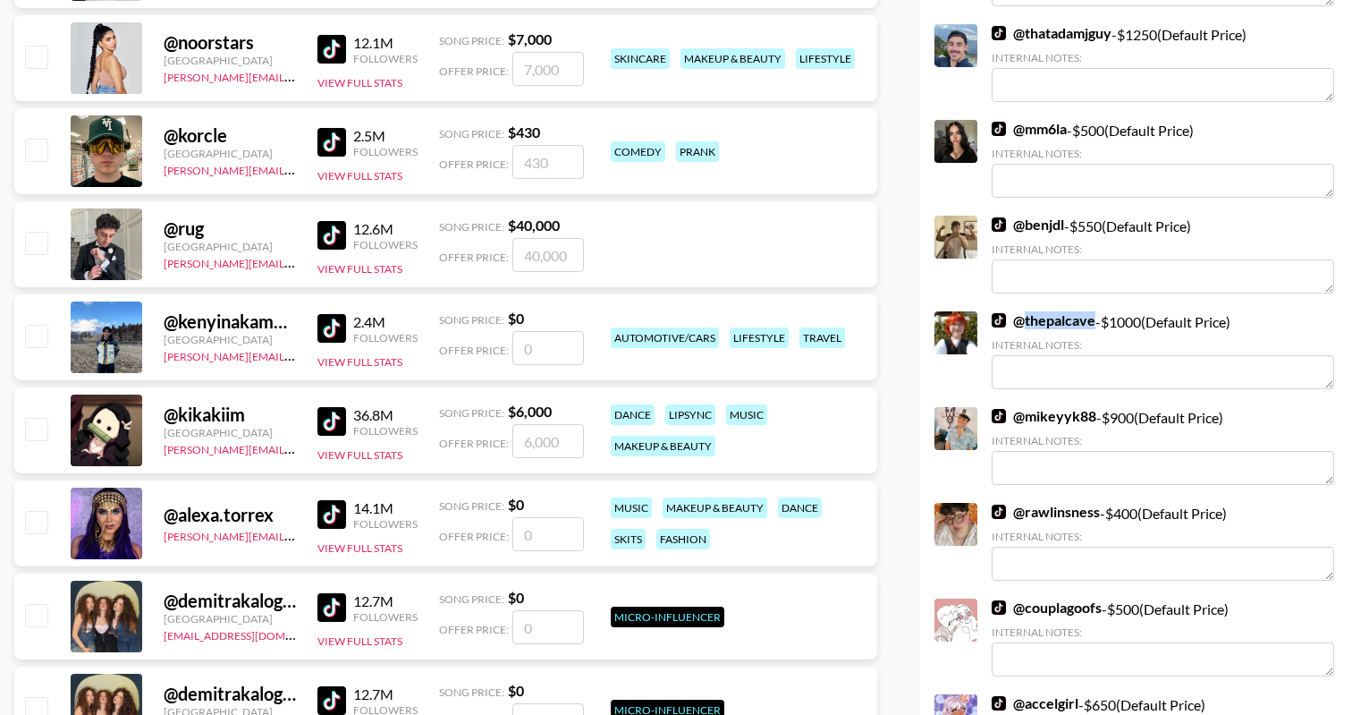
scroll to position [3275, 0]
click at [1095, 502] on link "@ rawlinsness" at bounding box center [1046, 511] width 108 height 18
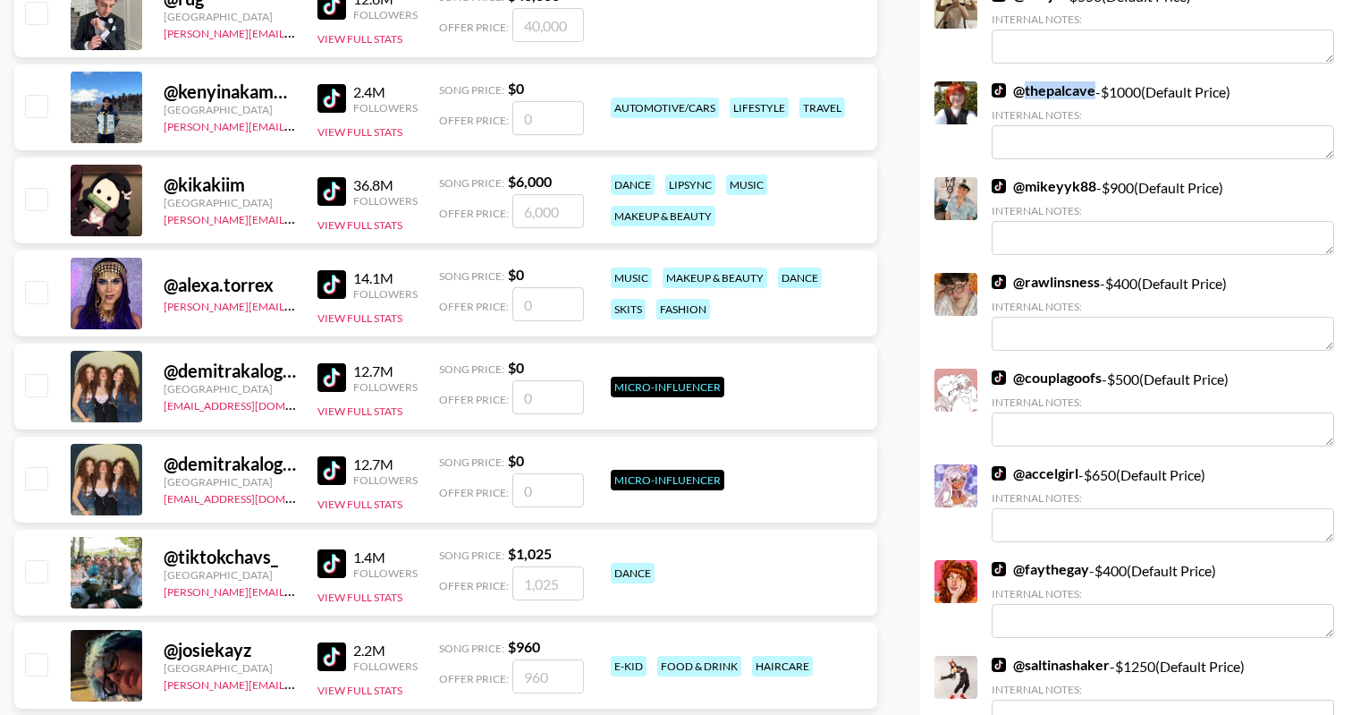
scroll to position [3649, 0]
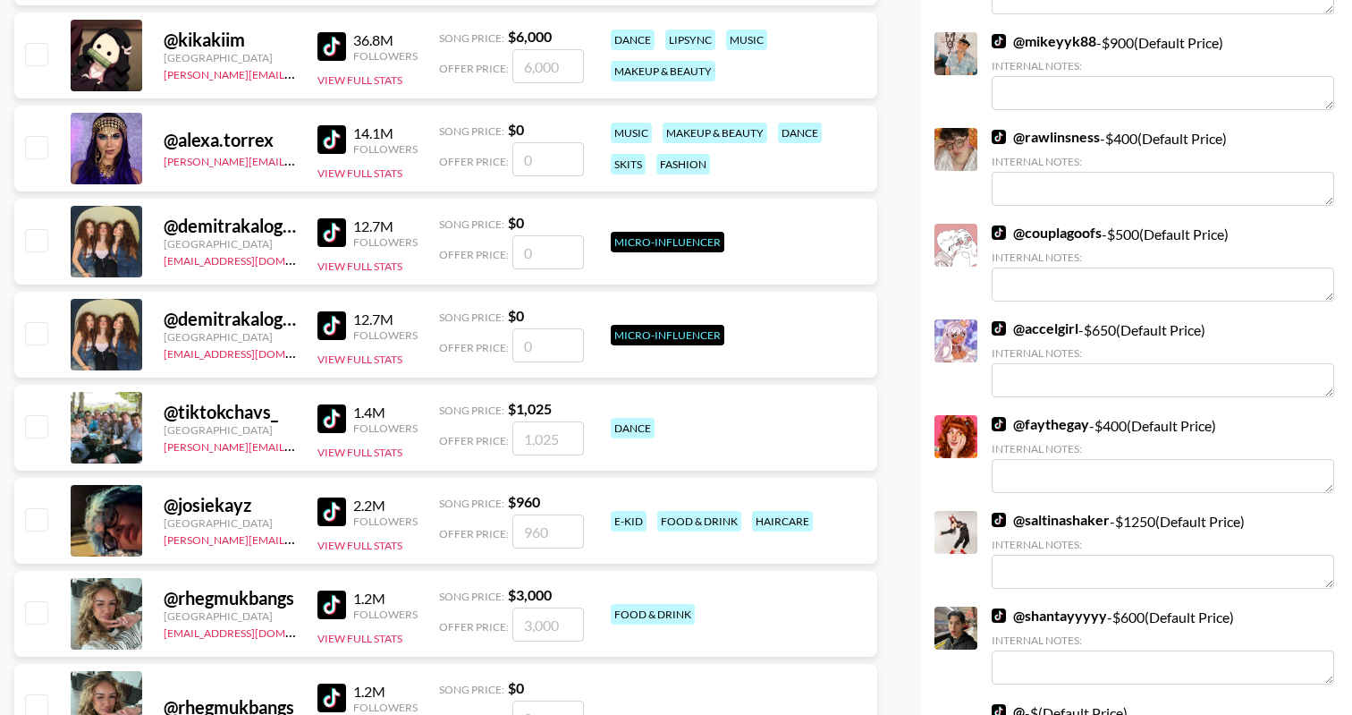
click at [1079, 415] on link "@ faythegay" at bounding box center [1040, 424] width 97 height 18
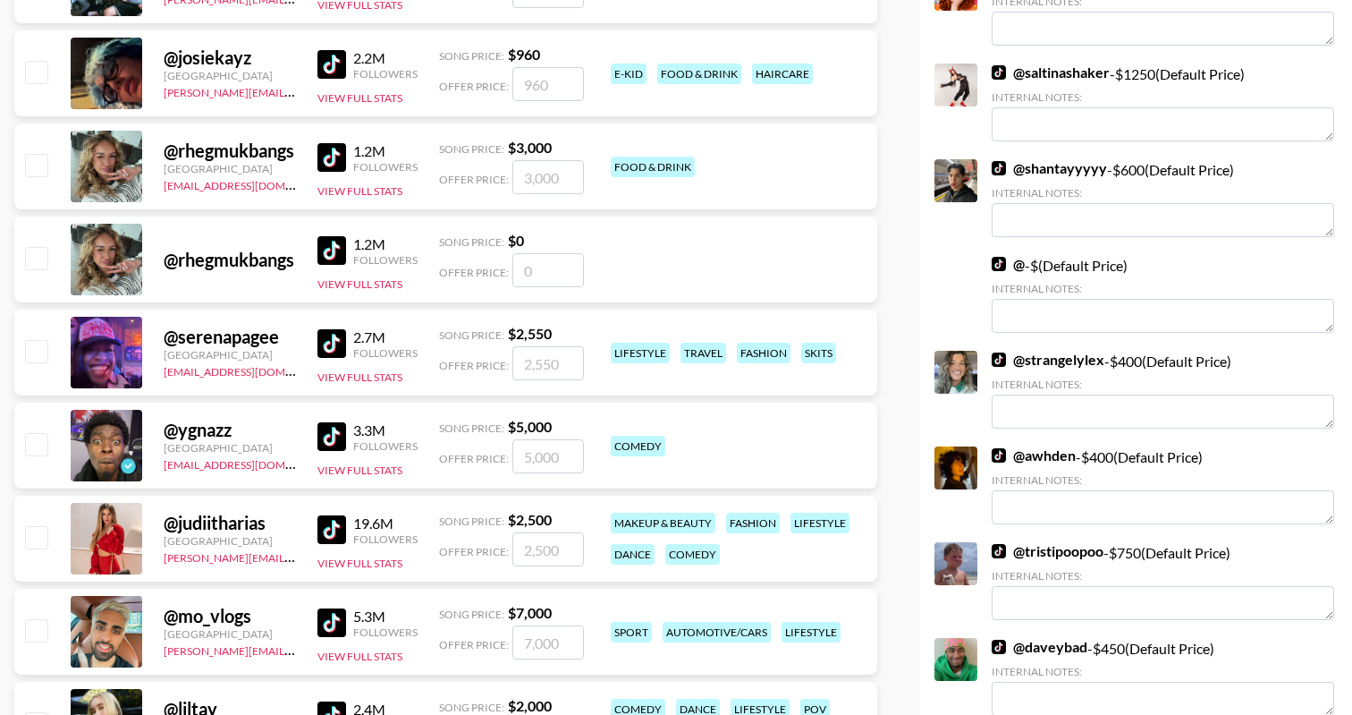
scroll to position [4117, 0]
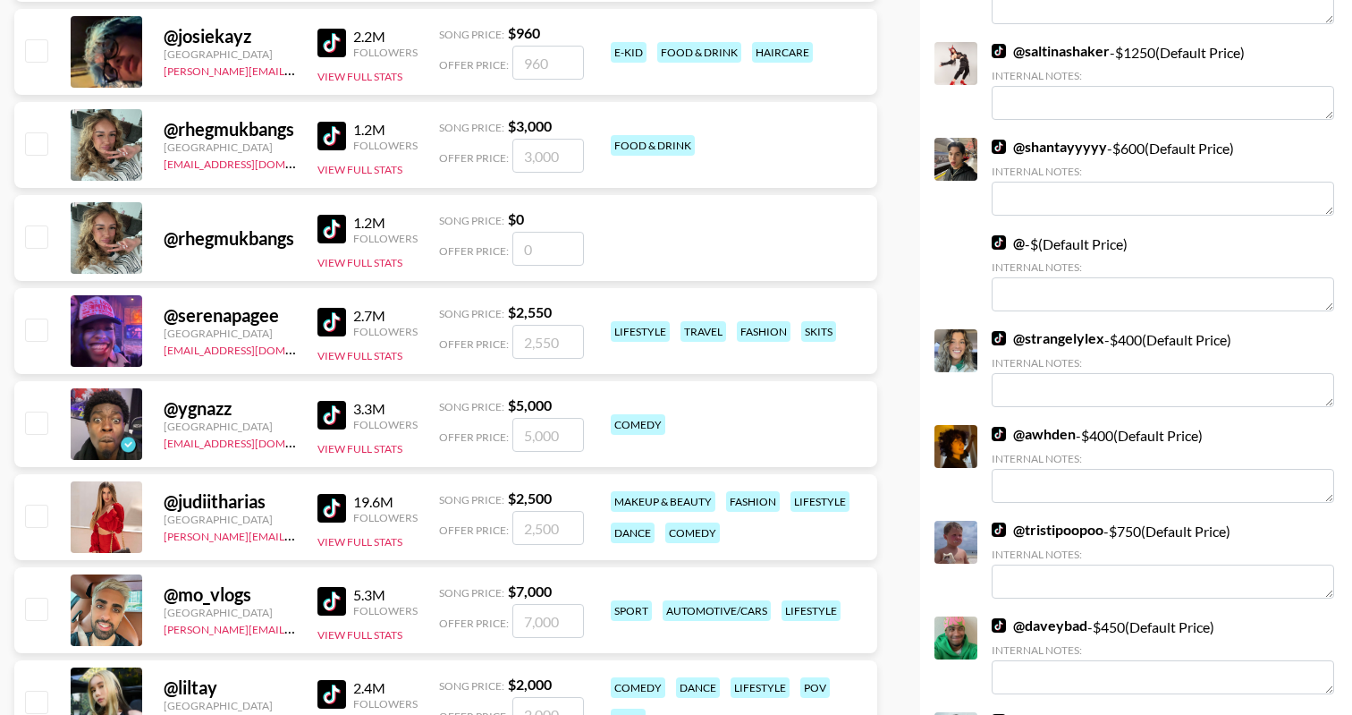
click at [1048, 425] on link "@ awhden" at bounding box center [1034, 434] width 84 height 18
click at [1046, 425] on link "@ awhden" at bounding box center [1034, 434] width 84 height 18
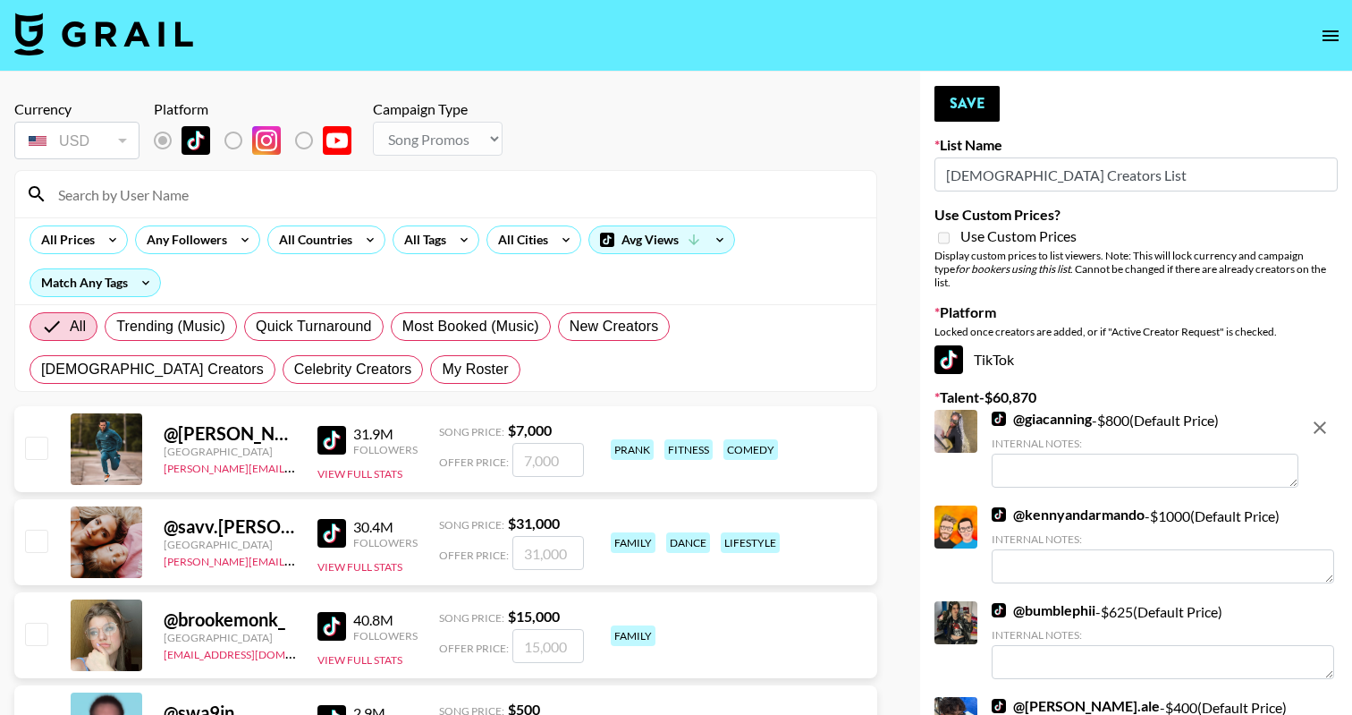
scroll to position [-1, 0]
click at [149, 47] on img at bounding box center [103, 34] width 179 height 43
